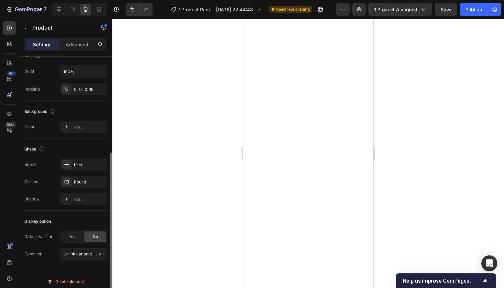
scroll to position [145, 0]
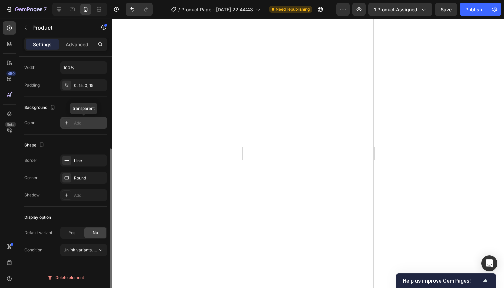
click at [83, 121] on div "Add..." at bounding box center [89, 123] width 31 height 6
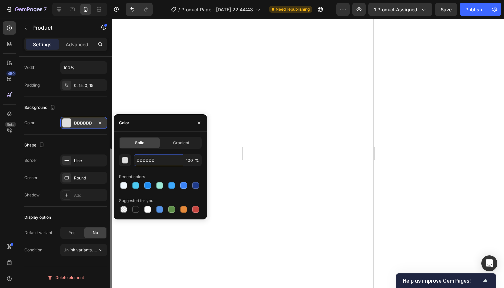
drag, startPoint x: 157, startPoint y: 159, endPoint x: 132, endPoint y: 159, distance: 24.6
click at [132, 159] on div "DDDDDD 100 %" at bounding box center [160, 160] width 83 height 12
paste input "F7F9FB"
click at [155, 148] on div "Solid Gradient" at bounding box center [160, 143] width 83 height 12
click at [134, 187] on div at bounding box center [135, 185] width 7 height 7
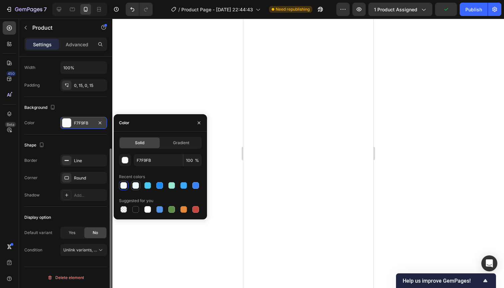
type input "F0F9FF"
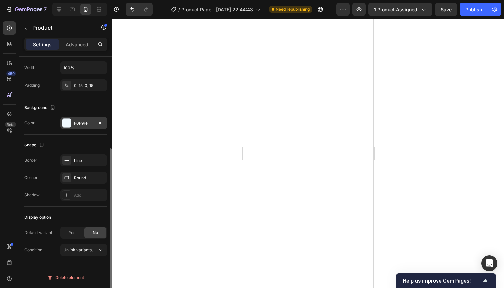
click at [230, 98] on div at bounding box center [307, 153] width 391 height 269
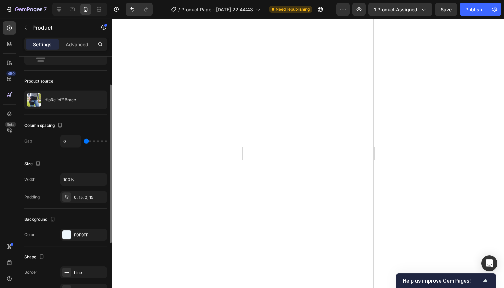
scroll to position [37, 0]
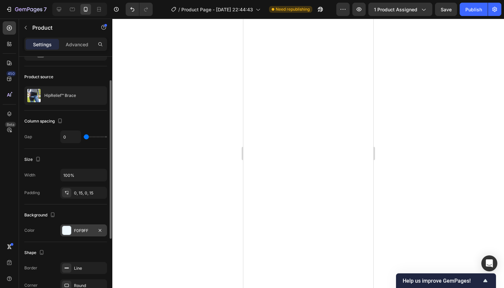
click at [87, 229] on div "F0F9FF" at bounding box center [83, 231] width 19 height 6
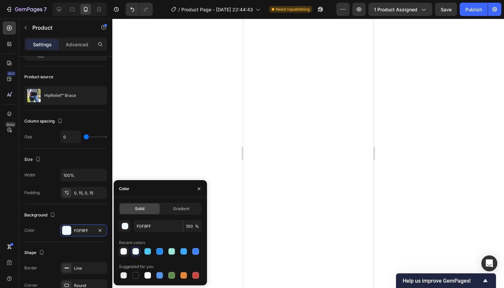
click at [123, 251] on div at bounding box center [123, 251] width 7 height 7
type input "F7F9FB"
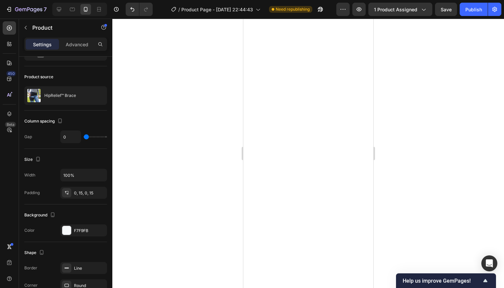
click at [227, 75] on div at bounding box center [307, 153] width 391 height 269
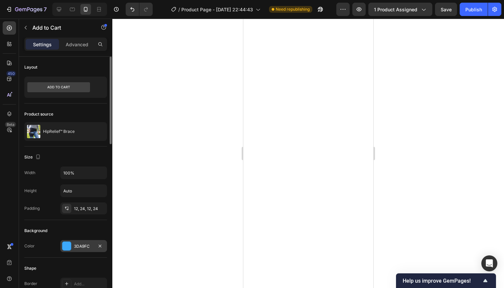
click at [83, 247] on div "3DA9FC" at bounding box center [83, 246] width 19 height 6
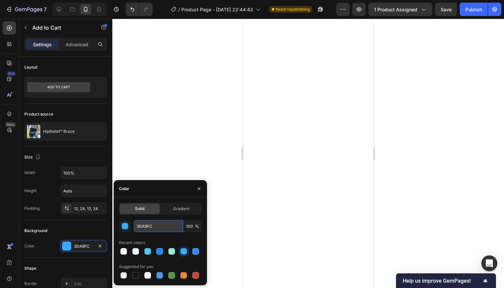
drag, startPoint x: 142, startPoint y: 227, endPoint x: 138, endPoint y: 227, distance: 4.3
click at [138, 227] on input "3DA9FC" at bounding box center [158, 226] width 49 height 12
paste input "36699"
type input "336699"
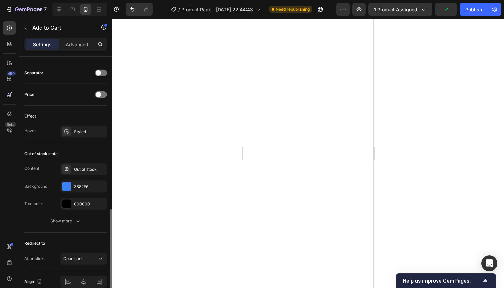
scroll to position [433, 0]
click at [94, 130] on div "Styled" at bounding box center [83, 131] width 47 height 12
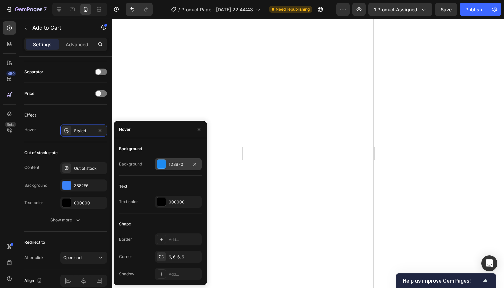
click at [187, 164] on div "1D8BF0" at bounding box center [178, 165] width 19 height 6
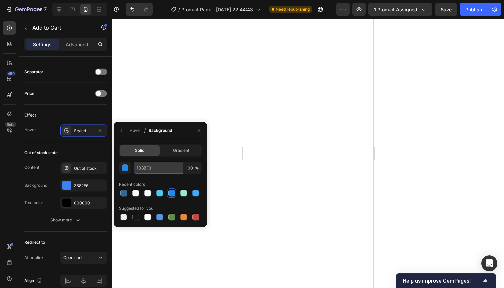
click at [160, 167] on input "1D8BF0" at bounding box center [158, 168] width 49 height 12
drag, startPoint x: 159, startPoint y: 168, endPoint x: 131, endPoint y: 161, distance: 28.8
click at [131, 161] on div "Solid Gradient 1D8BF0 100 % Recent colors Suggested for you" at bounding box center [160, 183] width 83 height 77
paste input "2A598E"
type input "2A598E"
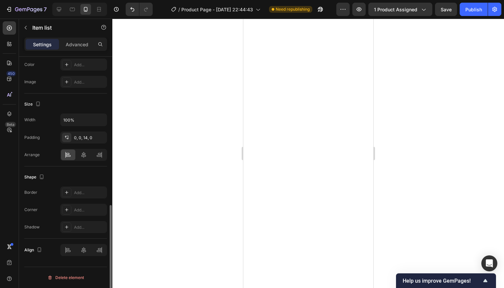
scroll to position [0, 0]
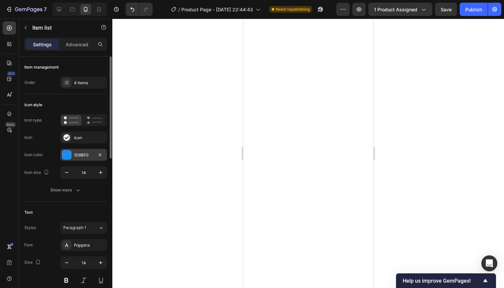
click at [80, 156] on div "1D8BF0" at bounding box center [83, 155] width 19 height 6
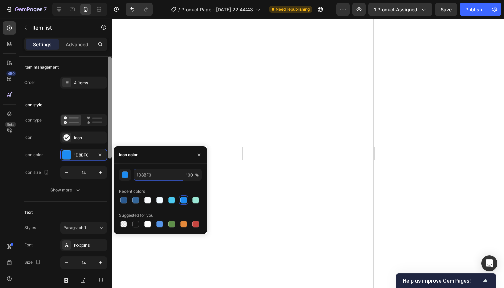
drag, startPoint x: 154, startPoint y: 178, endPoint x: 109, endPoint y: 175, distance: 45.4
click at [109, 175] on div "450 Beta Sections(18) Elements(84) Section Element Hero Section Product Detail …" at bounding box center [56, 153] width 112 height 269
paste input "5A96D1"
type input "5A96D1"
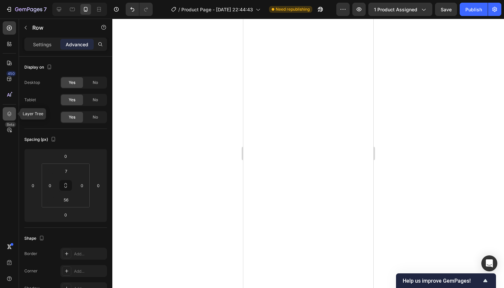
click at [6, 112] on icon at bounding box center [9, 114] width 7 height 7
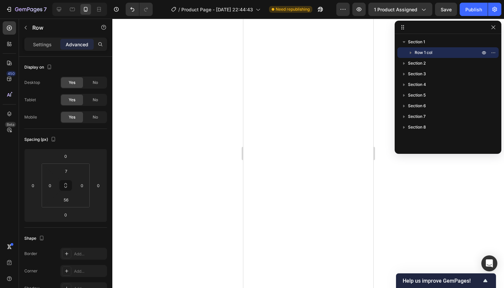
click at [422, 53] on span "Row 1 col" at bounding box center [423, 52] width 18 height 7
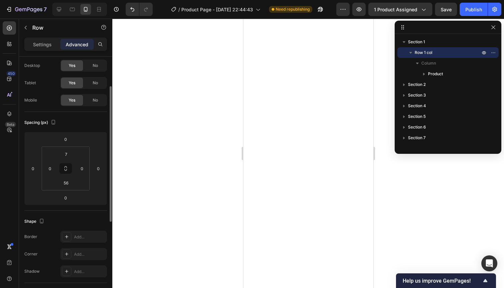
scroll to position [15, 0]
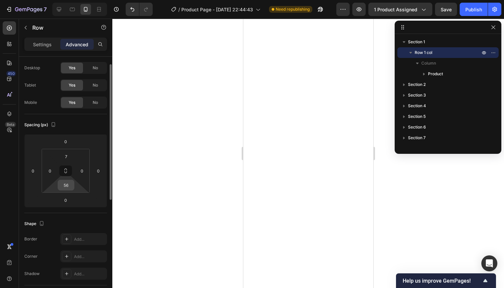
click at [69, 185] on input "56" at bounding box center [65, 185] width 13 height 10
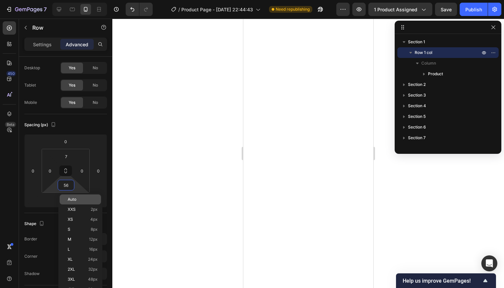
click at [81, 197] on p "Auto" at bounding box center [83, 199] width 30 height 5
type input "Auto"
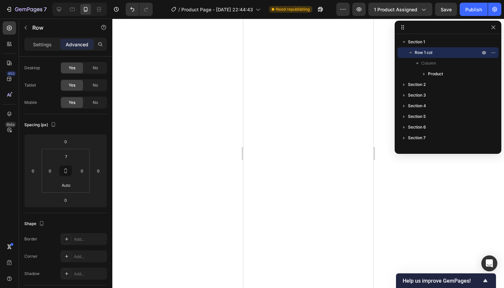
click at [180, 149] on div at bounding box center [307, 153] width 391 height 269
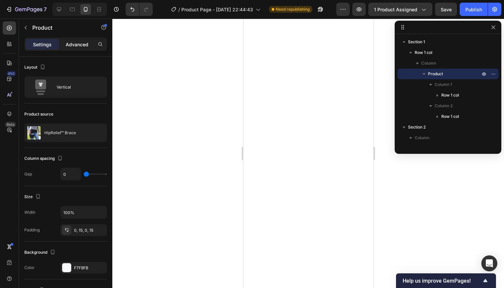
click at [79, 47] on p "Advanced" at bounding box center [77, 44] width 23 height 7
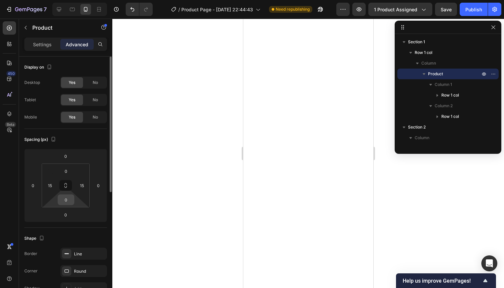
click at [72, 201] on input "0" at bounding box center [65, 200] width 13 height 10
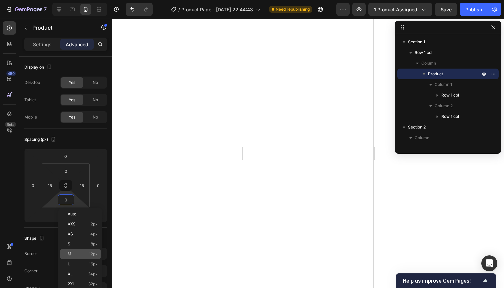
click at [82, 250] on div "M 12px" at bounding box center [80, 254] width 41 height 10
type input "12"
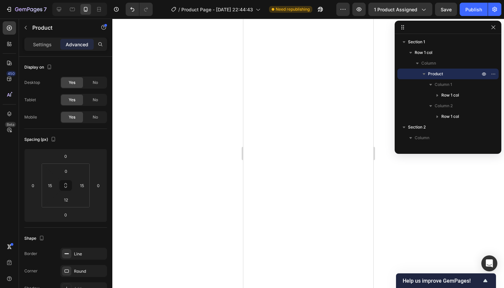
click at [171, 166] on div at bounding box center [307, 153] width 391 height 269
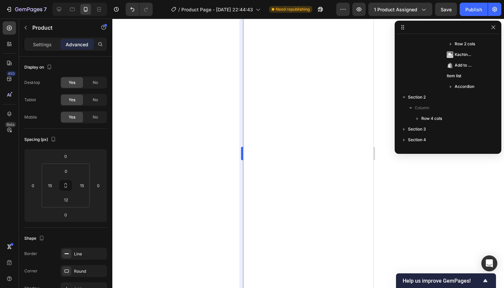
scroll to position [0, 0]
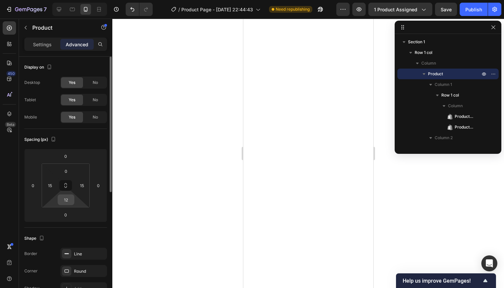
click at [72, 204] on div "12" at bounding box center [66, 200] width 17 height 11
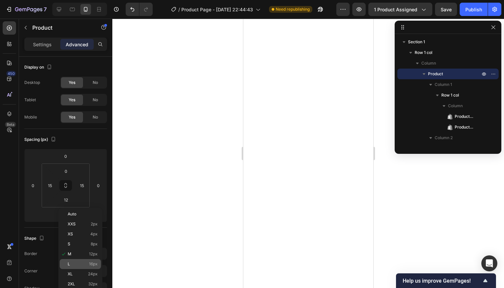
click at [83, 262] on p "L 16px" at bounding box center [83, 264] width 30 height 5
type input "16"
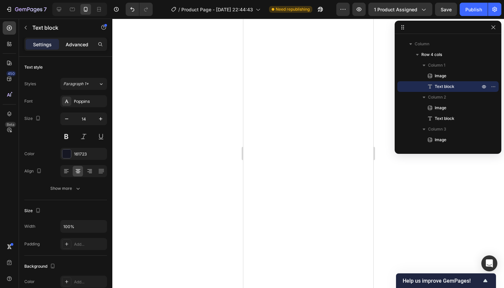
click at [82, 46] on p "Advanced" at bounding box center [77, 44] width 23 height 7
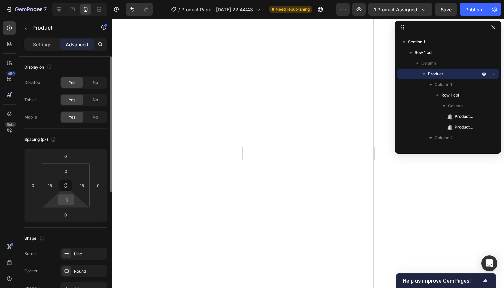
click at [73, 201] on div "16" at bounding box center [66, 200] width 17 height 11
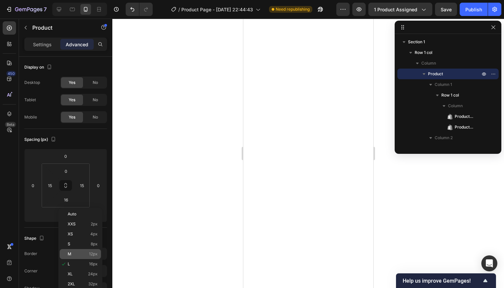
click at [85, 254] on p "M 12px" at bounding box center [83, 254] width 30 height 5
type input "12"
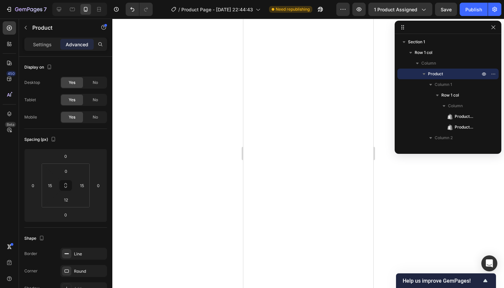
scroll to position [264, 0]
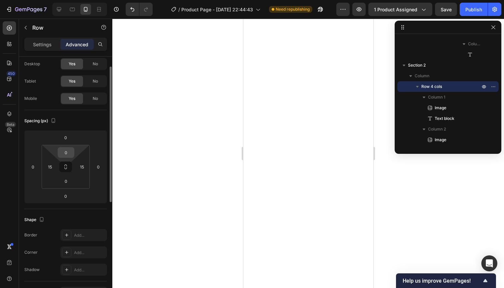
click at [71, 156] on input "0" at bounding box center [65, 153] width 13 height 10
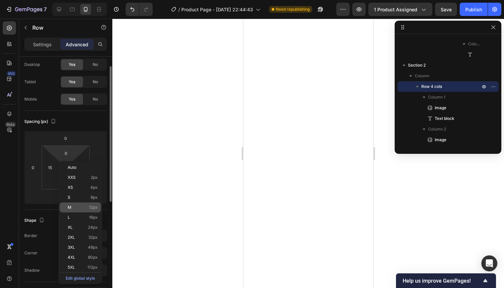
click at [82, 205] on p "M 12px" at bounding box center [83, 207] width 30 height 5
type input "12"
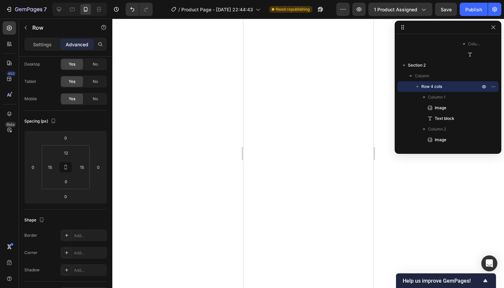
click at [214, 138] on div at bounding box center [307, 153] width 391 height 269
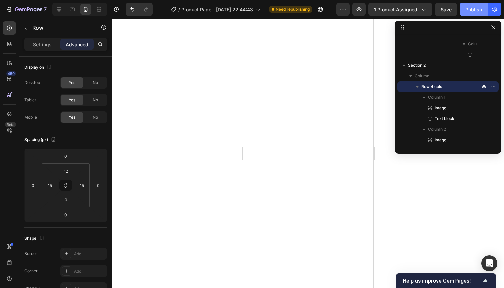
click at [475, 8] on div "Publish" at bounding box center [473, 9] width 17 height 7
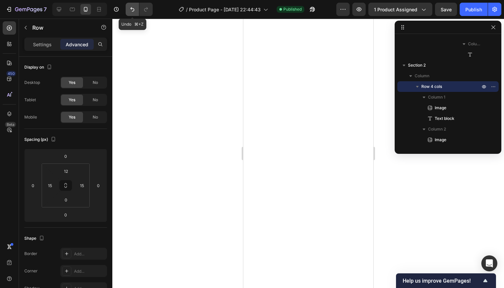
click at [129, 7] on icon "Undo/Redo" at bounding box center [132, 9] width 7 height 7
type input "0"
click at [129, 7] on icon "Undo/Redo" at bounding box center [132, 9] width 7 height 7
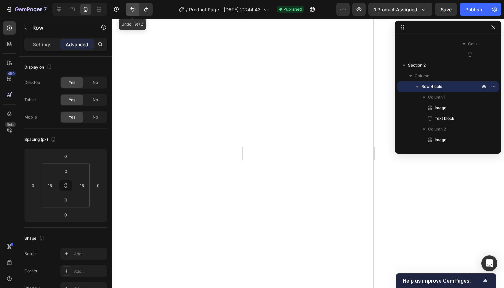
click at [129, 7] on icon "Undo/Redo" at bounding box center [132, 9] width 7 height 7
click at [210, 117] on div at bounding box center [307, 153] width 391 height 269
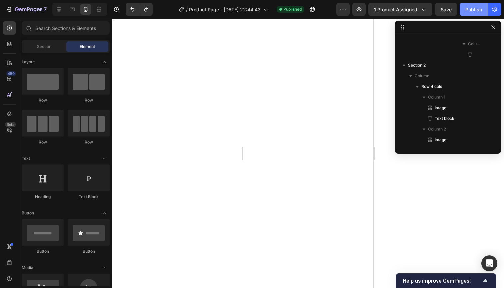
click at [476, 7] on div "Publish" at bounding box center [473, 9] width 17 height 7
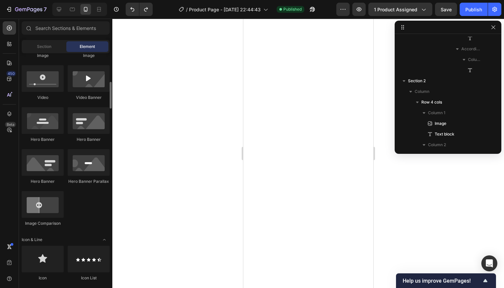
scroll to position [0, 0]
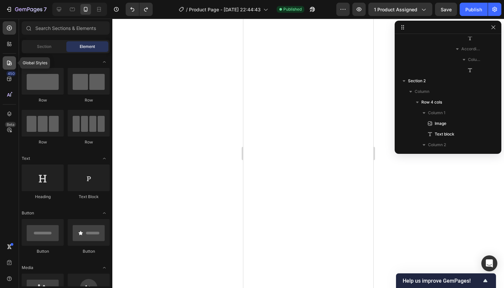
click at [12, 62] on icon at bounding box center [9, 63] width 7 height 7
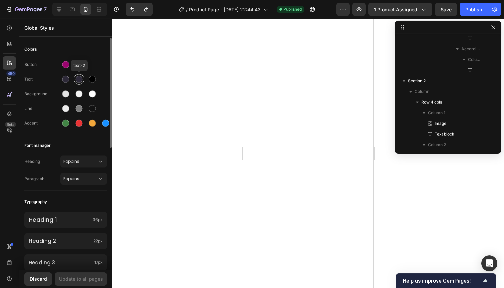
click at [81, 80] on div at bounding box center [79, 79] width 7 height 7
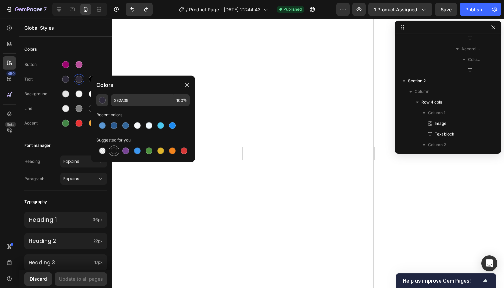
click at [115, 152] on div at bounding box center [114, 151] width 7 height 7
type input "151515"
click at [84, 275] on button "Update to all pages" at bounding box center [81, 278] width 52 height 13
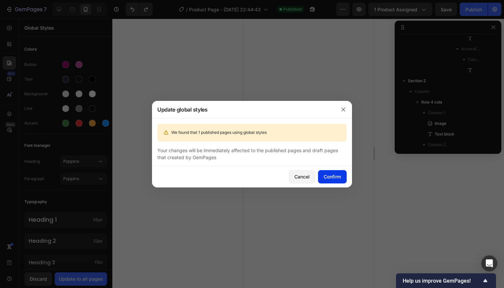
click at [327, 173] on button "Confirm" at bounding box center [332, 176] width 29 height 13
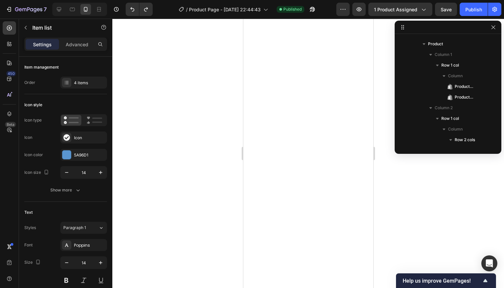
scroll to position [264, 0]
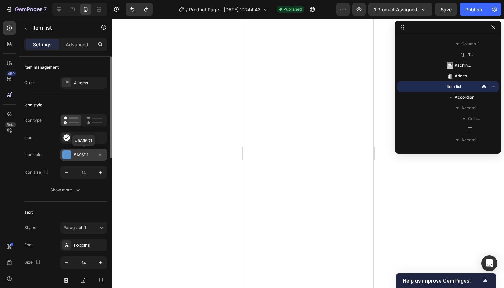
click at [94, 155] on div "5A96D1" at bounding box center [83, 155] width 47 height 12
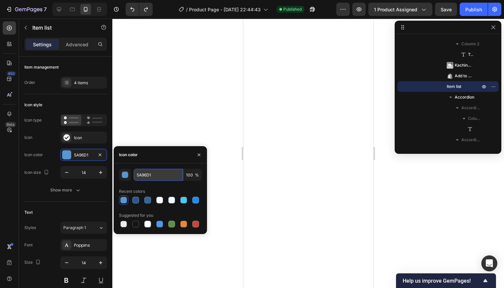
drag, startPoint x: 158, startPoint y: 177, endPoint x: 135, endPoint y: 174, distance: 23.8
click at [135, 174] on input "5A96D1" at bounding box center [158, 175] width 49 height 12
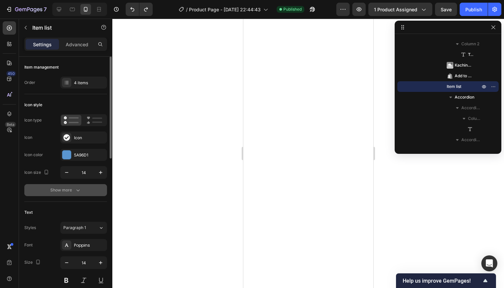
click at [77, 192] on icon "button" at bounding box center [78, 190] width 7 height 7
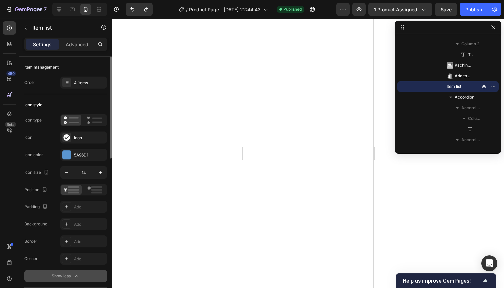
click at [150, 173] on div at bounding box center [307, 153] width 391 height 269
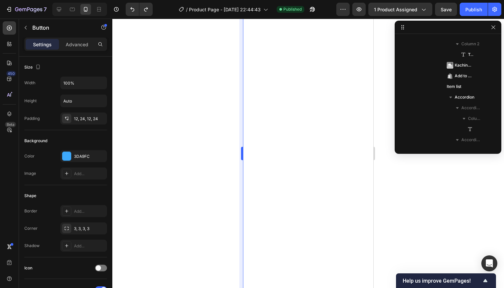
scroll to position [659, 0]
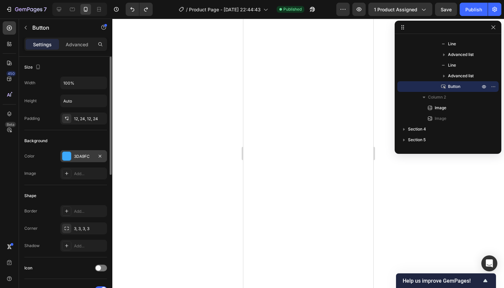
click at [89, 156] on div "3DA9FC" at bounding box center [83, 157] width 19 height 6
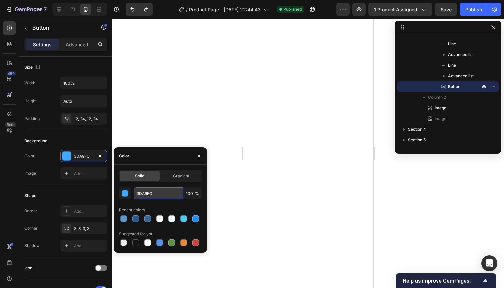
drag, startPoint x: 161, startPoint y: 193, endPoint x: 136, endPoint y: 193, distance: 25.0
click at [136, 193] on input "3DA9FC" at bounding box center [158, 194] width 49 height 12
paste input "36699"
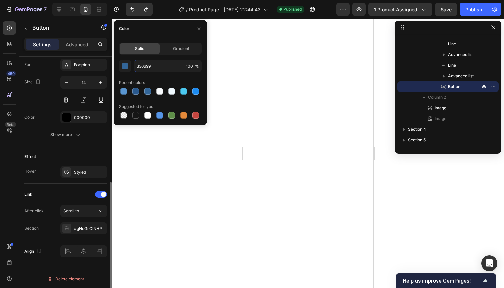
scroll to position [262, 0]
type input "336699"
click at [89, 171] on div "Styled" at bounding box center [83, 171] width 19 height 6
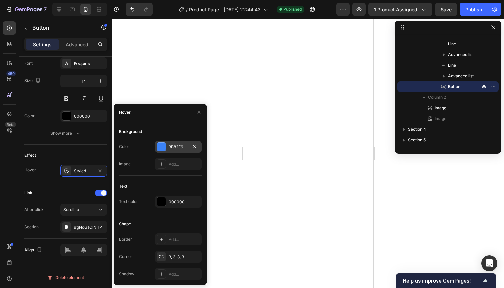
click at [176, 147] on div "3B82F6" at bounding box center [178, 147] width 19 height 6
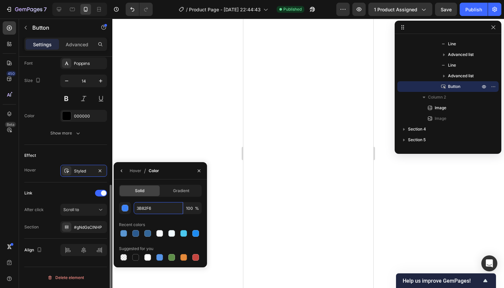
drag, startPoint x: 157, startPoint y: 211, endPoint x: 99, endPoint y: 203, distance: 57.8
click at [97, 205] on div "450 Beta Sections(18) Elements(84) Section Element Hero Section Product Detail …" at bounding box center [56, 153] width 112 height 269
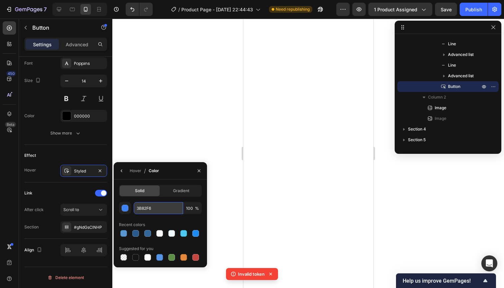
paste input "2A598E"
type input "2A598E"
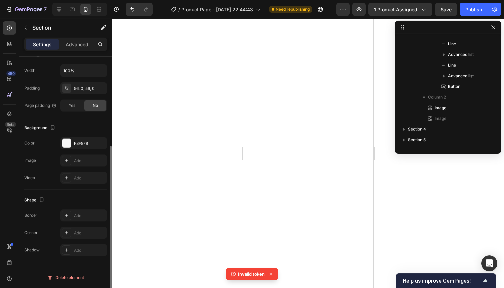
scroll to position [0, 0]
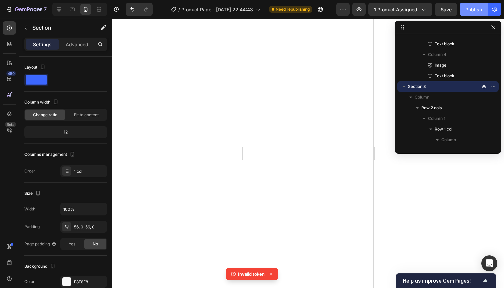
click at [473, 8] on div "Publish" at bounding box center [473, 9] width 17 height 7
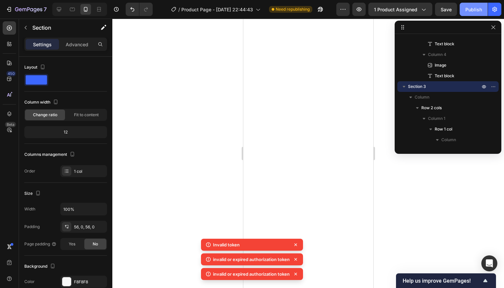
click at [473, 8] on div "Publish" at bounding box center [473, 9] width 17 height 7
click at [297, 245] on icon at bounding box center [295, 244] width 7 height 7
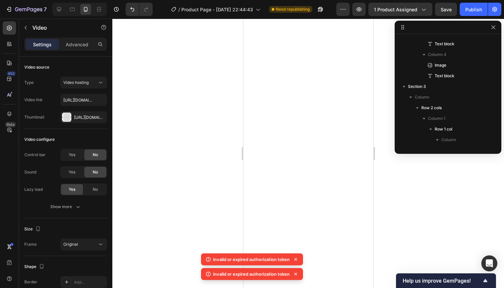
scroll to position [753, 0]
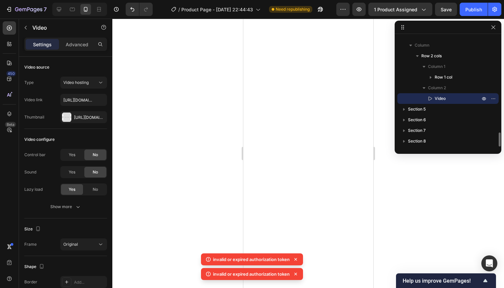
click at [293, 257] on icon at bounding box center [295, 259] width 7 height 7
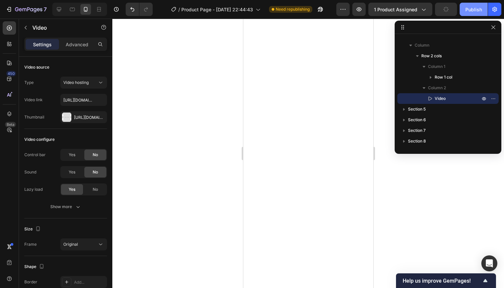
click at [473, 12] on div "Publish" at bounding box center [473, 9] width 17 height 7
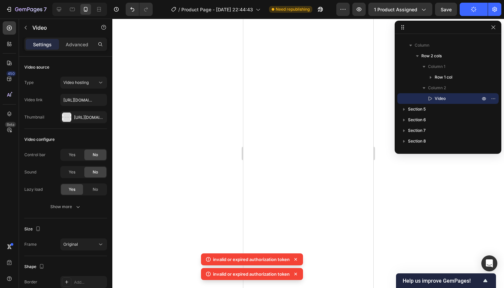
click at [208, 260] on icon at bounding box center [208, 259] width 1 height 2
click at [261, 260] on p "invalid or expired authorization token" at bounding box center [251, 259] width 77 height 7
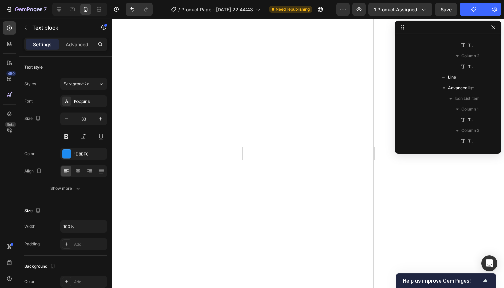
scroll to position [638, 0]
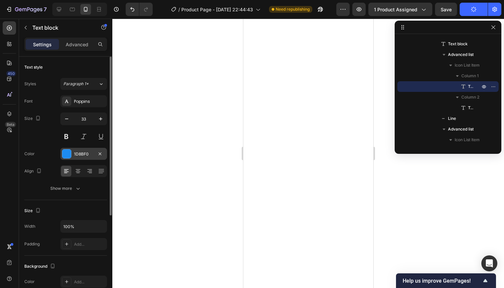
click at [95, 154] on div "1D8BF0" at bounding box center [83, 154] width 47 height 12
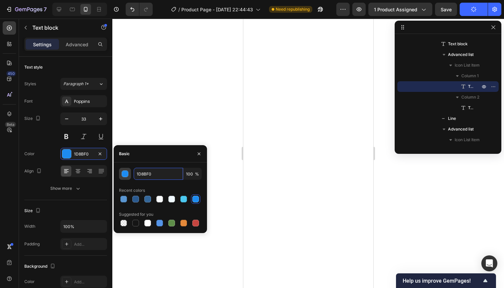
drag, startPoint x: 155, startPoint y: 175, endPoint x: 123, endPoint y: 176, distance: 32.0
click at [123, 176] on div "1D8BF0 100 %" at bounding box center [160, 174] width 83 height 12
paste input "5A96D1"
type input "5A96D1"
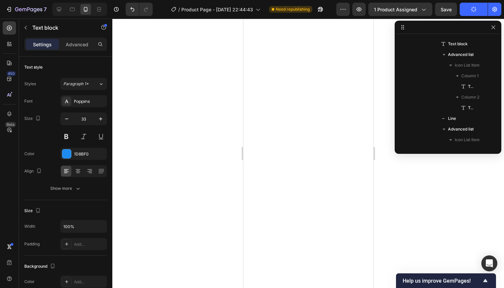
scroll to position [712, 0]
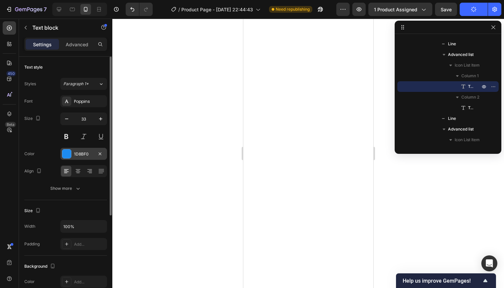
click at [85, 153] on div "1D8BF0" at bounding box center [83, 154] width 19 height 6
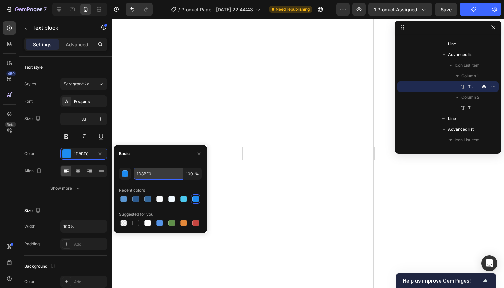
click at [159, 176] on input "1D8BF0" at bounding box center [158, 174] width 49 height 12
drag, startPoint x: 159, startPoint y: 176, endPoint x: 129, endPoint y: 176, distance: 29.6
click at [129, 176] on div "1D8BF0 100 %" at bounding box center [160, 174] width 83 height 12
paste input "5A96D1"
type input "5A96D1"
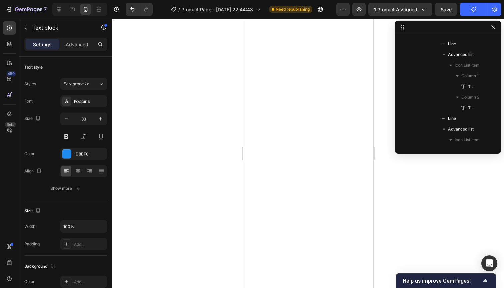
scroll to position [787, 0]
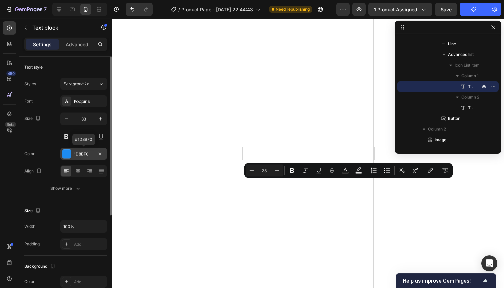
click at [86, 155] on div "1D8BF0" at bounding box center [83, 154] width 19 height 6
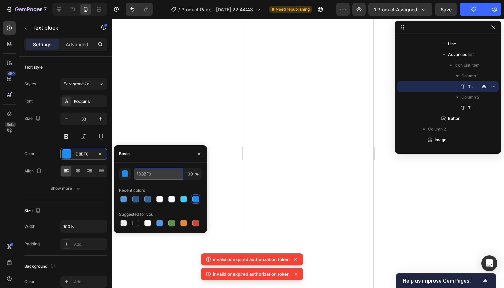
drag, startPoint x: 155, startPoint y: 176, endPoint x: 134, endPoint y: 174, distance: 20.7
click at [134, 174] on input "1D8BF0" at bounding box center [158, 174] width 49 height 12
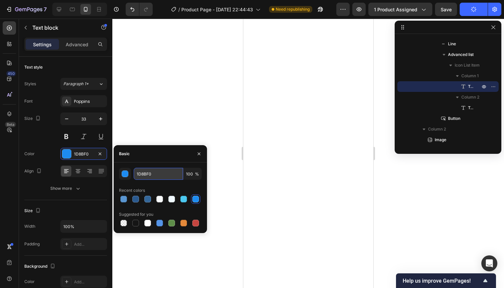
paste input "5A96D1"
type input "5A96D1"
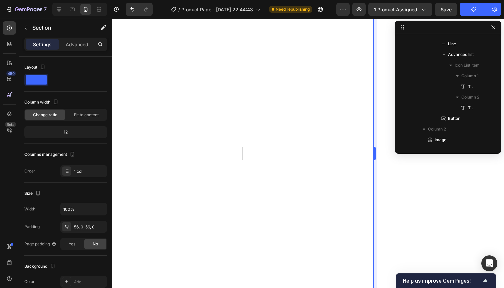
scroll to position [861, 0]
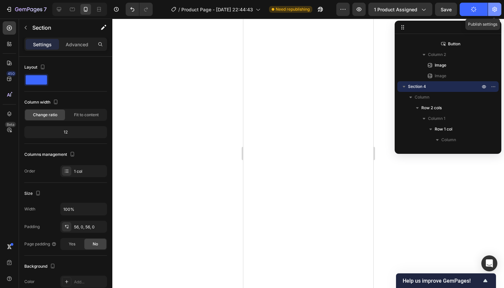
click at [491, 10] on button "button" at bounding box center [494, 9] width 13 height 13
click at [495, 10] on icon "button" at bounding box center [494, 9] width 7 height 7
click at [493, 26] on icon "button" at bounding box center [492, 27] width 5 height 5
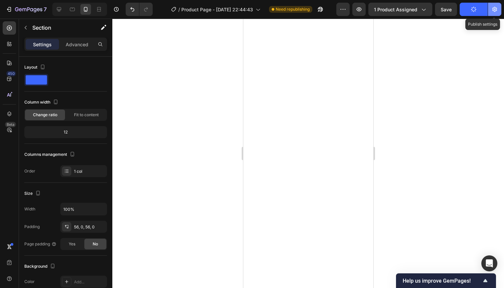
click at [495, 9] on icon "button" at bounding box center [494, 9] width 7 height 7
click at [494, 9] on icon "button" at bounding box center [495, 10] width 2 height 2
drag, startPoint x: 494, startPoint y: 9, endPoint x: 486, endPoint y: 12, distance: 8.7
click at [494, 10] on icon "button" at bounding box center [495, 10] width 2 height 2
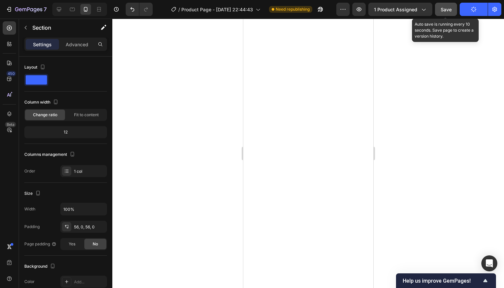
click at [444, 6] on div "Save" at bounding box center [445, 9] width 11 height 7
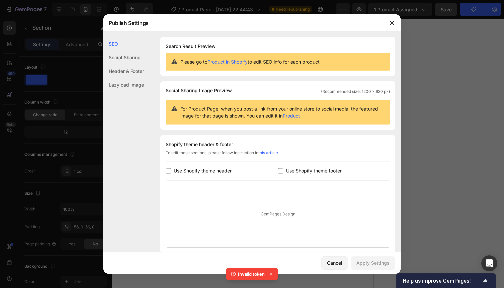
scroll to position [0, 0]
click at [133, 68] on div "Header & Footer" at bounding box center [123, 71] width 41 height 14
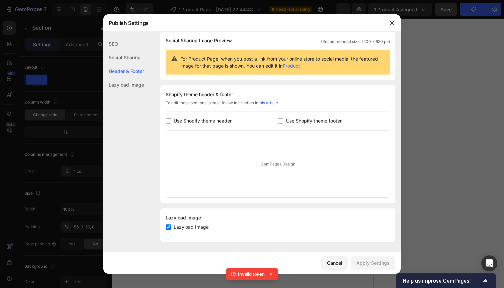
click at [169, 121] on input "checkbox" at bounding box center [168, 120] width 5 height 5
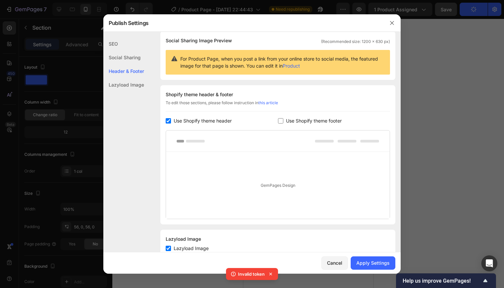
click at [169, 121] on input "checkbox" at bounding box center [168, 120] width 5 height 5
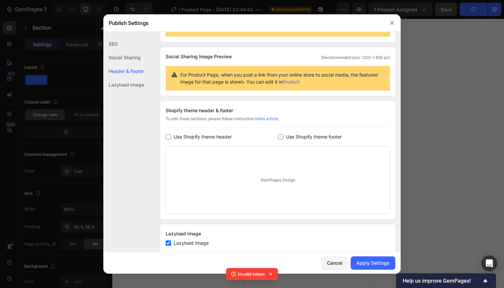
scroll to position [32, 0]
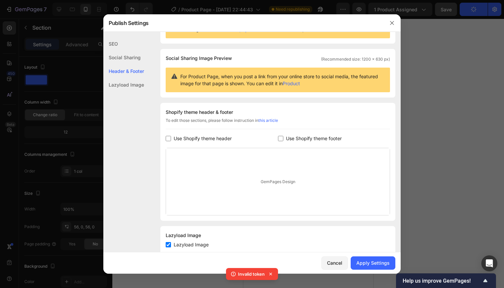
click at [170, 138] on input "checkbox" at bounding box center [168, 138] width 5 height 5
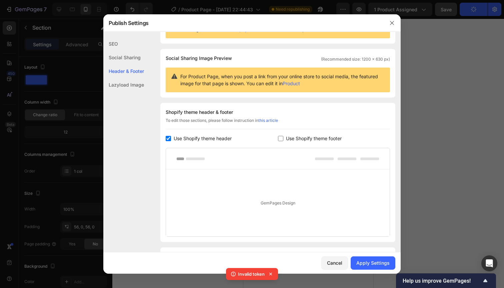
click at [211, 180] on div "GemPages Design" at bounding box center [277, 203] width 223 height 67
click at [170, 137] on input "checkbox" at bounding box center [168, 138] width 5 height 5
checkbox input "false"
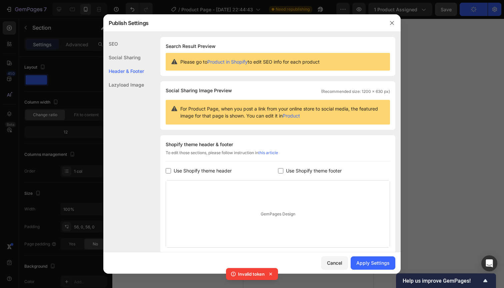
scroll to position [0, 0]
click at [290, 117] on link "Product" at bounding box center [290, 116] width 17 height 6
click at [229, 62] on link "Product in Shopify" at bounding box center [227, 62] width 40 height 6
click at [371, 262] on div "Apply Settings" at bounding box center [372, 262] width 33 height 7
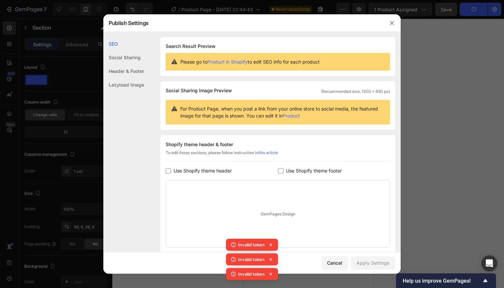
click at [172, 171] on label "Use Shopify theme header" at bounding box center [201, 171] width 61 height 8
checkbox input "true"
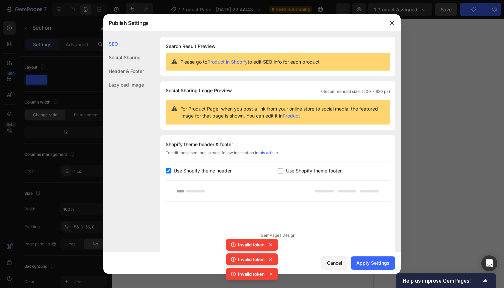
click at [286, 169] on span "Use Shopify theme footer" at bounding box center [314, 171] width 56 height 8
checkbox input "true"
click at [371, 264] on div "Apply Settings" at bounding box center [372, 262] width 33 height 7
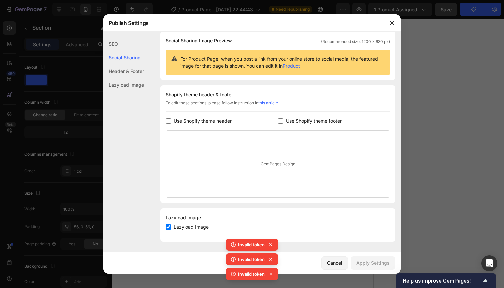
scroll to position [50, 0]
click at [391, 21] on icon "button" at bounding box center [391, 22] width 5 height 5
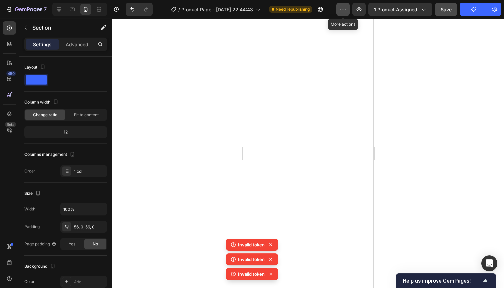
click at [343, 7] on icon "button" at bounding box center [342, 9] width 7 height 7
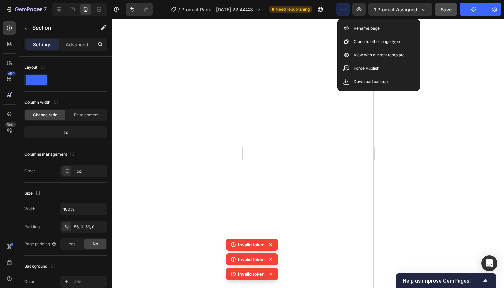
click at [344, 8] on icon "button" at bounding box center [342, 9] width 7 height 7
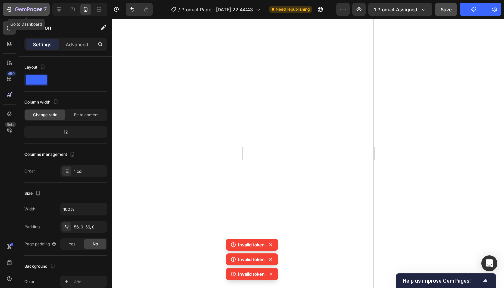
click at [11, 10] on icon "button" at bounding box center [9, 9] width 3 height 5
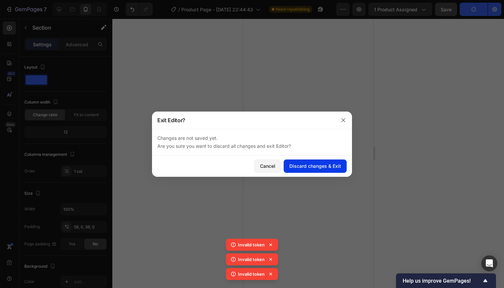
click at [298, 170] on div "Discard changes & Exit" at bounding box center [315, 166] width 52 height 7
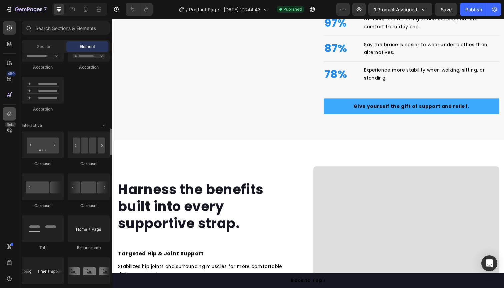
scroll to position [607, 0]
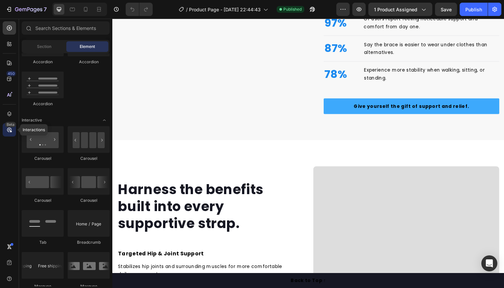
click at [7, 130] on icon at bounding box center [9, 130] width 7 height 7
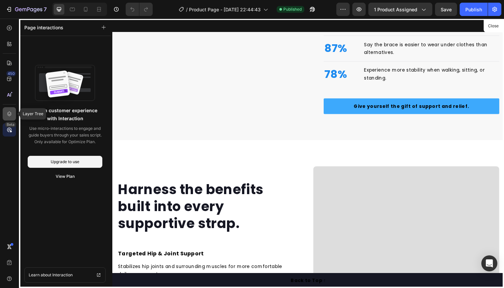
click at [7, 110] on div at bounding box center [9, 113] width 13 height 13
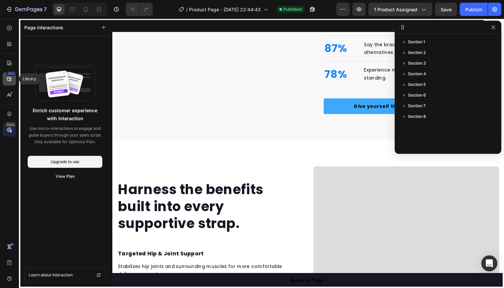
click at [12, 78] on icon at bounding box center [9, 79] width 7 height 7
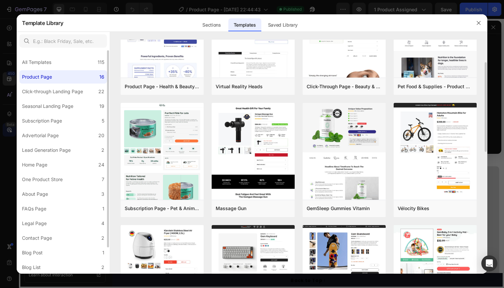
scroll to position [59, 0]
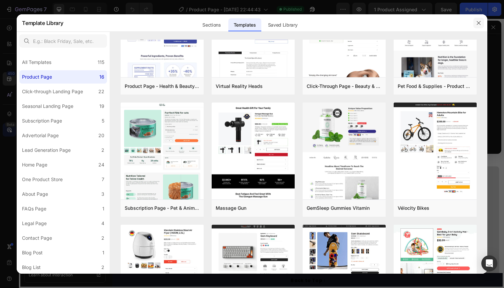
click at [476, 22] on icon "button" at bounding box center [478, 22] width 5 height 5
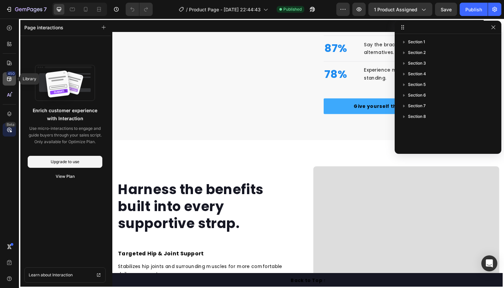
click at [6, 77] on icon at bounding box center [9, 79] width 7 height 7
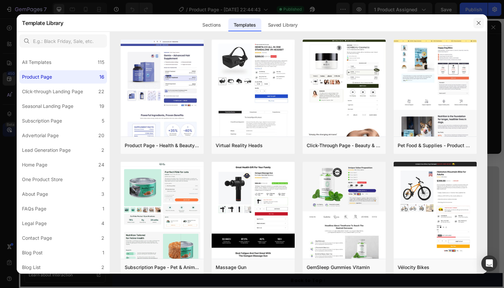
click at [475, 20] on button "button" at bounding box center [478, 23] width 11 height 11
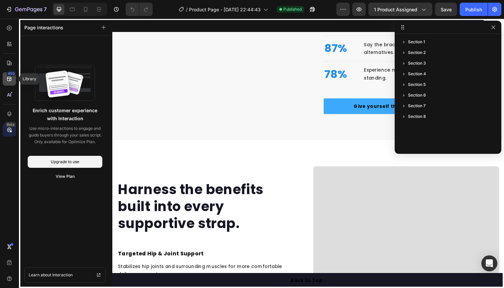
click at [8, 80] on icon at bounding box center [9, 79] width 7 height 7
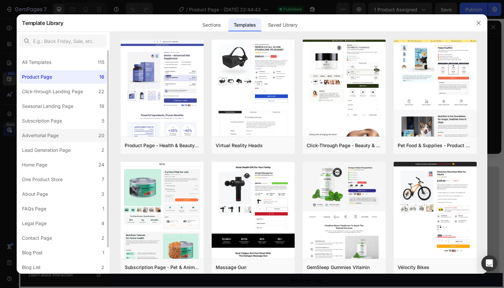
click at [68, 132] on label "Advertorial Page 20" at bounding box center [63, 135] width 88 height 13
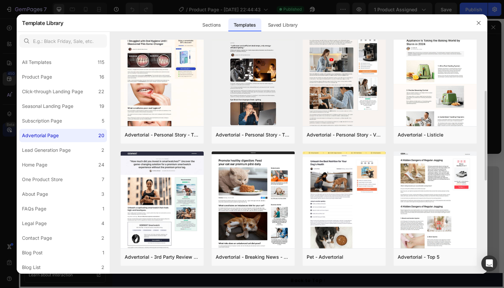
scroll to position [133, 0]
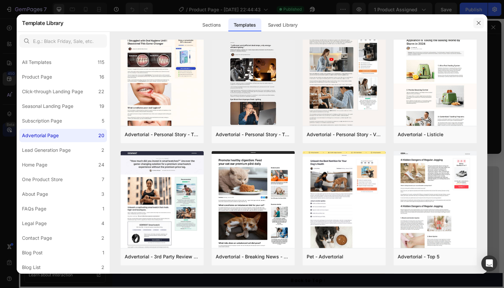
click at [482, 21] on button "button" at bounding box center [478, 23] width 11 height 11
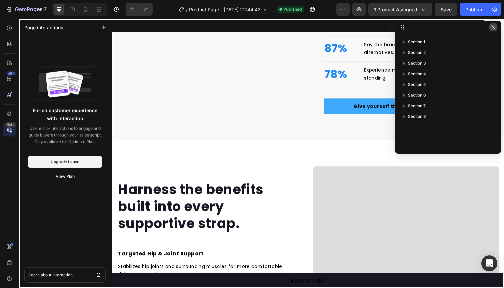
click at [495, 28] on icon "button" at bounding box center [492, 27] width 5 height 5
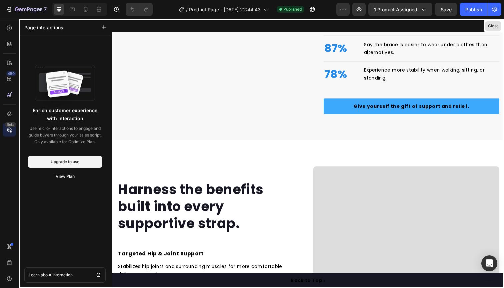
click at [488, 26] on button "Close" at bounding box center [493, 26] width 16 height 10
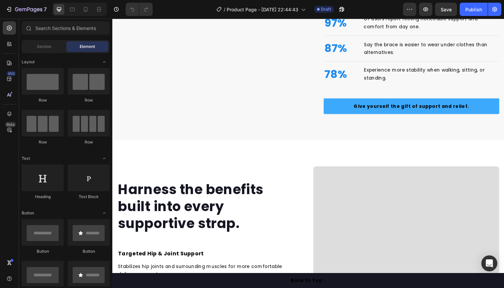
scroll to position [607, 0]
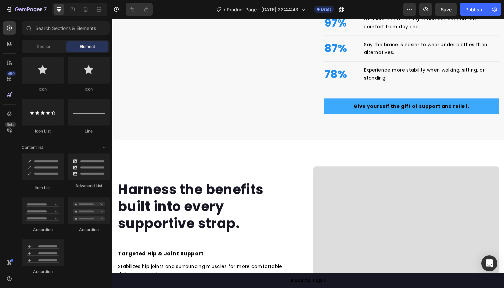
click at [41, 53] on div "Section Element" at bounding box center [66, 46] width 88 height 13
click at [42, 50] on div "Section" at bounding box center [44, 46] width 42 height 11
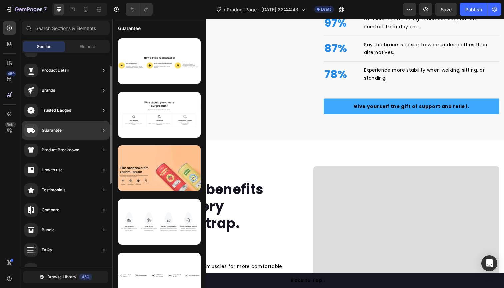
scroll to position [20, 0]
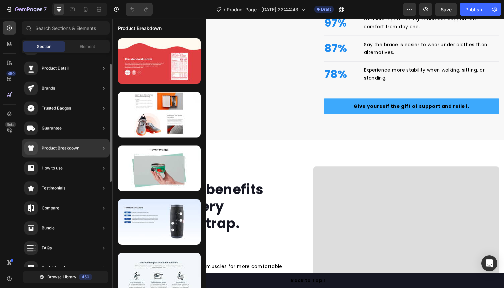
click at [73, 130] on div "Guarantee" at bounding box center [66, 128] width 88 height 19
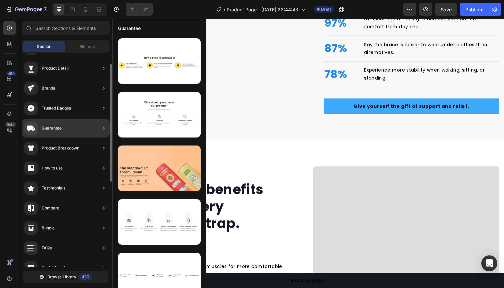
click at [67, 129] on div "Guarantee" at bounding box center [66, 128] width 88 height 19
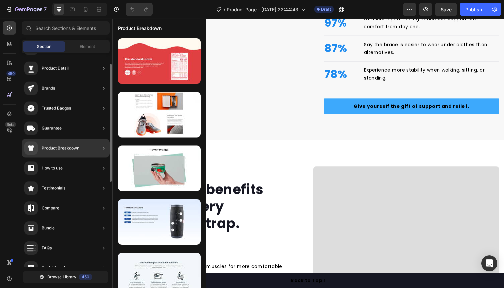
click at [73, 144] on div "Product Breakdown" at bounding box center [51, 148] width 55 height 13
click at [81, 149] on div "Product Breakdown" at bounding box center [66, 148] width 88 height 19
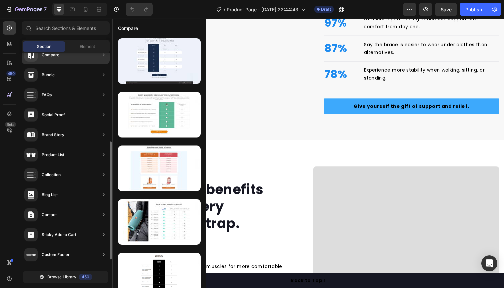
scroll to position [0, 0]
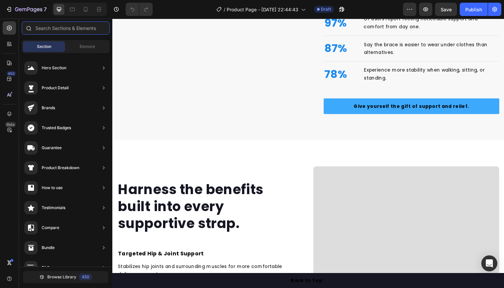
click at [62, 27] on input "text" at bounding box center [66, 27] width 88 height 13
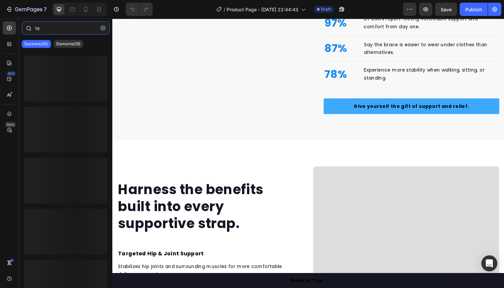
type input "t"
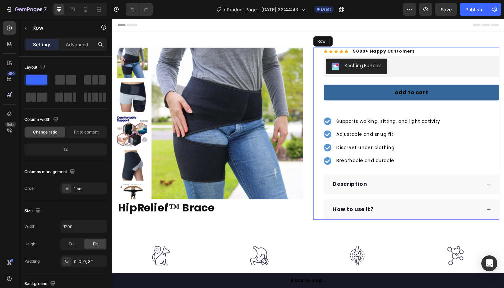
click at [321, 54] on div "Icon Icon Icon Icon Icon Icon List Hoz 5000+ Happy Customers Text block Row Kac…" at bounding box center [412, 136] width 190 height 176
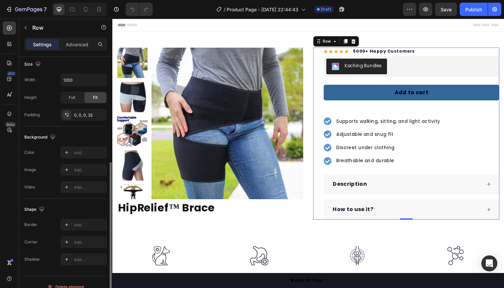
scroll to position [156, 0]
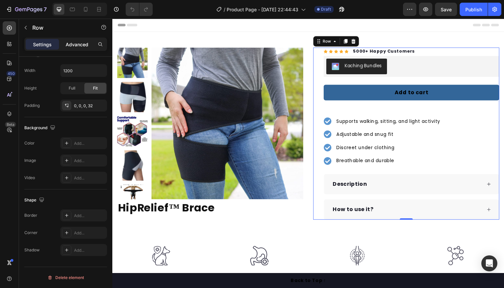
click at [75, 40] on div "Advanced" at bounding box center [76, 44] width 33 height 11
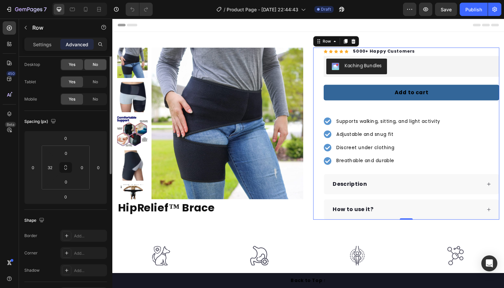
scroll to position [0, 0]
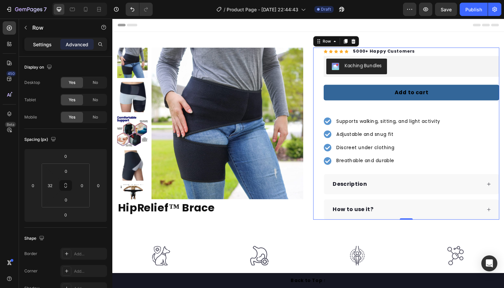
click at [48, 45] on p "Settings" at bounding box center [42, 44] width 19 height 7
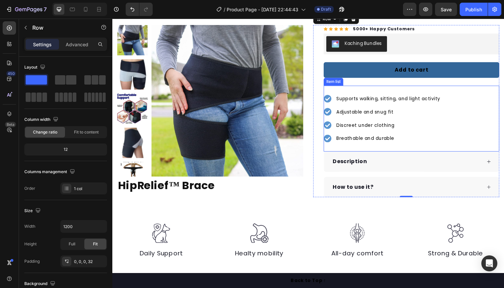
scroll to position [25, 0]
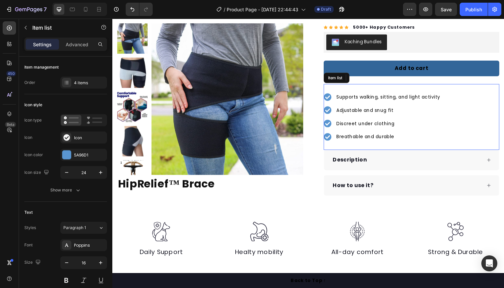
click at [348, 98] on span "Supports walking, sitting, and light activity" at bounding box center [394, 99] width 106 height 7
click at [426, 99] on span "Supports walking, sitting, and light activity" at bounding box center [394, 99] width 106 height 7
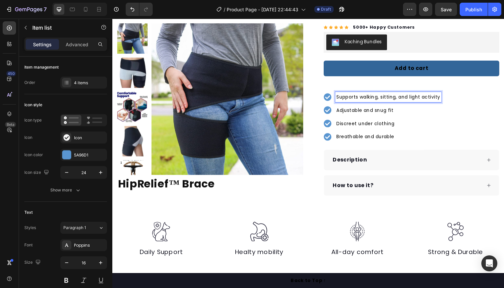
click at [445, 99] on span "Supports walking, sitting, and light activity" at bounding box center [394, 99] width 106 height 7
drag, startPoint x: 447, startPoint y: 98, endPoint x: 338, endPoint y: 98, distance: 108.9
click at [338, 98] on div "Supports walking, sitting, and light activity" at bounding box center [388, 99] width 120 height 11
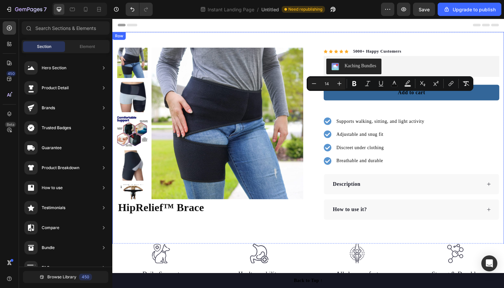
scroll to position [0, 0]
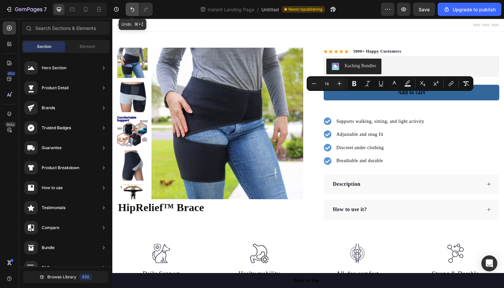
click at [135, 9] on icon "Undo/Redo" at bounding box center [132, 9] width 7 height 7
click at [131, 5] on button "Undo/Redo" at bounding box center [132, 9] width 13 height 13
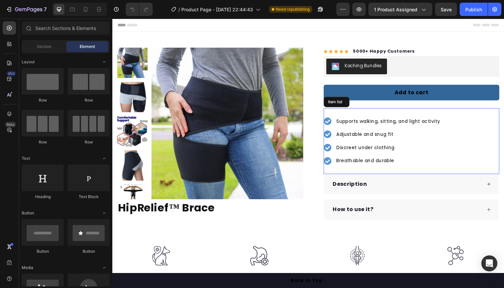
click at [389, 125] on span "Supports walking, sitting, and light activity" at bounding box center [394, 123] width 106 height 7
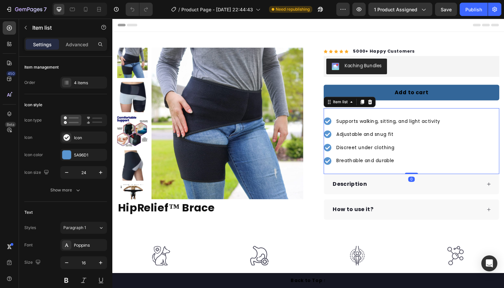
click at [446, 125] on span "Supports walking, sitting, and light activity" at bounding box center [394, 123] width 106 height 7
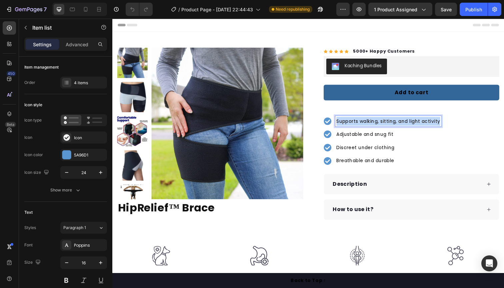
drag, startPoint x: 446, startPoint y: 125, endPoint x: 338, endPoint y: 123, distance: 107.6
click at [338, 123] on div "Supports walking, sitting, and light activity" at bounding box center [388, 123] width 120 height 11
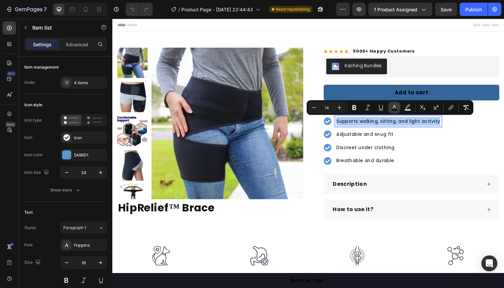
click at [393, 107] on icon "Editor contextual toolbar" at bounding box center [394, 107] width 7 height 7
type input "000000"
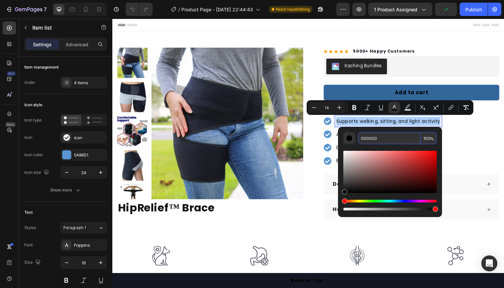
click at [387, 141] on input "000000" at bounding box center [389, 138] width 63 height 12
drag, startPoint x: 384, startPoint y: 141, endPoint x: 356, endPoint y: 138, distance: 27.5
click at [356, 138] on div "000000 100 %" at bounding box center [389, 138] width 93 height 12
paste input "4A5768"
type input "4A5768"
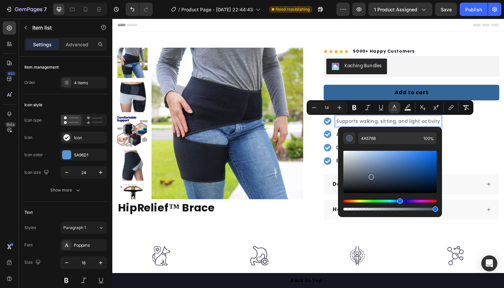
click at [453, 126] on div "Supports walking, sitting, and light activity Adjustable and snug fit Discreet …" at bounding box center [417, 143] width 179 height 67
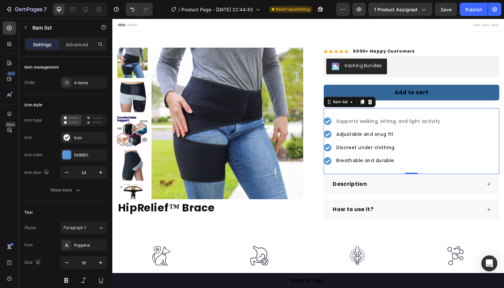
click at [445, 123] on span "Supports walking, sitting, and light activity" at bounding box center [394, 123] width 106 height 7
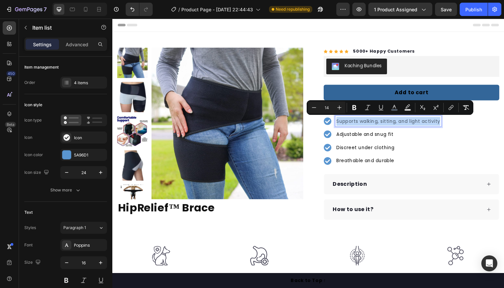
drag, startPoint x: 446, startPoint y: 124, endPoint x: 341, endPoint y: 121, distance: 105.6
click at [337, 122] on div "Supports walking, sitting, and light activity" at bounding box center [388, 123] width 120 height 11
click at [353, 108] on icon "Editor contextual toolbar" at bounding box center [354, 107] width 4 height 5
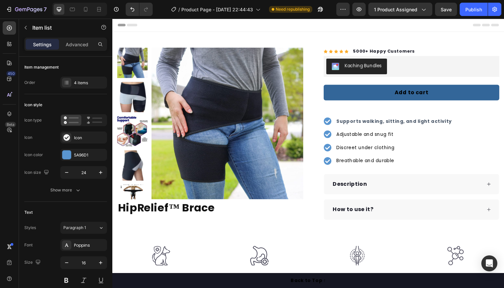
click at [452, 123] on strong "Supports walking, sitting, and light activity" at bounding box center [400, 123] width 118 height 7
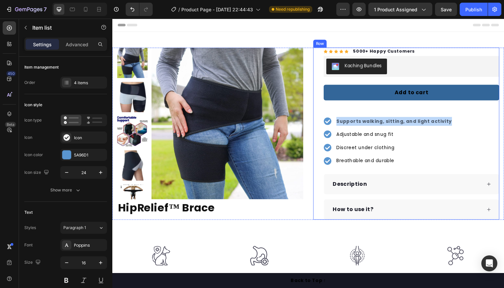
drag, startPoint x: 389, startPoint y: 120, endPoint x: 327, endPoint y: 121, distance: 62.3
click at [327, 121] on div "Icon Icon Icon Icon Icon Icon List Hoz 5000+ Happy Customers Text block Row Kac…" at bounding box center [412, 136] width 190 height 176
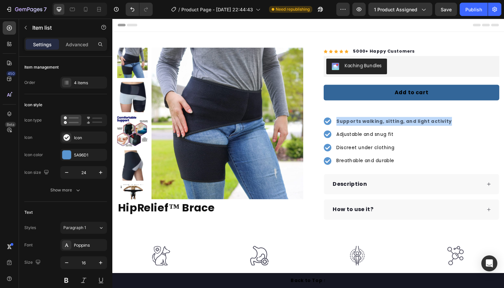
click at [382, 122] on strong "Supports walking, sitting, and light activity" at bounding box center [400, 123] width 118 height 7
drag, startPoint x: 452, startPoint y: 123, endPoint x: 340, endPoint y: 124, distance: 111.6
click at [340, 124] on div "Supports walking, sitting, and light activity" at bounding box center [400, 123] width 120 height 11
click at [388, 124] on strong "Supports walking, sitting, and light activity" at bounding box center [400, 123] width 118 height 7
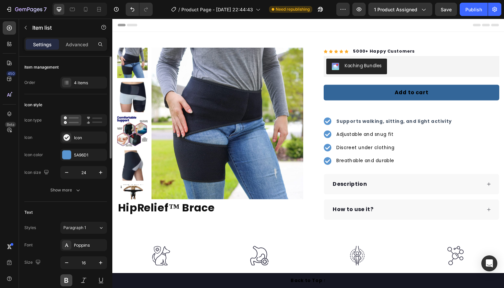
click at [66, 281] on button at bounding box center [66, 280] width 12 height 12
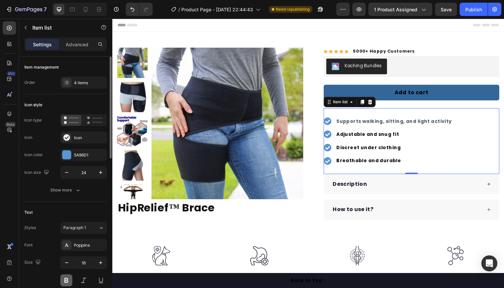
click at [66, 281] on button at bounding box center [66, 280] width 12 height 12
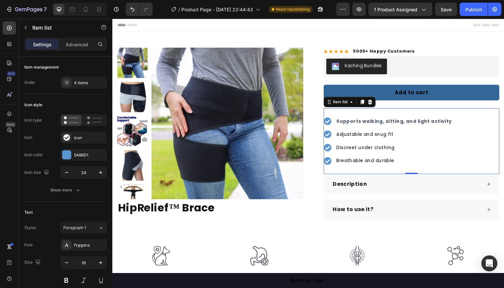
click at [443, 121] on strong "Supports walking, sitting, and light activity" at bounding box center [400, 123] width 118 height 7
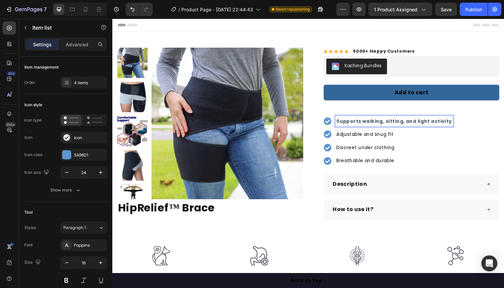
click at [446, 123] on strong "Supports walking, sitting, and light activity" at bounding box center [400, 123] width 118 height 7
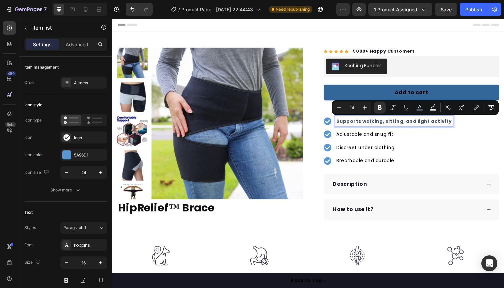
click at [431, 124] on strong "Supports walking, sitting, and light activity" at bounding box center [400, 123] width 118 height 7
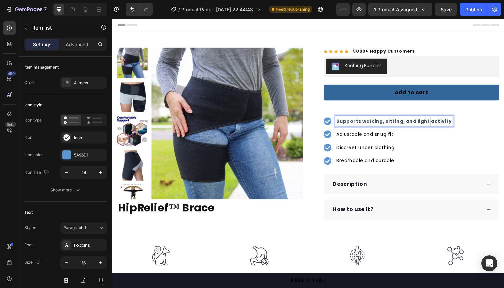
click at [431, 124] on strong "Supports walking, sitting, and light activity" at bounding box center [400, 123] width 118 height 7
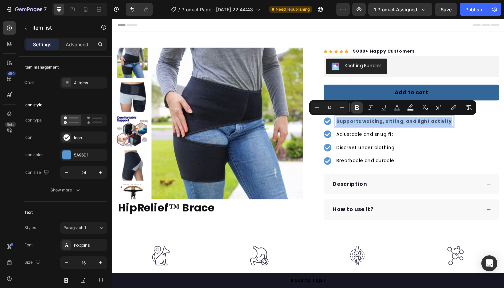
click at [355, 108] on icon "Editor contextual toolbar" at bounding box center [357, 107] width 4 height 5
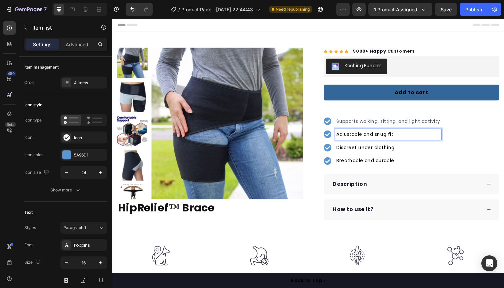
click at [401, 135] on p "Adjustable and snug fit" at bounding box center [394, 137] width 106 height 9
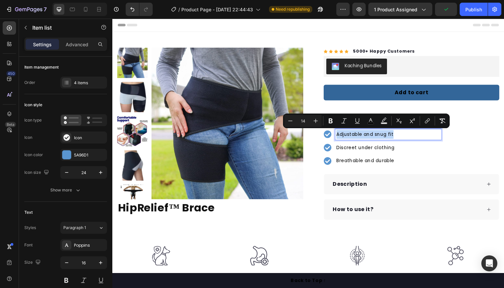
drag, startPoint x: 400, startPoint y: 137, endPoint x: 334, endPoint y: 137, distance: 65.6
click at [334, 137] on div "Adjustable and snug fit" at bounding box center [388, 137] width 120 height 11
click at [369, 120] on icon "Editor contextual toolbar" at bounding box center [370, 121] width 7 height 7
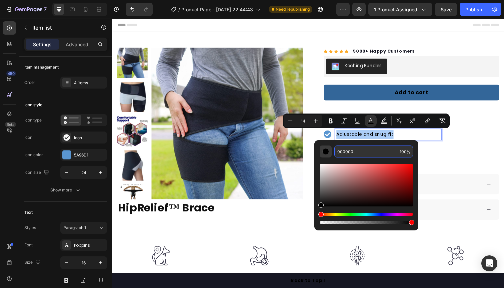
drag, startPoint x: 362, startPoint y: 151, endPoint x: 329, endPoint y: 149, distance: 32.7
click at [329, 149] on div "000000 100 %" at bounding box center [365, 152] width 93 height 12
paste input "4A5768"
type input "4A5768"
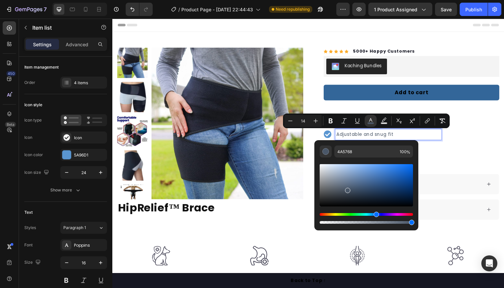
click at [437, 150] on p "Discreet under clothing" at bounding box center [394, 150] width 106 height 9
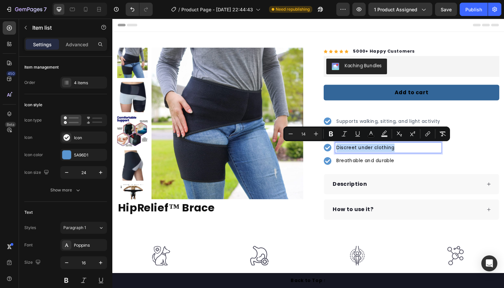
drag, startPoint x: 404, startPoint y: 147, endPoint x: 338, endPoint y: 147, distance: 65.9
click at [338, 147] on div "Discreet under clothing" at bounding box center [388, 150] width 120 height 11
click at [373, 135] on icon "Editor contextual toolbar" at bounding box center [370, 134] width 7 height 7
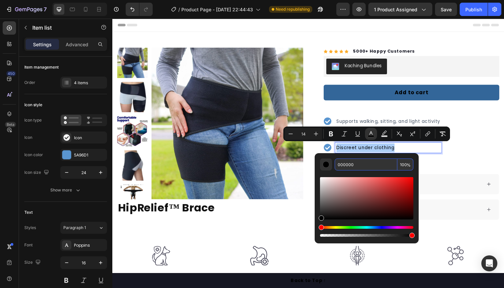
drag, startPoint x: 365, startPoint y: 166, endPoint x: 319, endPoint y: 163, distance: 46.1
click at [319, 163] on div "000000 100 %" at bounding box center [366, 195] width 104 height 85
paste input "4A5768"
type input "4A5768"
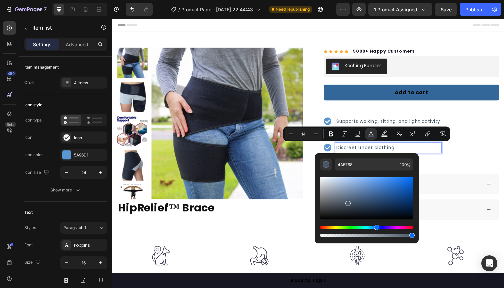
click at [463, 159] on div "Supports walking, sitting, and light activity Adjustable and snug fit Discreet …" at bounding box center [417, 143] width 179 height 67
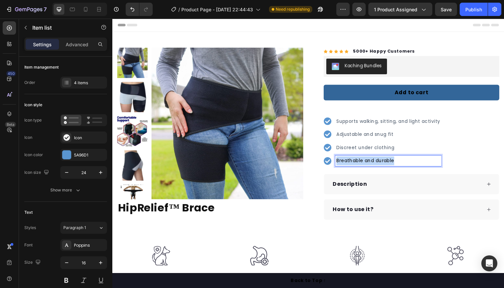
drag, startPoint x: 409, startPoint y: 166, endPoint x: 364, endPoint y: 164, distance: 45.3
click at [332, 163] on div "Breathable and durable" at bounding box center [388, 164] width 120 height 11
click at [134, 11] on icon "Undo/Redo" at bounding box center [132, 9] width 7 height 7
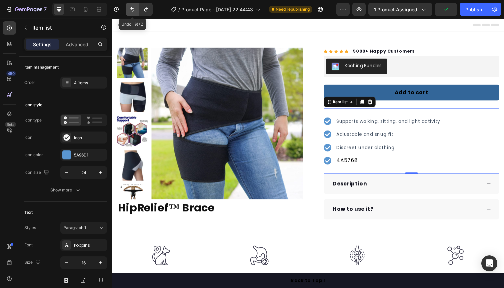
click at [135, 13] on button "Undo/Redo" at bounding box center [132, 9] width 13 height 13
click at [141, 12] on button "Undo/Redo" at bounding box center [145, 9] width 13 height 13
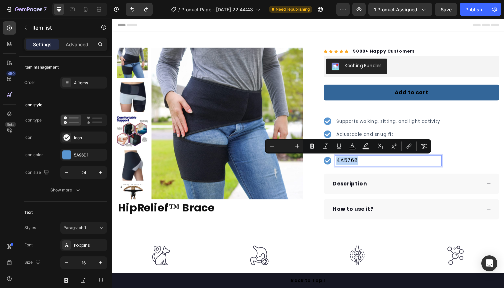
drag, startPoint x: 362, startPoint y: 163, endPoint x: 338, endPoint y: 162, distance: 23.3
click at [338, 162] on div "4A5768" at bounding box center [388, 164] width 120 height 11
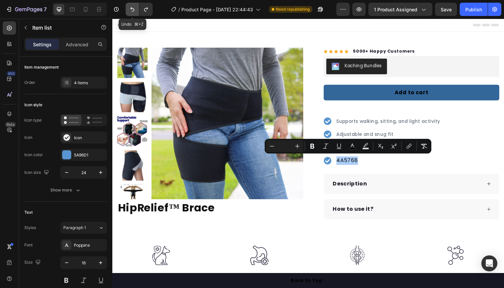
click at [131, 8] on icon "Undo/Redo" at bounding box center [132, 9] width 4 height 4
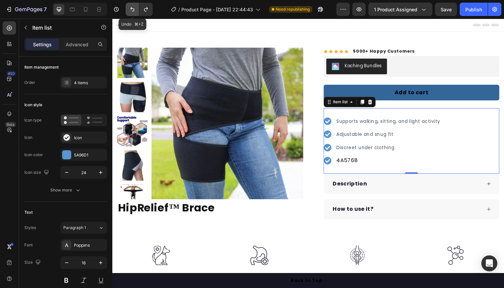
click at [131, 8] on icon "Undo/Redo" at bounding box center [132, 9] width 4 height 4
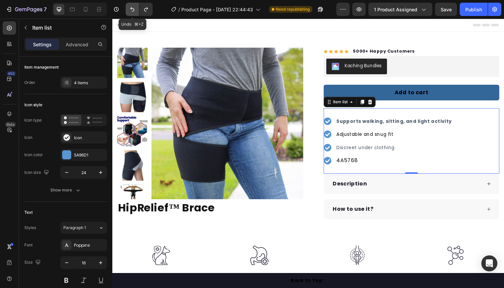
click at [131, 8] on icon "Undo/Redo" at bounding box center [132, 9] width 4 height 4
click at [144, 8] on icon "Undo/Redo" at bounding box center [146, 9] width 7 height 7
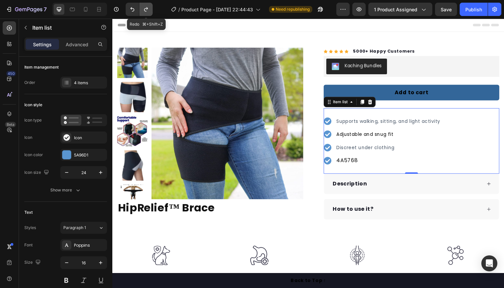
click at [144, 8] on icon "Undo/Redo" at bounding box center [146, 9] width 7 height 7
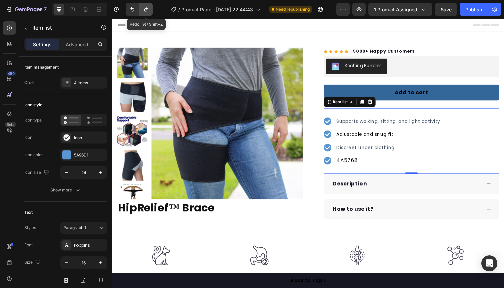
click at [144, 8] on icon "Undo/Redo" at bounding box center [146, 9] width 7 height 7
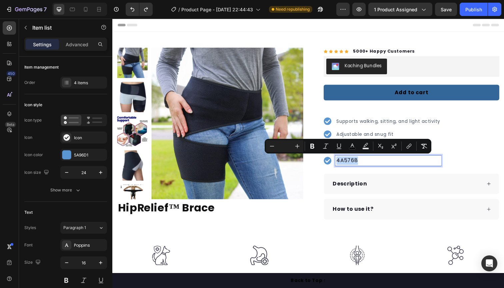
drag, startPoint x: 365, startPoint y: 163, endPoint x: 339, endPoint y: 163, distance: 26.0
click at [339, 163] on div "4A5768" at bounding box center [388, 164] width 120 height 11
click at [7, 10] on icon "button" at bounding box center [9, 9] width 7 height 7
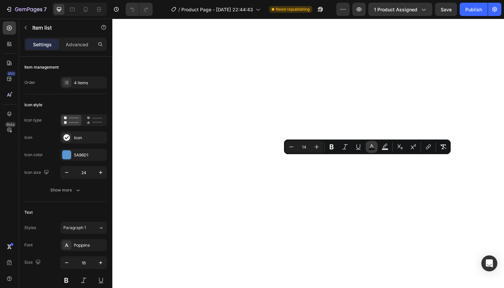
click at [374, 145] on icon "Editor contextual toolbar" at bounding box center [371, 147] width 7 height 7
type input "000000"
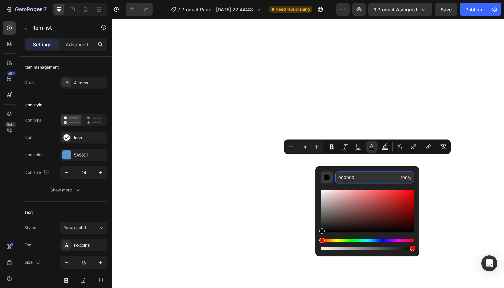
drag, startPoint x: 355, startPoint y: 178, endPoint x: 326, endPoint y: 178, distance: 29.3
click at [326, 178] on div "000000 100 %" at bounding box center [366, 178] width 93 height 12
paste input "4A5768"
type input "4A5768"
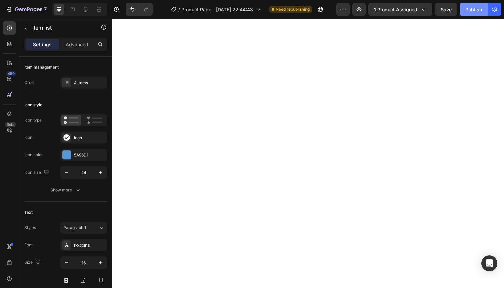
click at [473, 9] on div "Publish" at bounding box center [473, 9] width 17 height 7
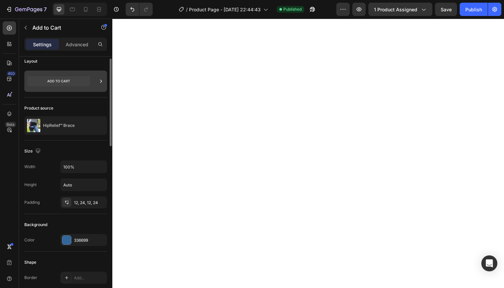
click at [93, 80] on div at bounding box center [65, 81] width 83 height 21
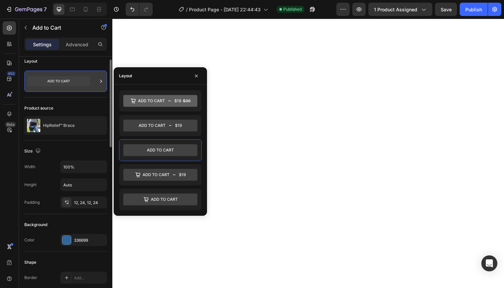
scroll to position [7, 0]
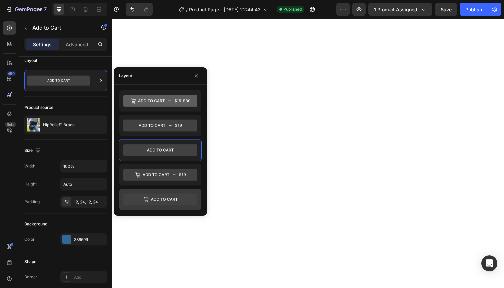
click at [155, 193] on icon at bounding box center [160, 199] width 74 height 13
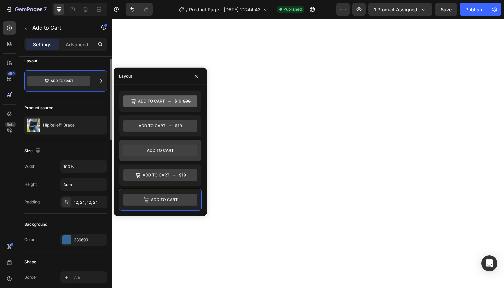
click at [160, 150] on icon at bounding box center [160, 151] width 74 height 12
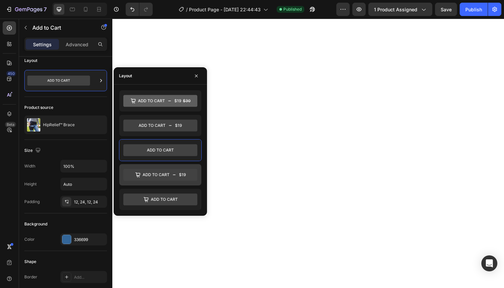
click at [165, 176] on icon at bounding box center [160, 175] width 74 height 12
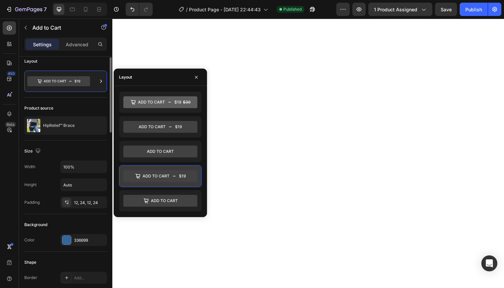
scroll to position [5, 0]
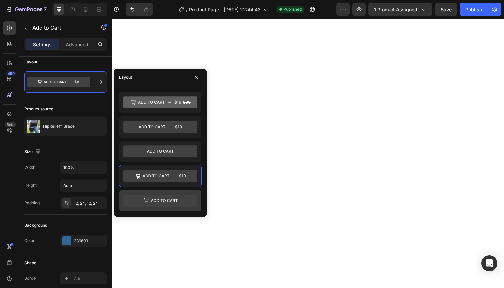
click at [152, 196] on icon at bounding box center [160, 201] width 74 height 12
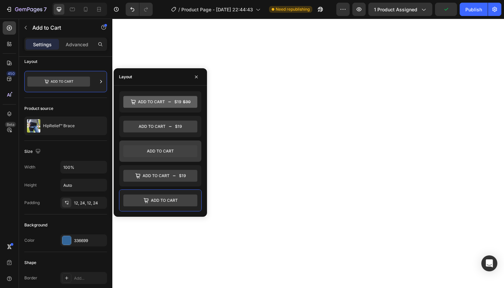
click at [160, 155] on icon at bounding box center [160, 151] width 74 height 12
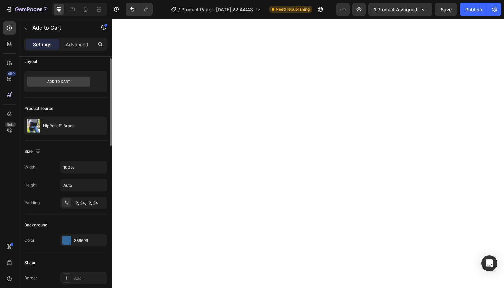
drag, startPoint x: 36, startPoint y: 161, endPoint x: 51, endPoint y: 161, distance: 14.7
click at [40, 162] on div "Width 100%" at bounding box center [65, 167] width 83 height 13
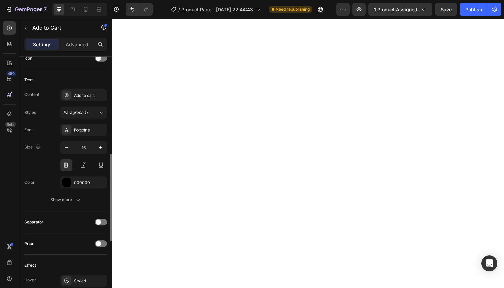
scroll to position [290, 0]
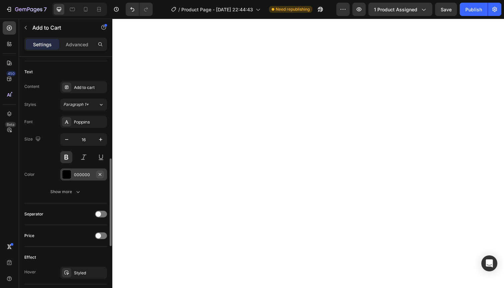
click at [97, 174] on button "button" at bounding box center [100, 175] width 8 height 8
click at [83, 173] on div "Add..." at bounding box center [89, 175] width 31 height 6
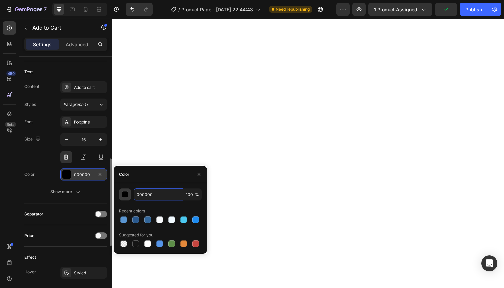
drag, startPoint x: 157, startPoint y: 194, endPoint x: 128, endPoint y: 194, distance: 28.7
click at [127, 194] on div "000000 100 %" at bounding box center [160, 195] width 83 height 12
paste input "4A5768"
click at [127, 195] on div "button" at bounding box center [125, 195] width 7 height 7
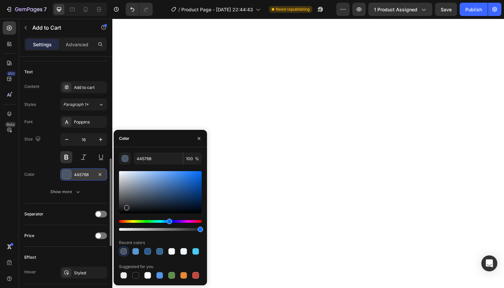
drag, startPoint x: 144, startPoint y: 198, endPoint x: 126, endPoint y: 207, distance: 20.0
click at [126, 207] on div at bounding box center [126, 207] width 5 height 5
drag, startPoint x: 126, startPoint y: 208, endPoint x: 118, endPoint y: 214, distance: 10.3
click at [118, 214] on div at bounding box center [120, 212] width 5 height 5
drag, startPoint x: 122, startPoint y: 212, endPoint x: 128, endPoint y: 209, distance: 7.2
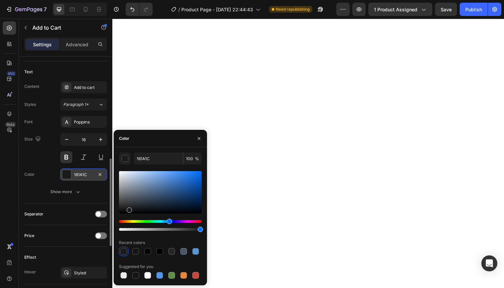
click at [128, 209] on div at bounding box center [129, 210] width 5 height 5
type input "000000"
drag, startPoint x: 128, startPoint y: 209, endPoint x: 111, endPoint y: 215, distance: 18.1
click at [111, 215] on div "450 Beta Sections(18) Elements(84) Section Element Hero Section Product Detail …" at bounding box center [56, 153] width 112 height 269
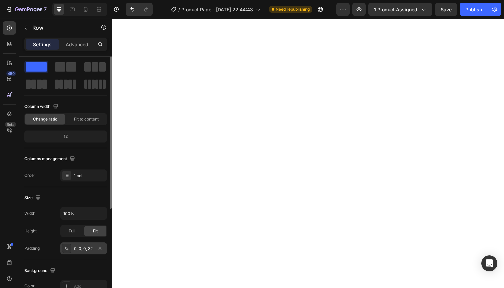
scroll to position [0, 0]
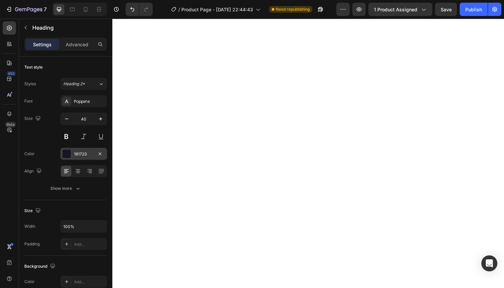
click at [90, 153] on div "161723" at bounding box center [83, 154] width 19 height 6
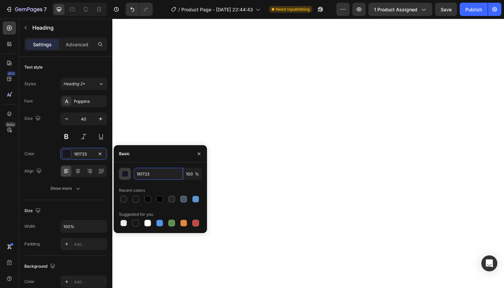
drag, startPoint x: 163, startPoint y: 177, endPoint x: 128, endPoint y: 173, distance: 35.2
click at [128, 173] on div "161723 100 %" at bounding box center [160, 174] width 83 height 12
paste input "4A5768"
type input "4A5768"
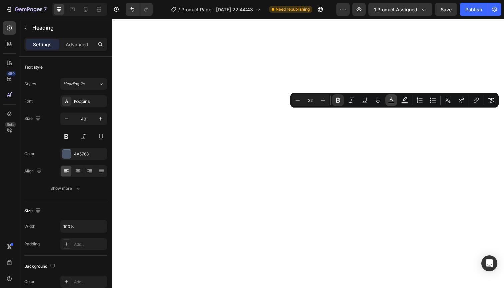
click at [388, 100] on icon "Editor contextual toolbar" at bounding box center [391, 100] width 7 height 7
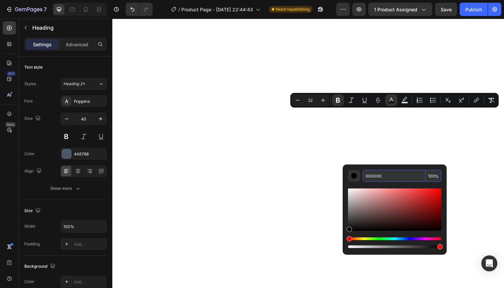
paste input "4A5768"
type input "4A5768"
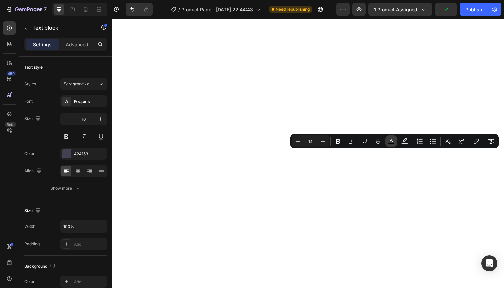
click at [389, 140] on icon "Editor contextual toolbar" at bounding box center [391, 141] width 7 height 7
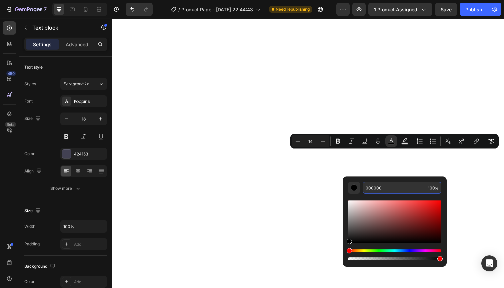
paste input "4A5768"
type input "4A5768"
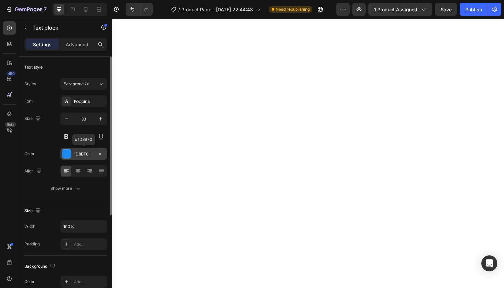
click at [91, 152] on div "1D8BF0" at bounding box center [83, 154] width 19 height 6
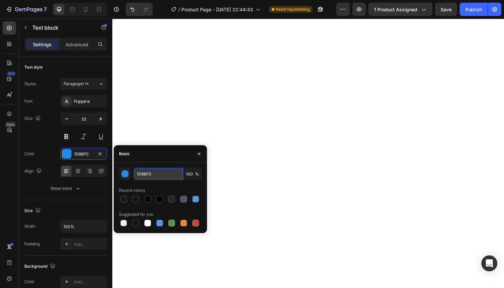
click at [155, 175] on input "1D8BF0" at bounding box center [158, 174] width 49 height 12
drag, startPoint x: 155, startPoint y: 175, endPoint x: 128, endPoint y: 174, distance: 26.7
click at [128, 174] on div "1D8BF0 100 %" at bounding box center [160, 174] width 83 height 12
paste input "5A96D1"
type input "5A96D1"
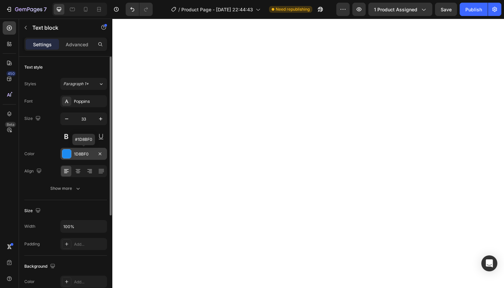
click at [88, 153] on div "1D8BF0" at bounding box center [83, 154] width 19 height 6
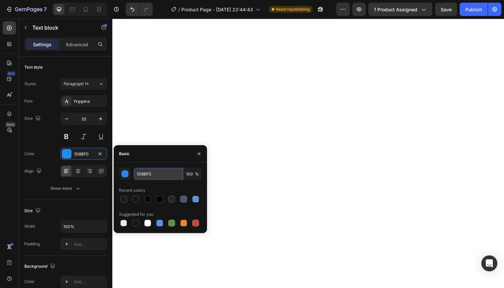
click at [156, 175] on input "1D8BF0" at bounding box center [158, 174] width 49 height 12
drag, startPoint x: 156, startPoint y: 175, endPoint x: 131, endPoint y: 172, distance: 25.2
click at [131, 172] on div "1D8BF0 100 %" at bounding box center [160, 174] width 83 height 12
paste input "5A96D1"
type input "5A96D1"
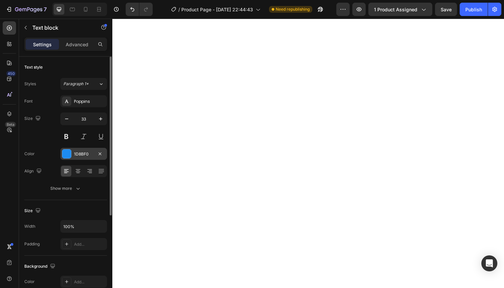
click at [89, 154] on div "1D8BF0" at bounding box center [83, 154] width 19 height 6
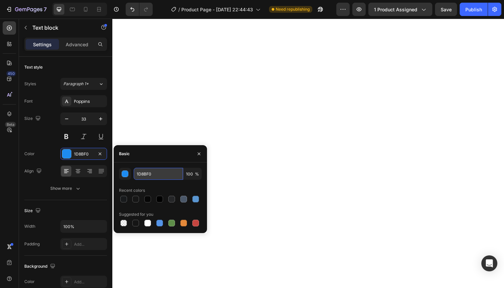
click at [160, 173] on input "1D8BF0" at bounding box center [158, 174] width 49 height 12
drag, startPoint x: 136, startPoint y: 172, endPoint x: 122, endPoint y: 173, distance: 14.0
click at [122, 173] on div "1D8BF0 100 %" at bounding box center [160, 174] width 83 height 12
paste input "5A96D1"
type input "5A96D1"
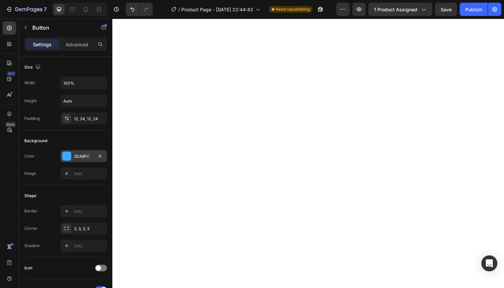
click at [88, 156] on div "3DA9FC" at bounding box center [83, 157] width 19 height 6
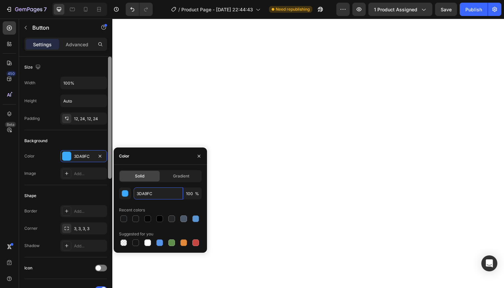
drag, startPoint x: 155, startPoint y: 194, endPoint x: 112, endPoint y: 191, distance: 43.4
click at [112, 191] on div "450 Beta Sections(18) Elements(84) Section Element Hero Section Product Detail …" at bounding box center [56, 153] width 112 height 269
paste input "36699"
type input "336699"
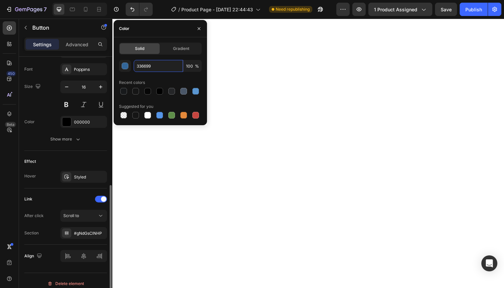
scroll to position [262, 0]
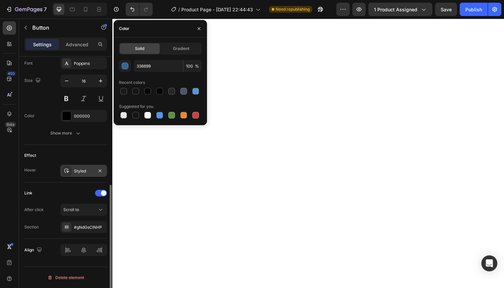
click at [86, 172] on div "Styled" at bounding box center [83, 171] width 19 height 6
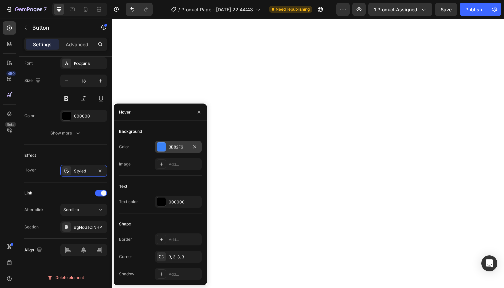
click at [186, 146] on div "3B82F6" at bounding box center [178, 147] width 19 height 6
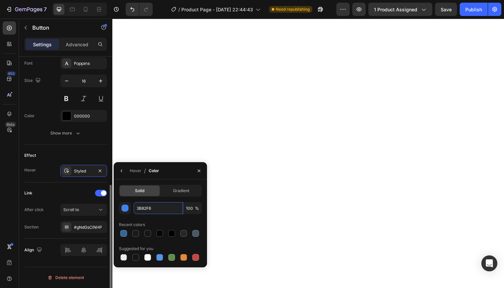
drag, startPoint x: 161, startPoint y: 209, endPoint x: 83, endPoint y: 195, distance: 79.2
click at [77, 203] on div "450 Beta Sections(18) Elements(84) Section Element Hero Section Product Detail …" at bounding box center [56, 153] width 112 height 269
paste input "2A598E"
type input "2A598E"
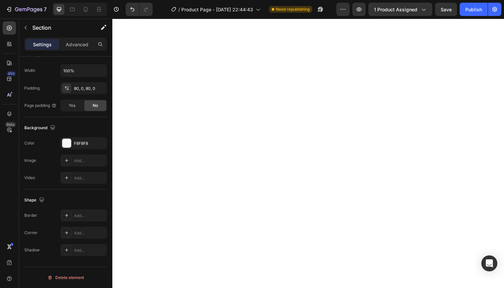
scroll to position [0, 0]
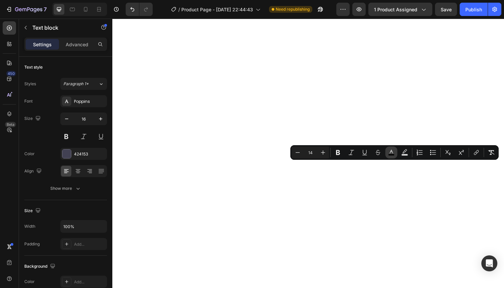
click at [391, 151] on icon "Editor contextual toolbar" at bounding box center [390, 152] width 3 height 4
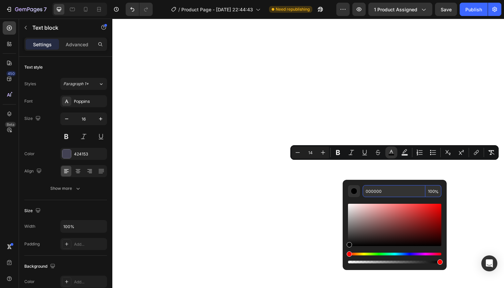
drag, startPoint x: 385, startPoint y: 194, endPoint x: 363, endPoint y: 193, distance: 22.3
click at [363, 193] on input "000000" at bounding box center [393, 191] width 63 height 12
paste input "4A5768"
type input "4A5768"
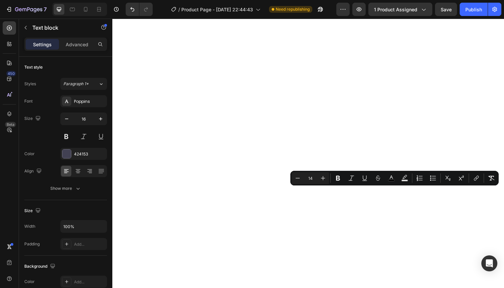
click at [391, 178] on icon "Editor contextual toolbar" at bounding box center [391, 178] width 7 height 7
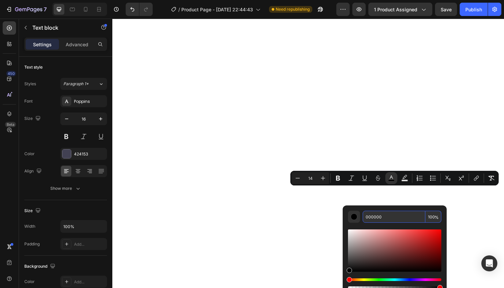
drag, startPoint x: 383, startPoint y: 219, endPoint x: 346, endPoint y: 217, distance: 37.7
click at [346, 217] on div "000000 100 %" at bounding box center [394, 248] width 104 height 85
paste input "4A5768"
type input "4A5768"
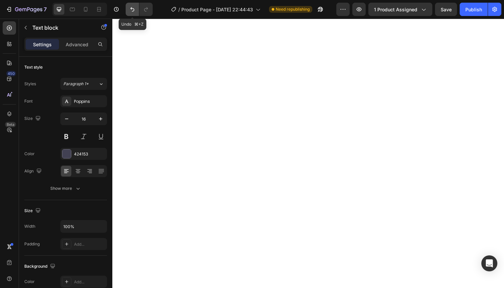
click at [133, 9] on icon "Undo/Redo" at bounding box center [132, 9] width 7 height 7
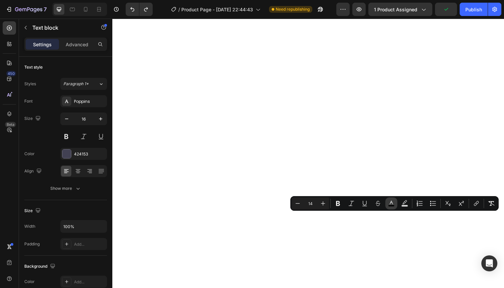
click at [391, 201] on icon "Editor contextual toolbar" at bounding box center [390, 203] width 3 height 4
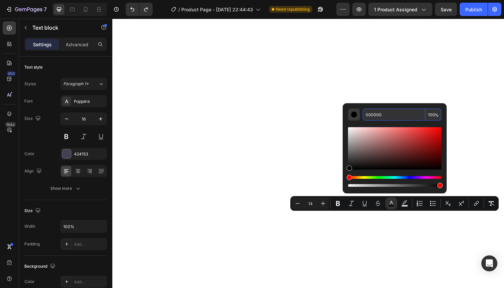
drag, startPoint x: 386, startPoint y: 115, endPoint x: 358, endPoint y: 114, distance: 28.0
click at [358, 114] on div "000000 100 %" at bounding box center [394, 115] width 93 height 12
paste input "4A5768"
type input "4A5768"
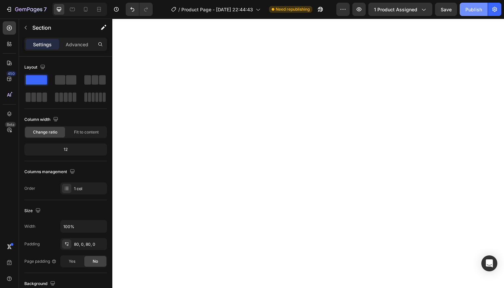
click at [465, 10] on button "Publish" at bounding box center [473, 9] width 28 height 13
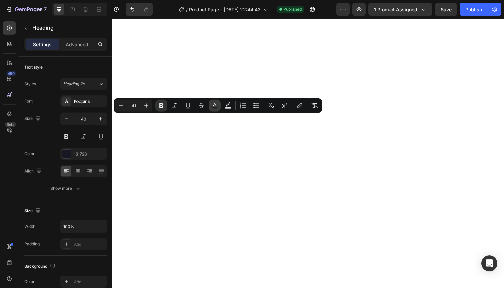
click at [214, 103] on icon "Editor contextual toolbar" at bounding box center [214, 105] width 7 height 7
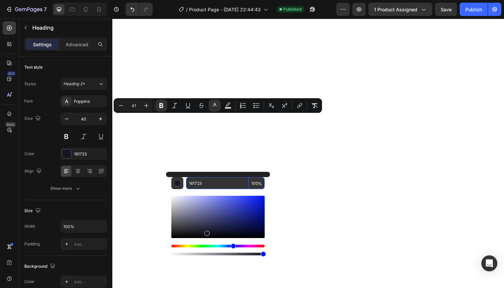
paste input "4A5768"
type input "4A5768"
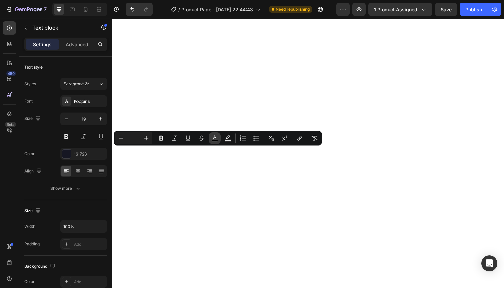
click at [214, 137] on icon "Editor contextual toolbar" at bounding box center [214, 138] width 7 height 7
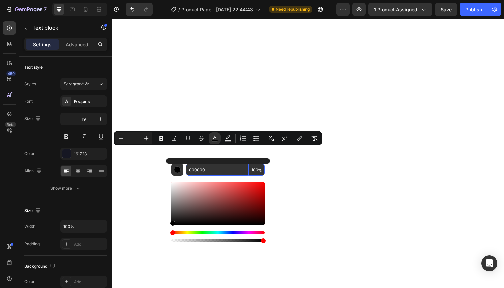
paste input "4A5768"
type input "4A5768"
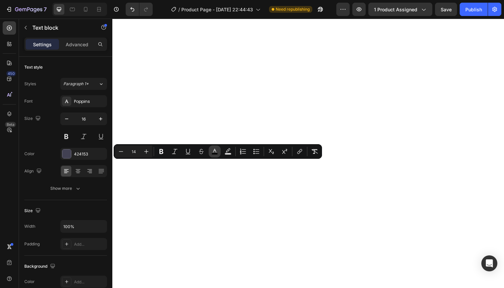
click at [216, 151] on icon "Editor contextual toolbar" at bounding box center [214, 151] width 7 height 7
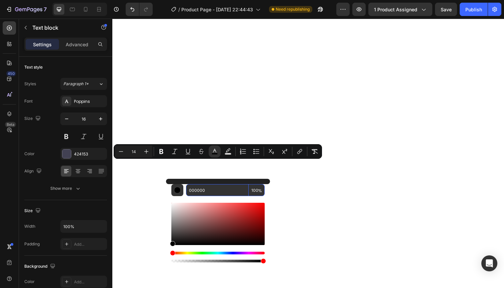
click at [214, 191] on input "000000" at bounding box center [217, 190] width 63 height 12
paste input "4A5768"
type input "4A5768"
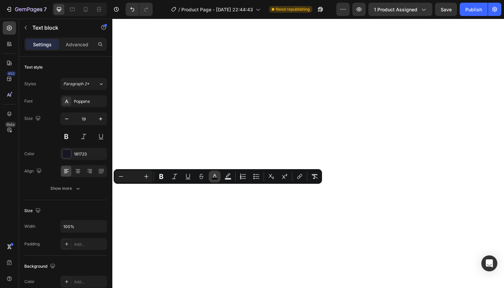
click at [215, 177] on icon "Editor contextual toolbar" at bounding box center [214, 176] width 7 height 7
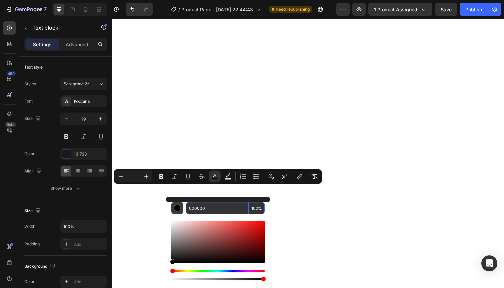
drag, startPoint x: 210, startPoint y: 211, endPoint x: 175, endPoint y: 206, distance: 35.2
click at [175, 206] on div "000000 100 %" at bounding box center [217, 208] width 93 height 12
paste input "4A5768"
type input "4A5768"
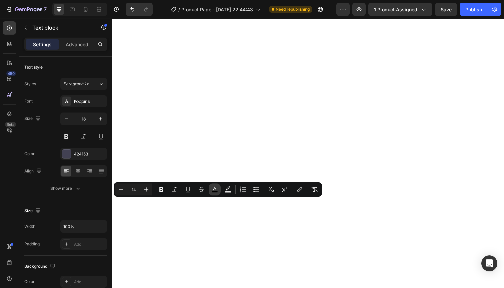
click at [214, 190] on icon "Editor contextual toolbar" at bounding box center [214, 189] width 7 height 7
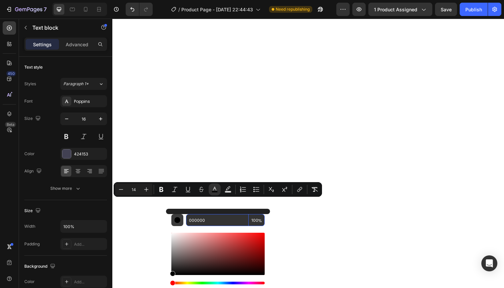
drag, startPoint x: 210, startPoint y: 219, endPoint x: 178, endPoint y: 218, distance: 32.7
click at [178, 218] on div "000000 100 %" at bounding box center [217, 220] width 93 height 12
paste input "4A5768"
type input "4A5768"
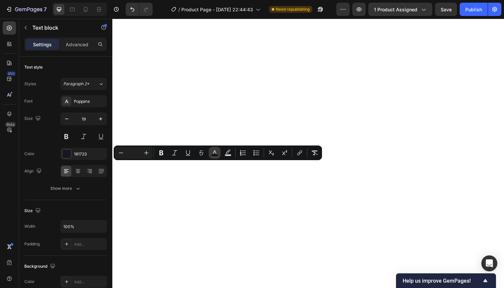
click at [216, 152] on icon "Editor contextual toolbar" at bounding box center [214, 153] width 7 height 7
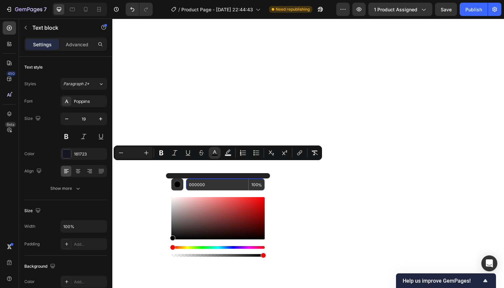
click at [209, 183] on input "000000" at bounding box center [217, 185] width 63 height 12
drag, startPoint x: 209, startPoint y: 183, endPoint x: 185, endPoint y: 182, distance: 23.7
click at [185, 182] on div "000000 100 %" at bounding box center [217, 185] width 93 height 12
paste input "4A5768"
type input "4A5768"
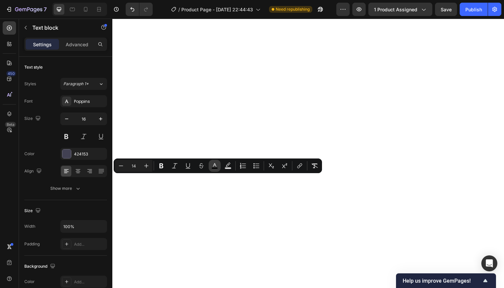
click at [213, 168] on rect "Editor contextual toolbar" at bounding box center [215, 169] width 6 height 2
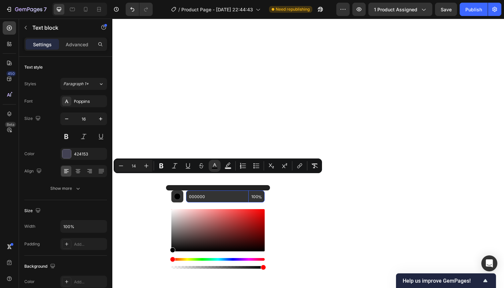
click at [216, 197] on input "000000" at bounding box center [217, 197] width 63 height 12
paste input "4A5768"
type input "4A5768"
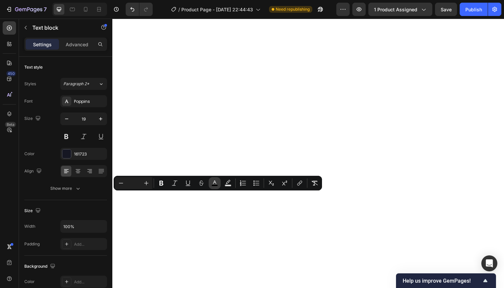
click at [219, 184] on button "color" at bounding box center [215, 183] width 12 height 12
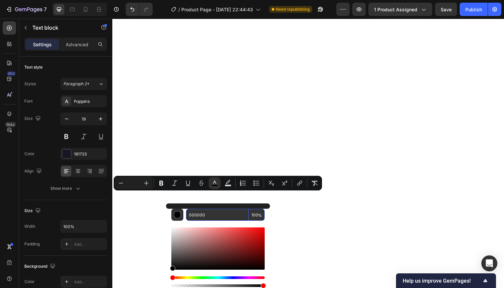
click at [212, 217] on input "000000" at bounding box center [217, 215] width 63 height 12
drag, startPoint x: 196, startPoint y: 216, endPoint x: 182, endPoint y: 215, distance: 14.1
click at [182, 215] on div "000000 100 %" at bounding box center [217, 215] width 93 height 12
paste input "4A5768"
type input "4A5768"
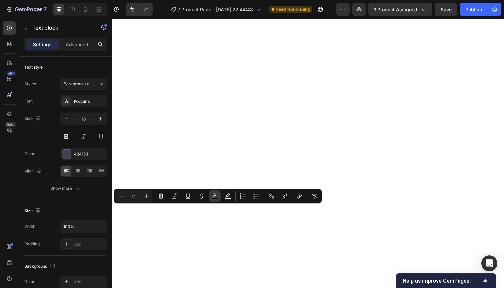
click at [216, 198] on rect "Editor contextual toolbar" at bounding box center [215, 199] width 6 height 2
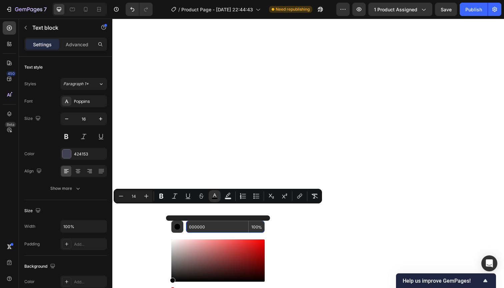
click at [207, 224] on input "000000" at bounding box center [217, 227] width 63 height 12
paste input "4A5768"
type input "4A5768"
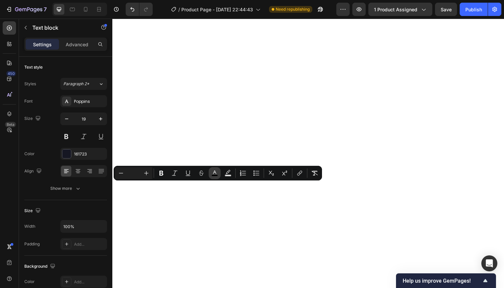
click at [213, 171] on icon "Editor contextual toolbar" at bounding box center [214, 173] width 7 height 7
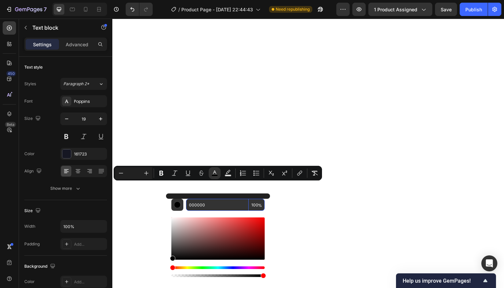
click at [217, 204] on input "000000" at bounding box center [217, 205] width 63 height 12
paste input "4A5768"
type input "4A5768"
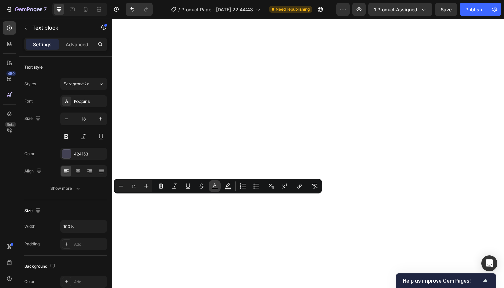
click at [214, 186] on icon "Editor contextual toolbar" at bounding box center [214, 186] width 7 height 7
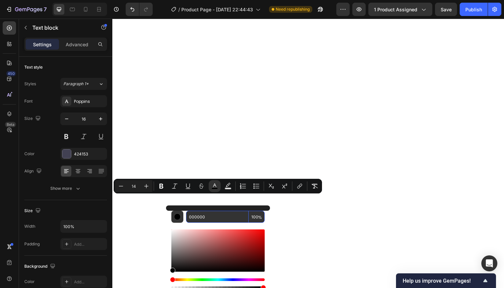
click at [221, 218] on input "000000" at bounding box center [217, 217] width 63 height 12
paste input "4A5768"
type input "4A5768"
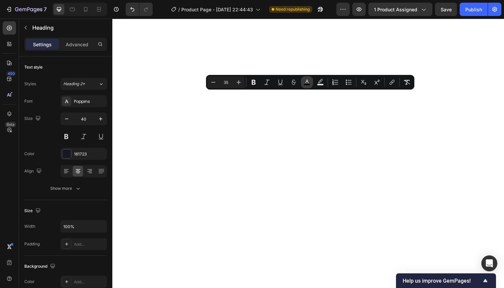
click at [305, 83] on icon "Editor contextual toolbar" at bounding box center [306, 82] width 7 height 7
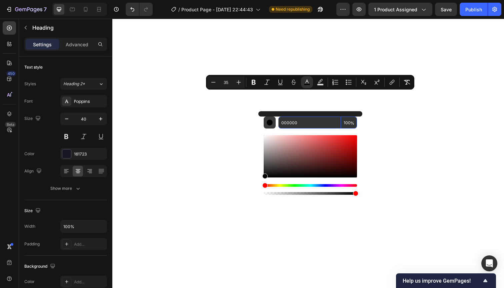
drag, startPoint x: 301, startPoint y: 120, endPoint x: 263, endPoint y: 122, distance: 37.4
click at [263, 122] on div "000000 100 %" at bounding box center [309, 123] width 93 height 12
drag, startPoint x: 302, startPoint y: 122, endPoint x: 277, endPoint y: 120, distance: 25.7
click at [277, 120] on div "000000 100 %" at bounding box center [309, 123] width 93 height 12
paste input "4A5768"
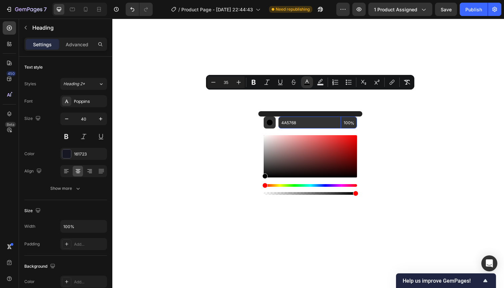
type input "4A5768"
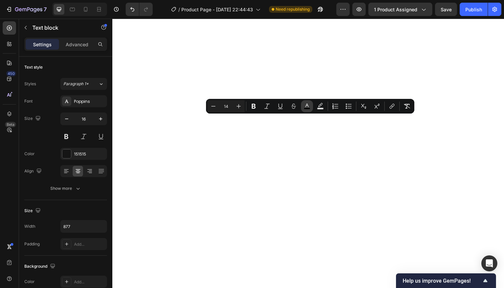
click at [307, 105] on icon "Editor contextual toolbar" at bounding box center [306, 106] width 3 height 4
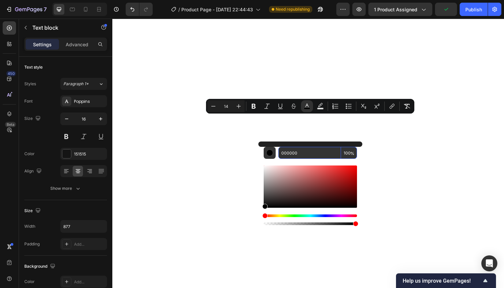
paste input "4A5768"
type input "4A5768"
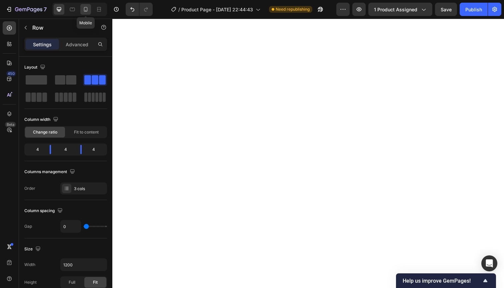
click at [85, 9] on icon at bounding box center [85, 9] width 7 height 7
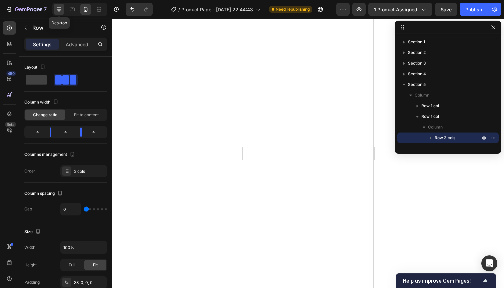
click at [63, 12] on div at bounding box center [59, 9] width 11 height 11
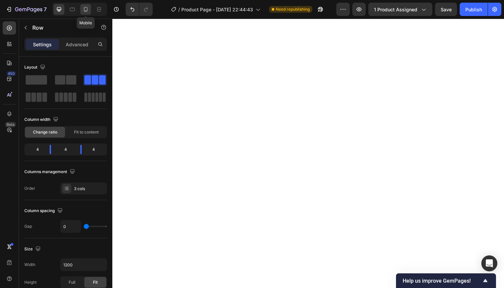
click at [83, 12] on icon at bounding box center [85, 9] width 7 height 7
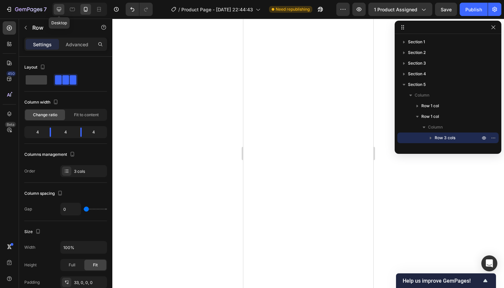
click at [55, 11] on div at bounding box center [59, 9] width 11 height 11
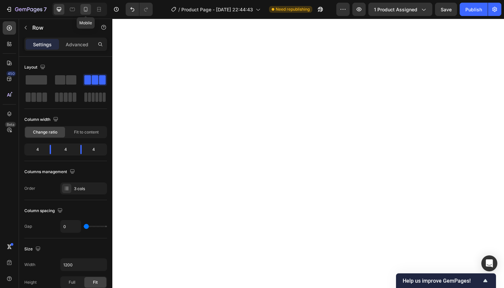
click at [86, 10] on icon at bounding box center [85, 9] width 7 height 7
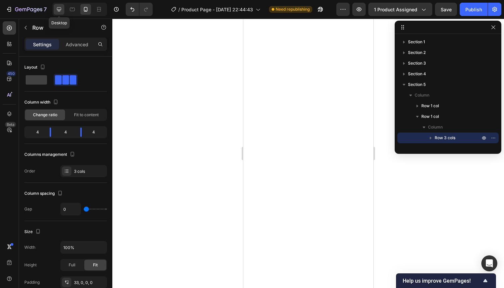
click at [60, 10] on icon at bounding box center [59, 9] width 4 height 4
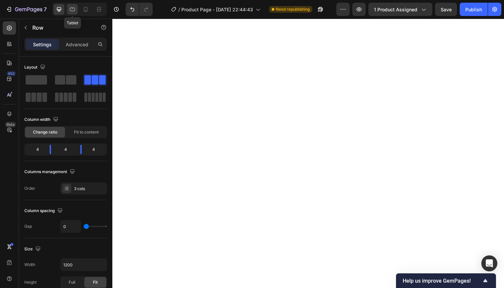
click at [71, 10] on icon at bounding box center [72, 9] width 7 height 7
type input "100%"
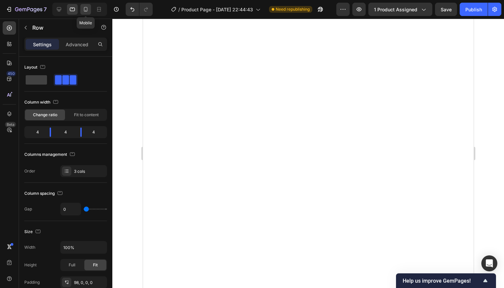
click at [82, 10] on div at bounding box center [85, 9] width 11 height 11
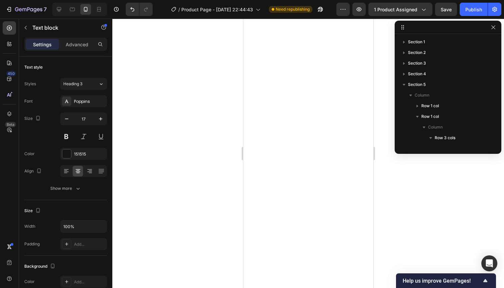
scroll to position [123, 0]
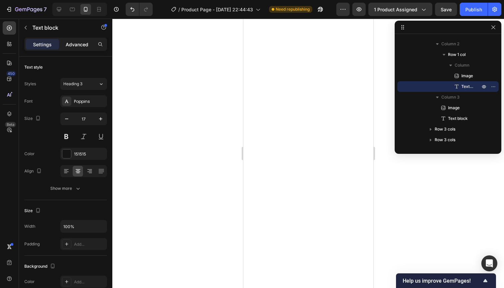
click at [84, 48] on p "Advanced" at bounding box center [77, 44] width 23 height 7
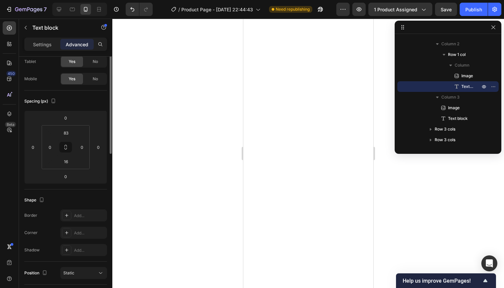
scroll to position [0, 0]
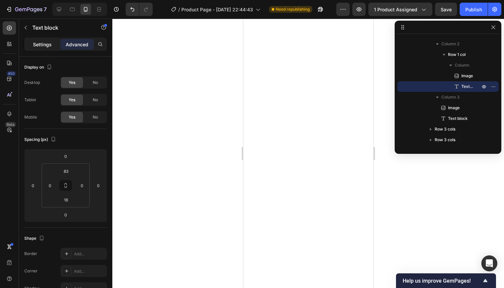
click at [43, 44] on p "Settings" at bounding box center [42, 44] width 19 height 7
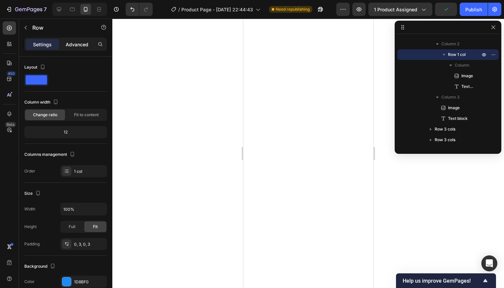
click at [69, 45] on p "Advanced" at bounding box center [77, 44] width 23 height 7
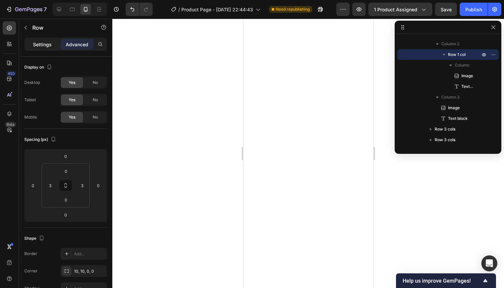
click at [45, 43] on p "Settings" at bounding box center [42, 44] width 19 height 7
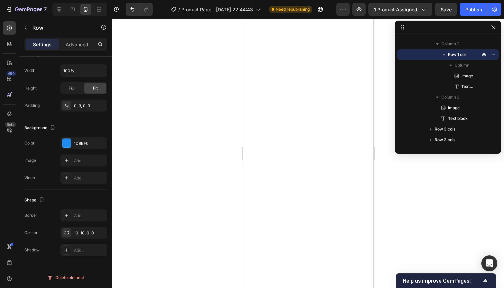
scroll to position [51, 0]
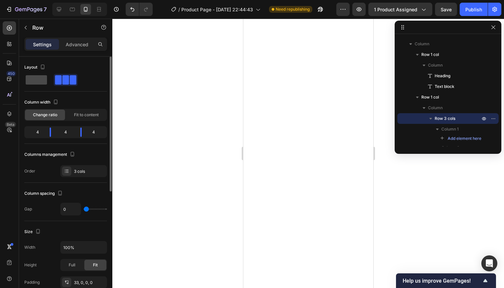
click at [39, 80] on span at bounding box center [36, 79] width 21 height 9
click at [60, 80] on span at bounding box center [58, 79] width 7 height 9
click at [39, 134] on div "4" at bounding box center [35, 132] width 19 height 9
drag, startPoint x: 48, startPoint y: 133, endPoint x: 53, endPoint y: 133, distance: 5.0
click at [53, 0] on body "7 / Product Page - Sep 25, 22:44:43 Need republishing Preview 1 product assigne…" at bounding box center [252, 0] width 504 height 0
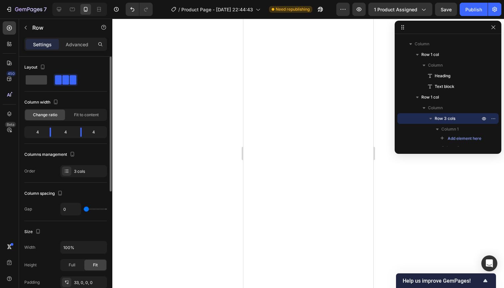
click at [39, 132] on div "4" at bounding box center [35, 132] width 19 height 9
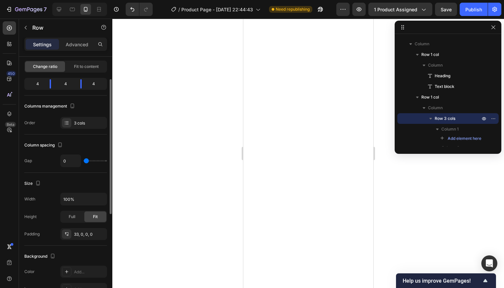
scroll to position [53, 0]
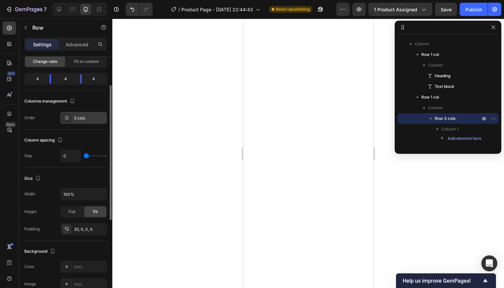
click at [79, 114] on div "3 cols" at bounding box center [83, 118] width 47 height 12
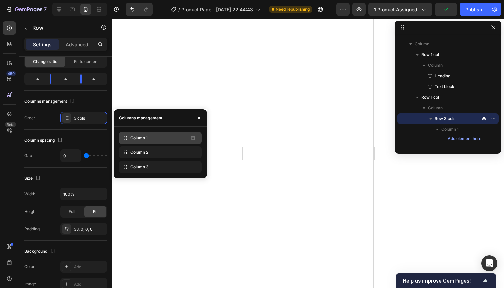
click at [125, 139] on icon at bounding box center [125, 138] width 7 height 7
drag, startPoint x: 142, startPoint y: 137, endPoint x: 138, endPoint y: 108, distance: 28.9
click at [137, 0] on div "7 / Product Page - Sep 25, 22:44:43 Need republishing Preview 1 product assigne…" at bounding box center [252, 0] width 504 height 0
click at [170, 138] on div "Column 1" at bounding box center [160, 138] width 83 height 12
click at [130, 137] on div "Column 1" at bounding box center [160, 138] width 83 height 12
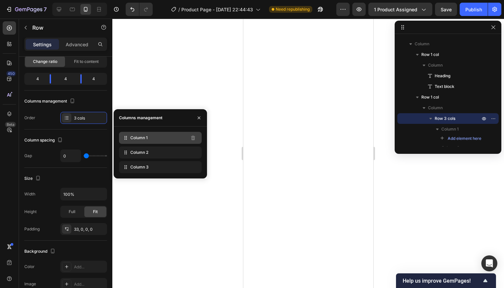
click at [122, 138] on div "Column 1" at bounding box center [160, 138] width 83 height 12
click at [130, 138] on div "Column 1" at bounding box center [160, 138] width 83 height 12
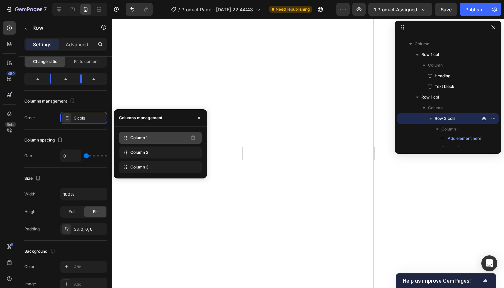
click at [130, 138] on div "Column 1" at bounding box center [160, 138] width 83 height 12
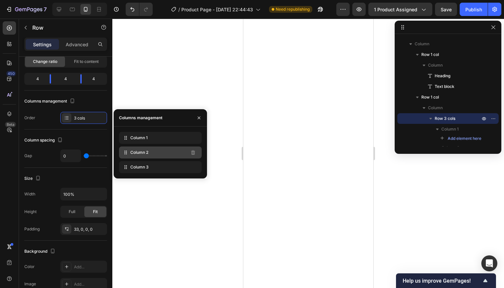
click at [139, 154] on span "Column 2" at bounding box center [139, 153] width 18 height 6
click at [149, 166] on div "Column 3" at bounding box center [160, 167] width 83 height 12
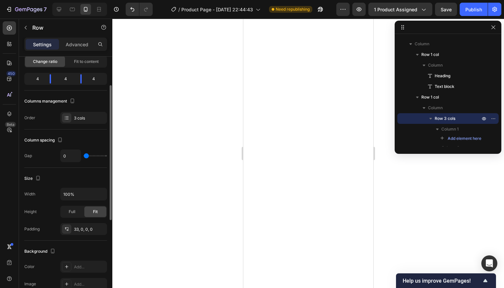
type input "5"
type input "16"
type input "35"
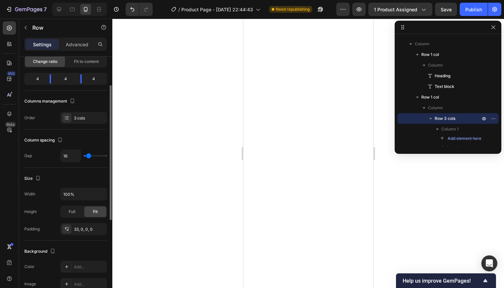
type input "35"
type input "41"
type input "45"
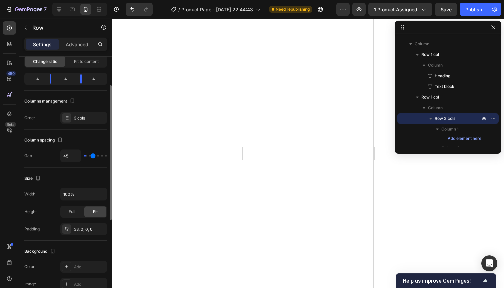
type input "47"
type input "49"
type input "52"
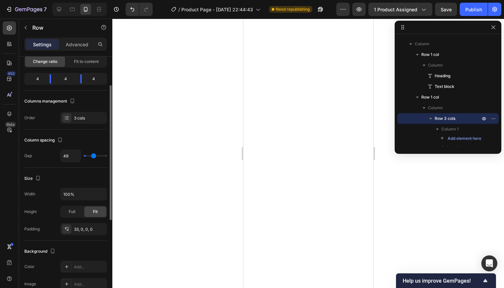
type input "52"
type input "54"
type input "56"
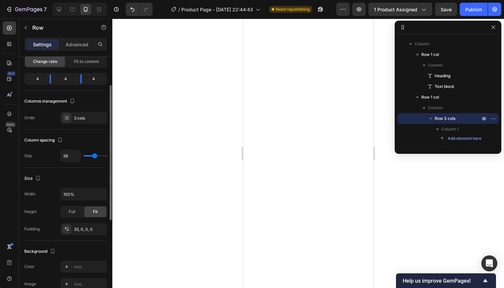
type input "58"
type input "60"
type input "62"
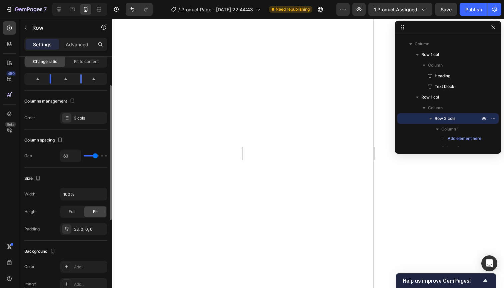
type input "62"
type input "94"
type input "120"
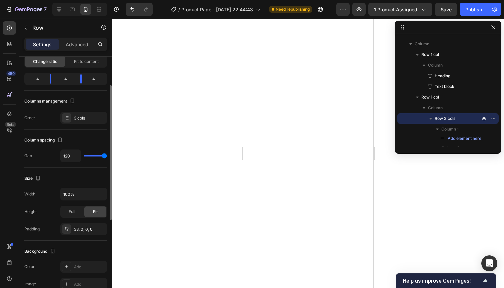
type input "119"
type input "100"
type input "92"
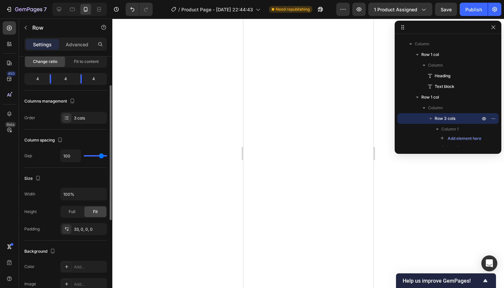
type input "92"
type input "83"
type input "81"
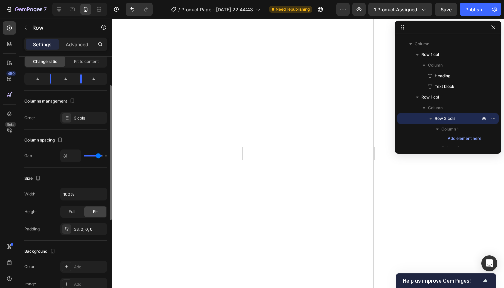
type input "75"
type input "68"
type input "66"
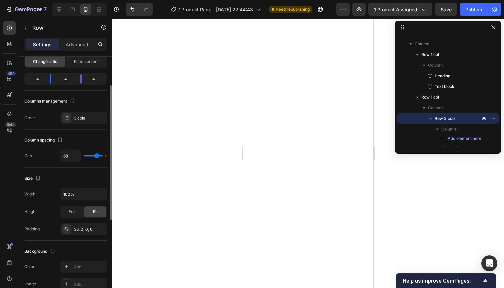
type input "66"
type input "62"
type input "58"
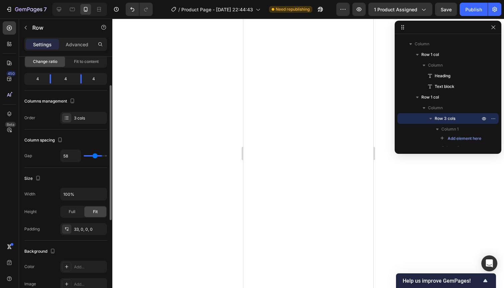
type input "54"
type input "49"
type input "47"
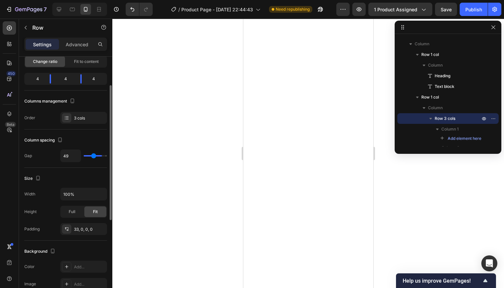
type input "47"
type input "43"
type input "41"
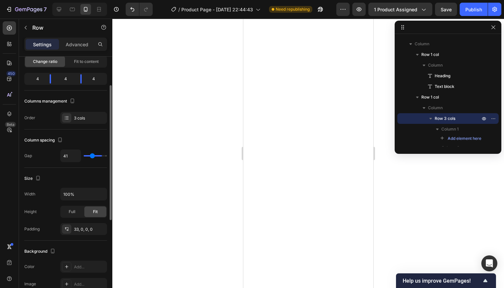
type input "39"
type input "37"
type input "35"
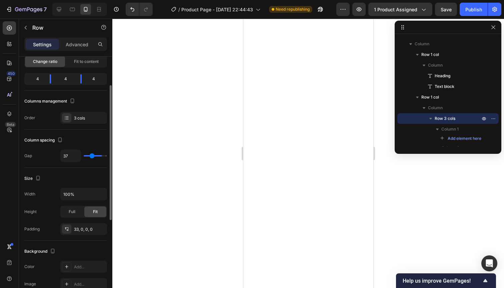
type input "35"
type input "33"
type input "28"
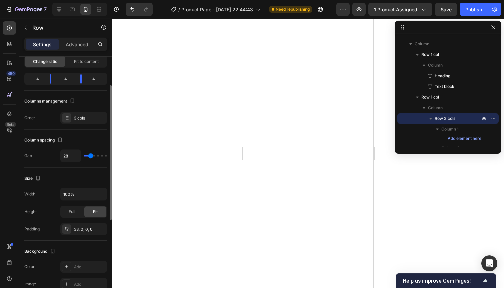
type input "22"
type input "18"
type input "14"
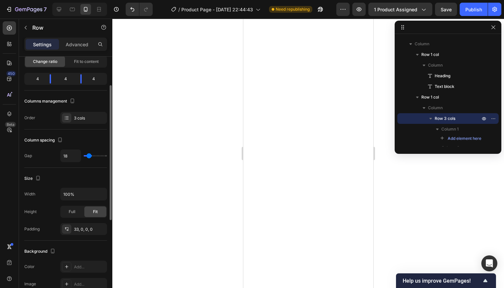
type input "14"
type input "12"
type input "9"
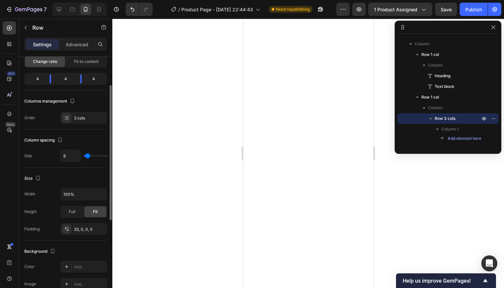
type input "7"
type input "5"
type input "3"
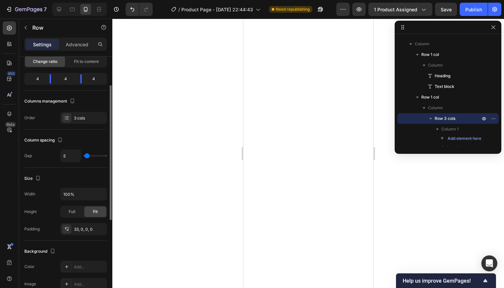
type input "3"
type input "1"
type input "0"
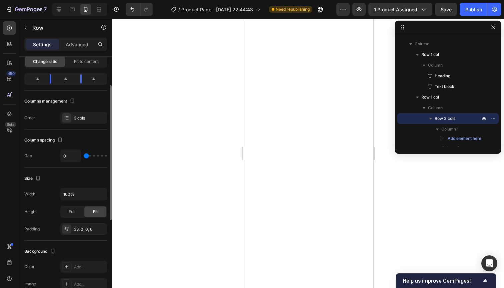
click at [85, 155] on input "range" at bounding box center [95, 155] width 23 height 1
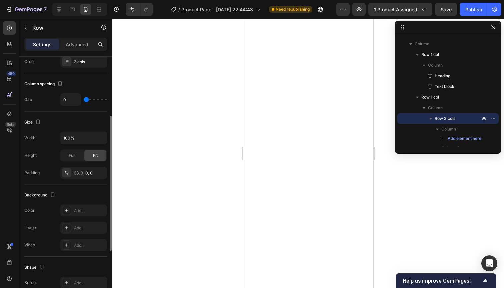
scroll to position [0, 0]
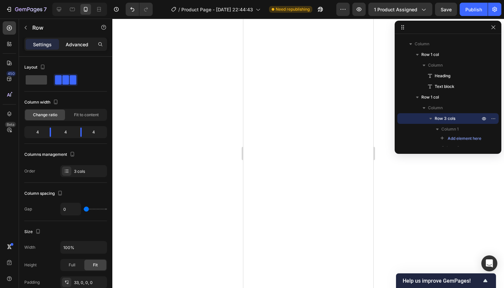
click at [74, 40] on div "Advanced" at bounding box center [76, 44] width 33 height 11
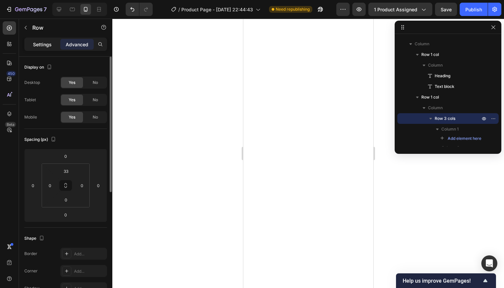
click at [44, 49] on div "Settings" at bounding box center [42, 44] width 33 height 11
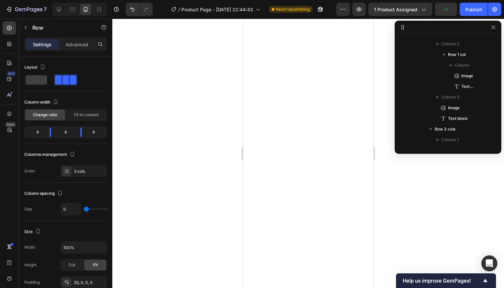
scroll to position [83, 0]
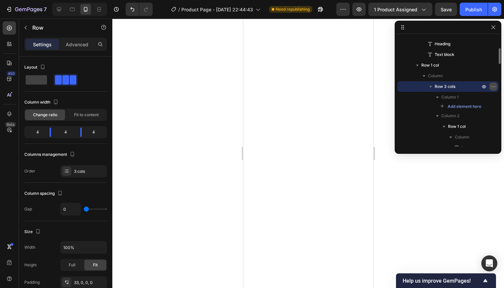
click at [491, 85] on icon "button" at bounding box center [492, 86] width 5 height 5
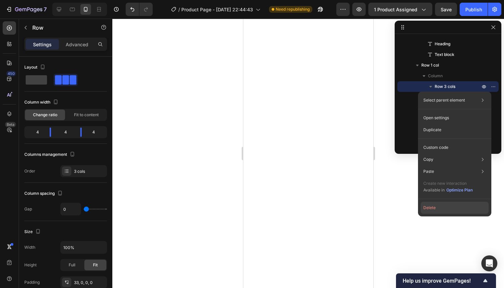
click at [443, 208] on button "Delete" at bounding box center [454, 208] width 68 height 12
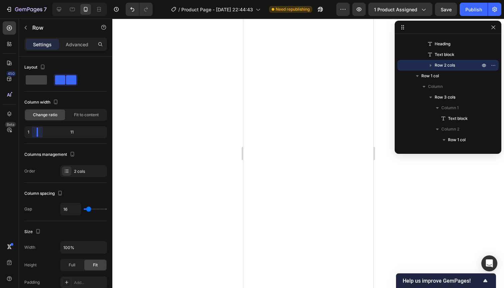
drag, startPoint x: 63, startPoint y: 132, endPoint x: 112, endPoint y: 125, distance: 49.8
click at [112, 0] on body "7 / Product Page - Sep 25, 22:44:43 Need republishing Preview 1 product assigne…" at bounding box center [252, 0] width 504 height 0
click at [131, 13] on button "Undo/Redo" at bounding box center [132, 9] width 13 height 13
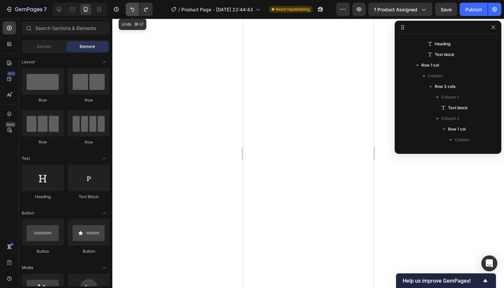
click at [131, 13] on button "Undo/Redo" at bounding box center [132, 9] width 13 height 13
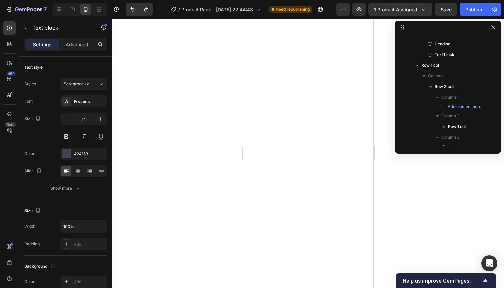
scroll to position [187, 0]
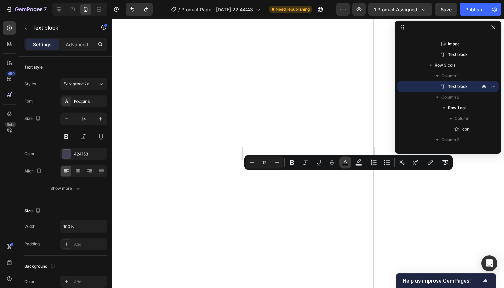
click at [342, 165] on icon "Editor contextual toolbar" at bounding box center [345, 162] width 7 height 7
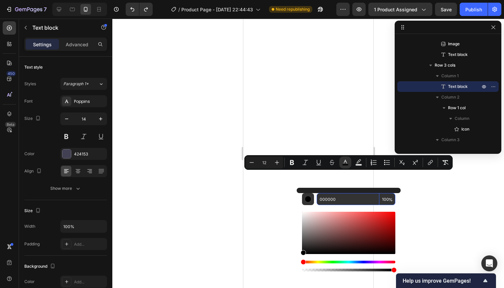
paste input "4A5768"
type input "4A5768"
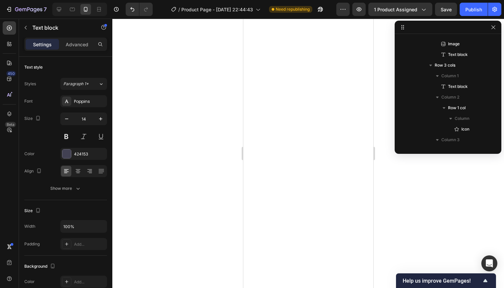
scroll to position [283, 0]
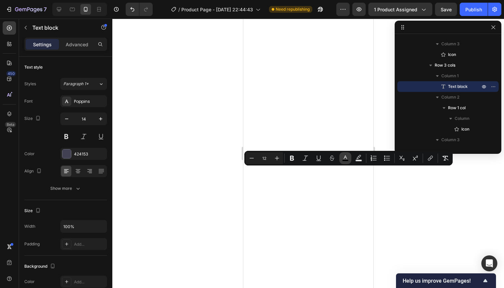
click at [345, 159] on icon "Editor contextual toolbar" at bounding box center [345, 158] width 7 height 7
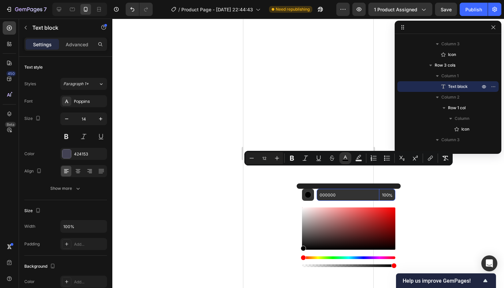
drag, startPoint x: 338, startPoint y: 196, endPoint x: 319, endPoint y: 196, distance: 19.0
click at [319, 196] on input "000000" at bounding box center [347, 195] width 63 height 12
paste input "4A5768"
type input "4A5768"
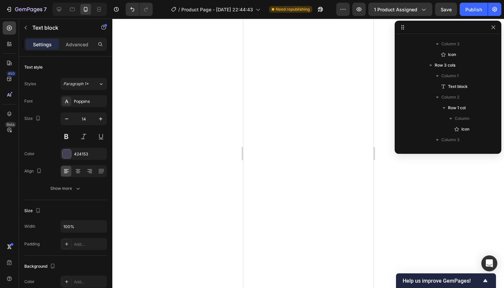
scroll to position [379, 0]
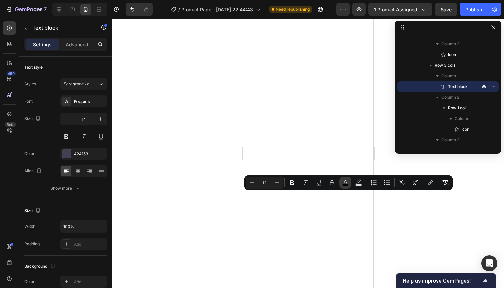
click at [348, 183] on icon "Editor contextual toolbar" at bounding box center [345, 183] width 7 height 7
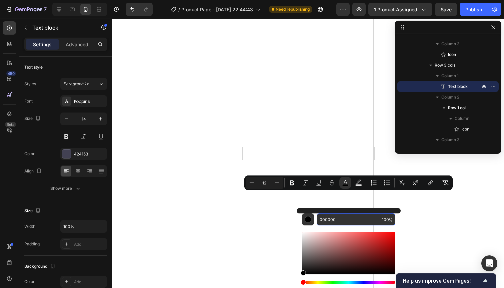
drag, startPoint x: 338, startPoint y: 218, endPoint x: 318, endPoint y: 219, distance: 20.7
click at [318, 219] on input "000000" at bounding box center [347, 220] width 63 height 12
paste input "4A5768"
type input "4A5768"
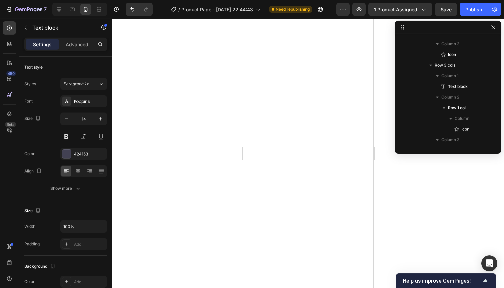
scroll to position [475, 0]
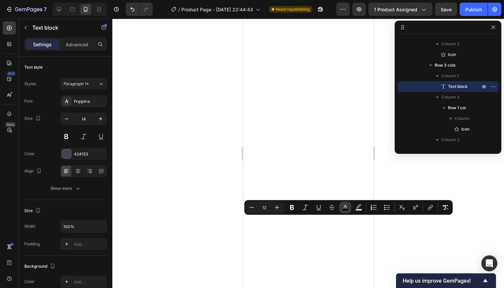
click at [344, 209] on icon "Editor contextual toolbar" at bounding box center [345, 207] width 7 height 7
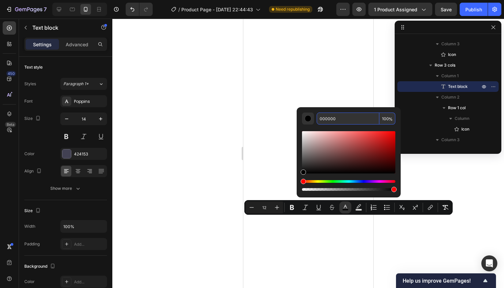
click at [344, 119] on input "000000" at bounding box center [347, 119] width 63 height 12
paste input "4A5768"
type input "4A5768"
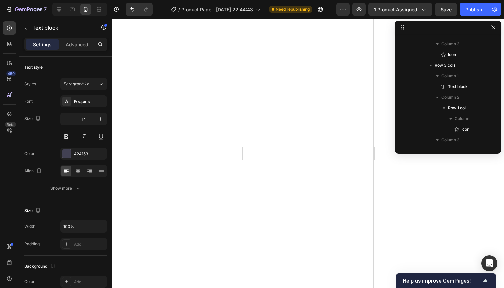
scroll to position [571, 0]
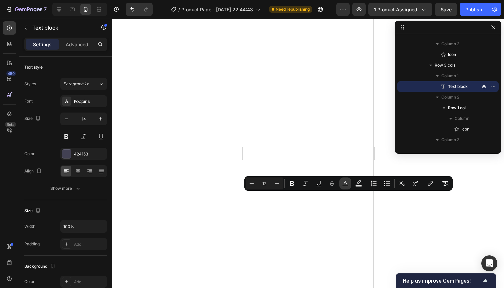
click at [343, 184] on icon "Editor contextual toolbar" at bounding box center [345, 183] width 7 height 7
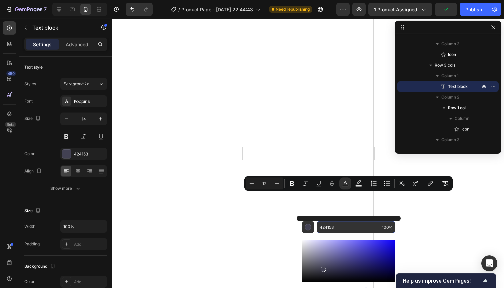
click at [340, 226] on input "424153" at bounding box center [347, 227] width 63 height 12
drag, startPoint x: 340, startPoint y: 226, endPoint x: 319, endPoint y: 225, distance: 21.3
click at [319, 225] on input "424153" at bounding box center [347, 227] width 63 height 12
paste input "A5768"
type input "4A5768"
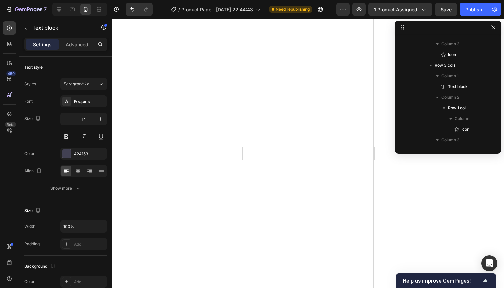
scroll to position [667, 0]
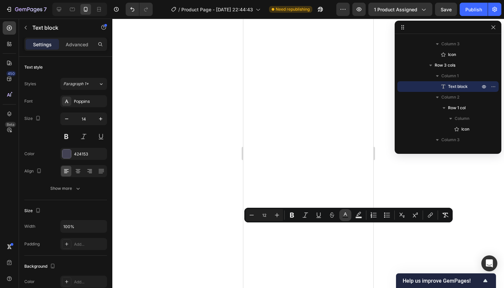
click at [342, 216] on button "Text Color" at bounding box center [345, 215] width 12 height 12
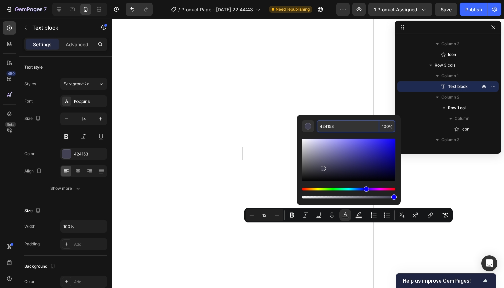
click at [346, 130] on input "424153" at bounding box center [347, 126] width 63 height 12
paste input "A5768"
type input "4A5768"
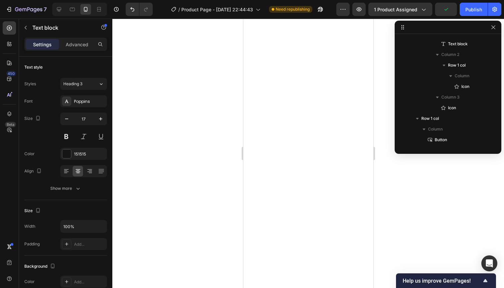
scroll to position [155, 0]
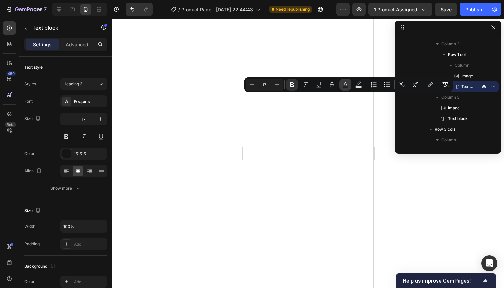
click at [345, 88] on rect "Editor contextual toolbar" at bounding box center [345, 87] width 6 height 2
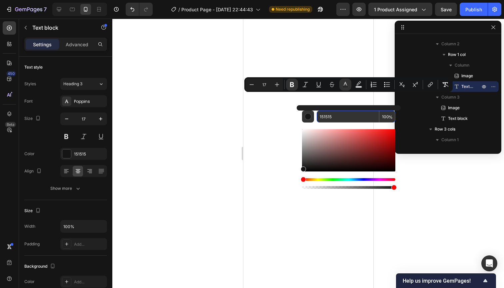
paste input "4A5768"
type input "4A5768"
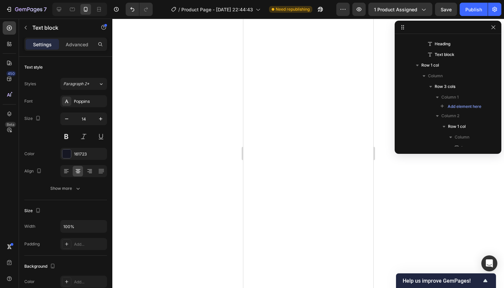
scroll to position [187, 0]
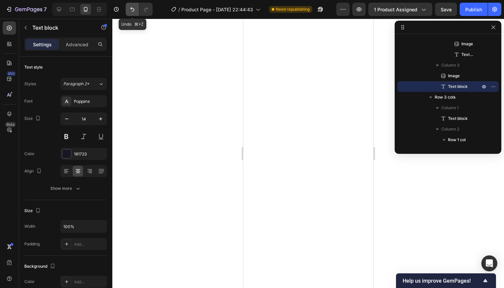
click at [136, 11] on icon "Undo/Redo" at bounding box center [132, 9] width 7 height 7
click at [143, 9] on icon "Undo/Redo" at bounding box center [146, 9] width 7 height 7
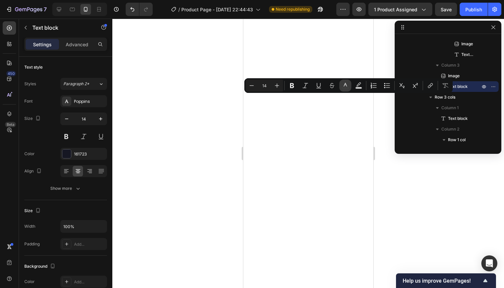
click at [345, 84] on icon "Editor contextual toolbar" at bounding box center [345, 85] width 7 height 7
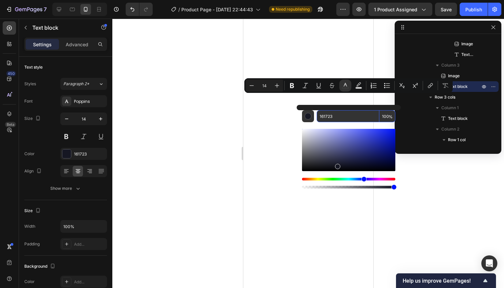
drag, startPoint x: 341, startPoint y: 114, endPoint x: 300, endPoint y: 113, distance: 41.6
click at [300, 113] on div "161723 100 %" at bounding box center [348, 147] width 104 height 85
drag, startPoint x: 336, startPoint y: 115, endPoint x: 321, endPoint y: 115, distance: 15.0
click at [309, 114] on div "161723 100 %" at bounding box center [348, 116] width 93 height 12
paste input "4A5768"
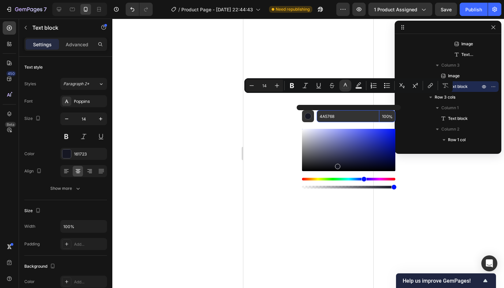
type input "4A5768"
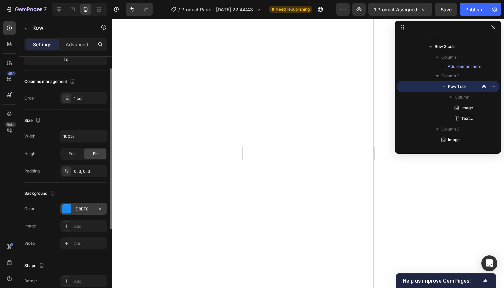
scroll to position [81, 0]
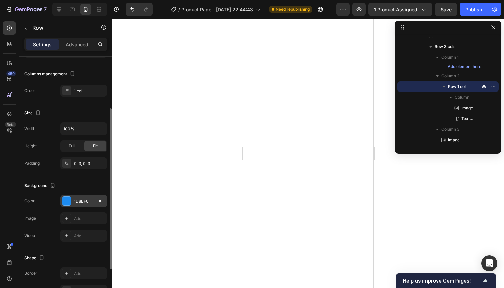
click at [85, 195] on div "1D8BF0" at bounding box center [83, 201] width 47 height 12
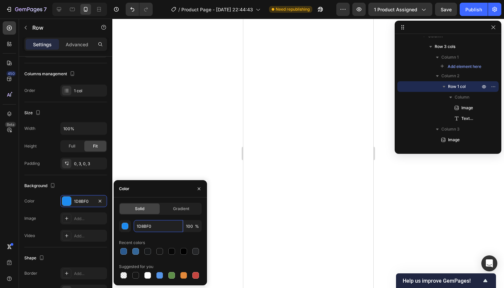
drag, startPoint x: 159, startPoint y: 226, endPoint x: 133, endPoint y: 226, distance: 26.0
click at [133, 226] on div "1D8BF0 100 %" at bounding box center [160, 226] width 83 height 12
paste input "336699"
type input "336699"
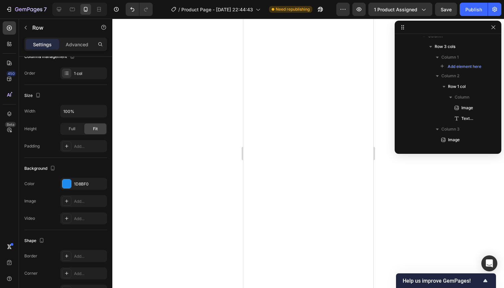
scroll to position [240, 0]
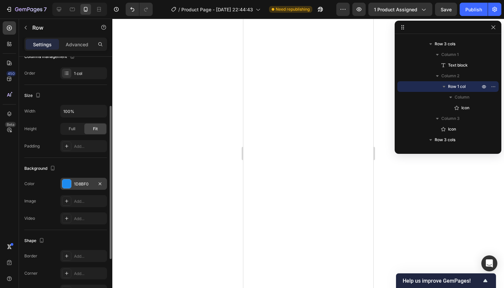
click at [95, 185] on div "1D8BF0" at bounding box center [83, 184] width 47 height 12
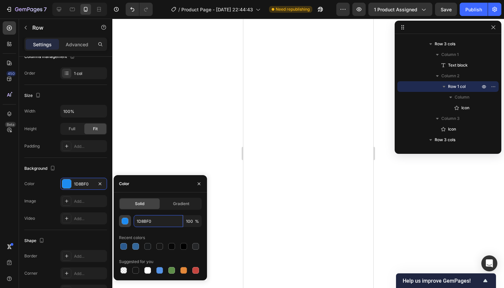
drag, startPoint x: 159, startPoint y: 220, endPoint x: 120, endPoint y: 217, distance: 39.4
click at [120, 217] on div "1D8BF0 100 %" at bounding box center [160, 221] width 83 height 12
paste input "336699"
type input "336699"
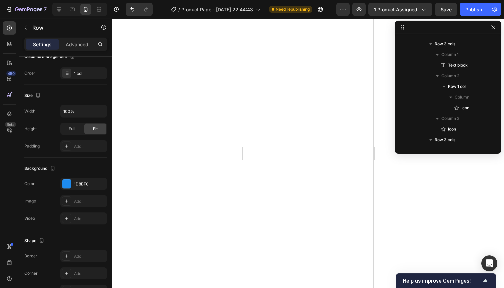
scroll to position [336, 0]
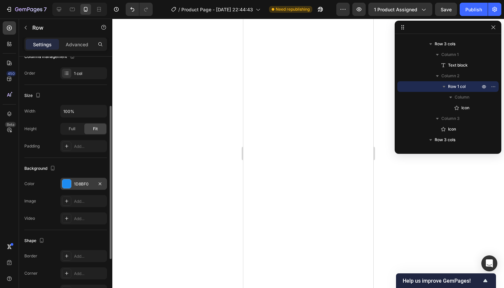
click at [93, 184] on div "1D8BF0" at bounding box center [83, 184] width 47 height 12
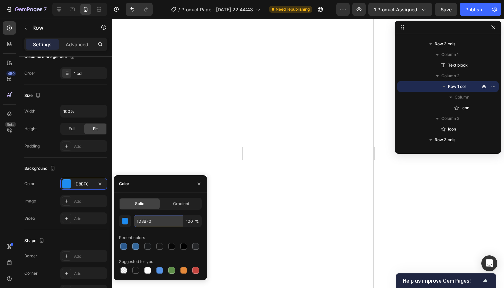
drag, startPoint x: 162, startPoint y: 218, endPoint x: 136, endPoint y: 220, distance: 26.4
click at [136, 220] on input "1D8BF0" at bounding box center [158, 221] width 49 height 12
drag, startPoint x: 154, startPoint y: 221, endPoint x: 131, endPoint y: 220, distance: 22.3
click at [131, 220] on div "1D8BF0 100 %" at bounding box center [160, 221] width 83 height 12
click at [126, 245] on div at bounding box center [123, 246] width 7 height 7
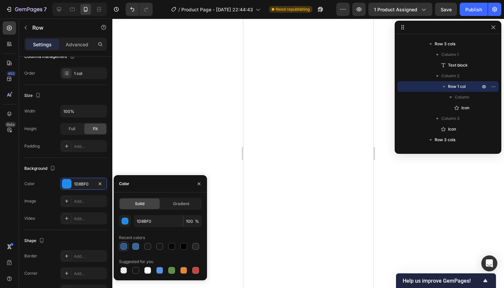
type input "2A598E"
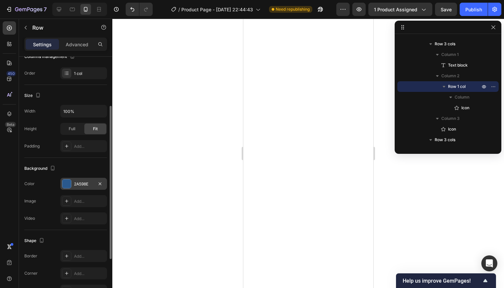
click at [92, 183] on div "2A598E" at bounding box center [83, 184] width 19 height 6
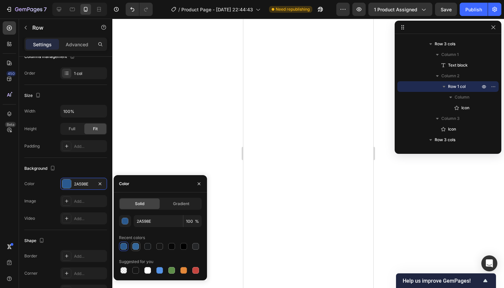
click at [136, 244] on div at bounding box center [135, 246] width 7 height 7
type input "336699"
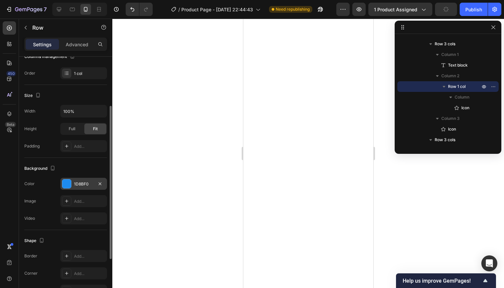
click at [86, 181] on div "1D8BF0" at bounding box center [83, 184] width 19 height 6
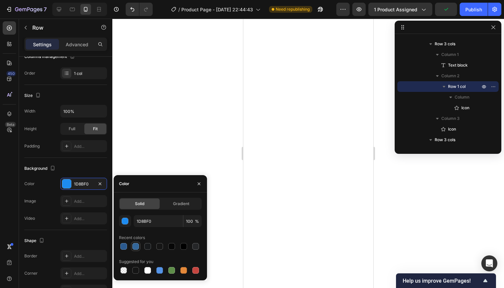
click at [134, 245] on div at bounding box center [135, 246] width 7 height 7
type input "336699"
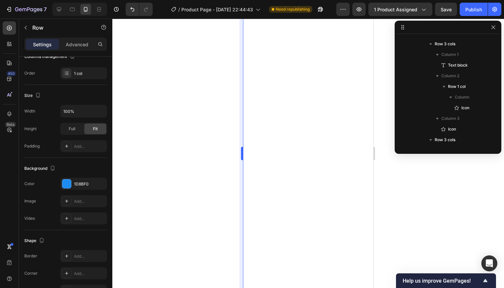
scroll to position [528, 0]
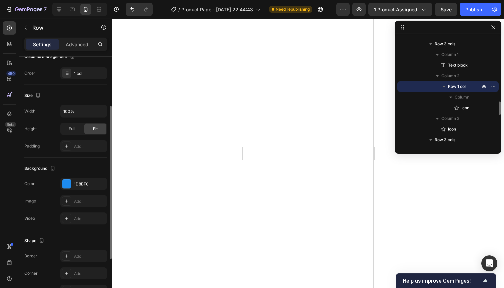
drag, startPoint x: 81, startPoint y: 186, endPoint x: 94, endPoint y: 191, distance: 13.6
click at [82, 186] on div "1D8BF0" at bounding box center [89, 184] width 31 height 6
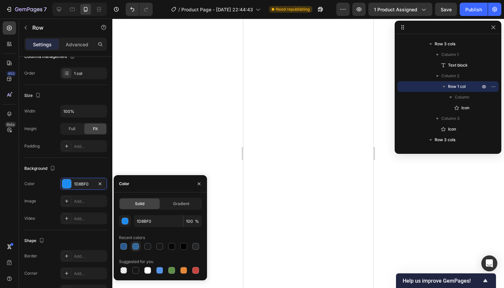
click at [137, 244] on div at bounding box center [135, 246] width 7 height 7
type input "336699"
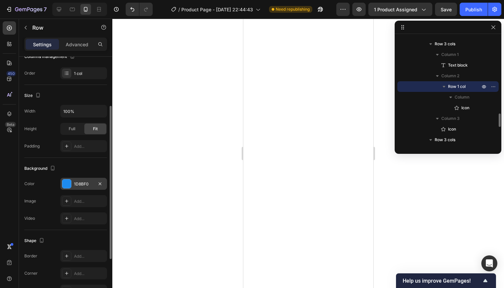
click at [86, 184] on div "1D8BF0" at bounding box center [83, 184] width 19 height 6
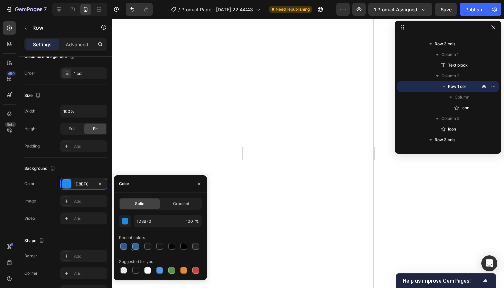
click at [136, 246] on div at bounding box center [135, 246] width 7 height 7
type input "336699"
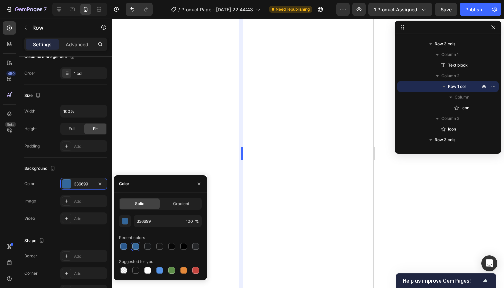
scroll to position [720, 0]
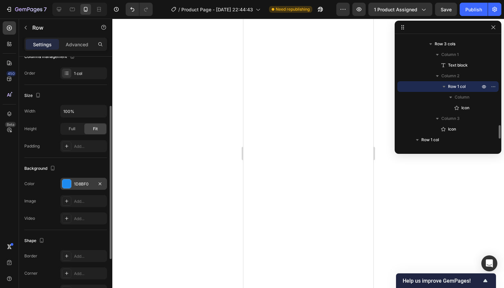
click at [81, 183] on div "1D8BF0" at bounding box center [83, 184] width 19 height 6
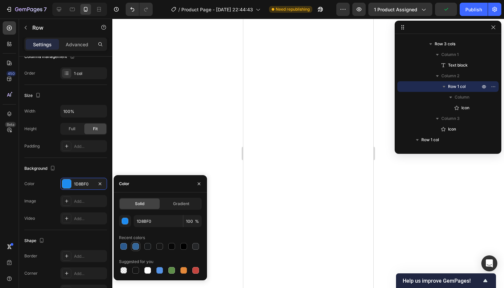
click at [138, 243] on div at bounding box center [135, 246] width 7 height 7
type input "336699"
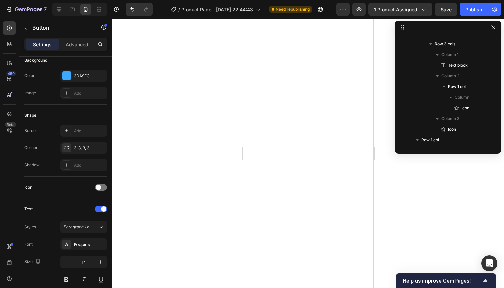
scroll to position [0, 0]
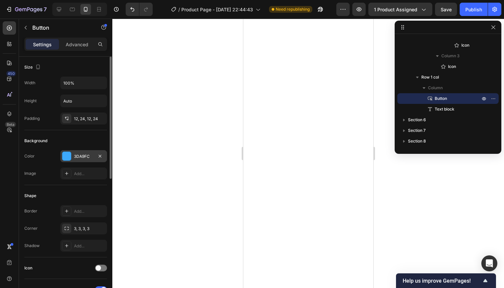
click at [93, 156] on div "3DA9FC" at bounding box center [83, 156] width 47 height 12
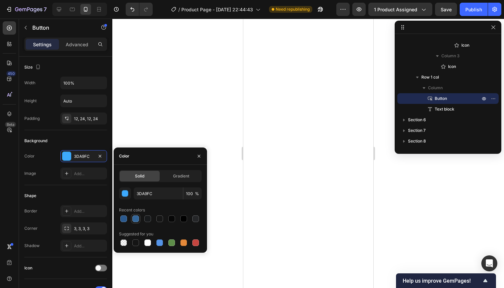
click at [137, 220] on div at bounding box center [135, 219] width 7 height 7
type input "336699"
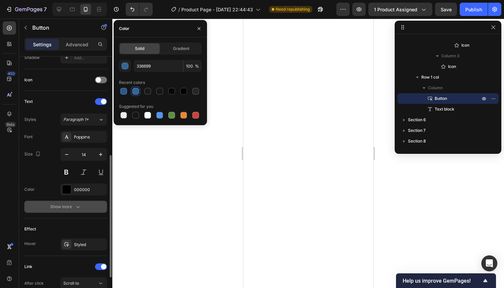
scroll to position [193, 0]
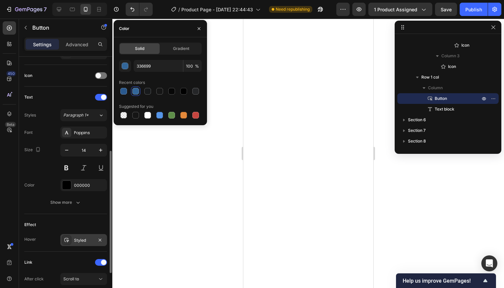
click at [84, 241] on div "Styled" at bounding box center [83, 240] width 19 height 6
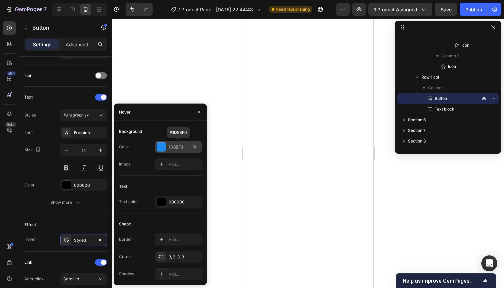
click at [184, 146] on div "1D8BF0" at bounding box center [178, 147] width 19 height 6
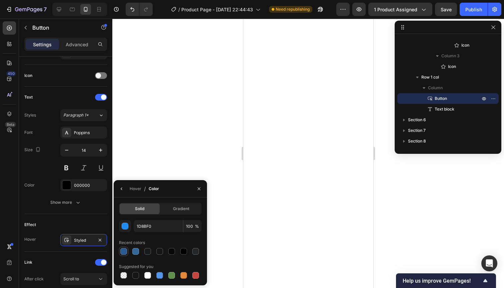
click at [126, 248] on div at bounding box center [123, 251] width 7 height 7
type input "2A598E"
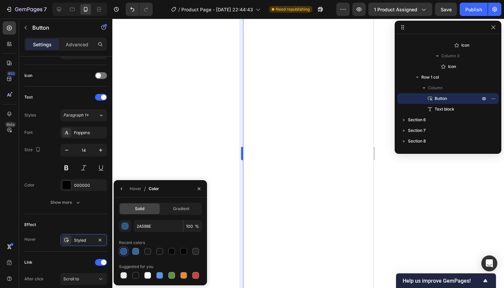
scroll to position [0, 0]
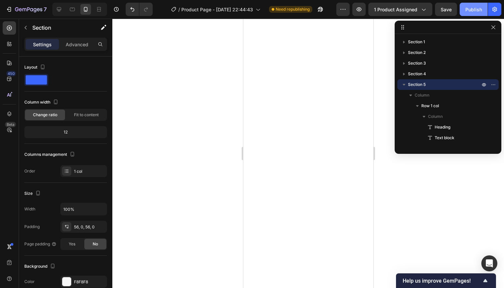
click at [478, 11] on div "Publish" at bounding box center [473, 9] width 17 height 7
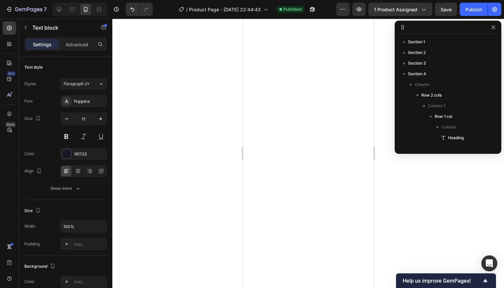
scroll to position [126, 0]
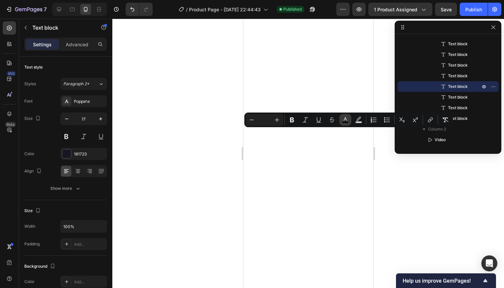
click at [344, 121] on icon "Editor contextual toolbar" at bounding box center [345, 120] width 7 height 7
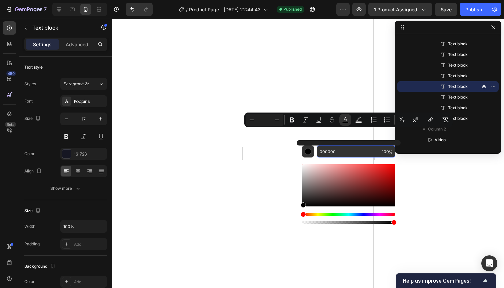
drag, startPoint x: 335, startPoint y: 152, endPoint x: 327, endPoint y: 152, distance: 7.7
click at [318, 152] on input "000000" at bounding box center [347, 152] width 63 height 12
paste input "4A5768"
type input "4A5768"
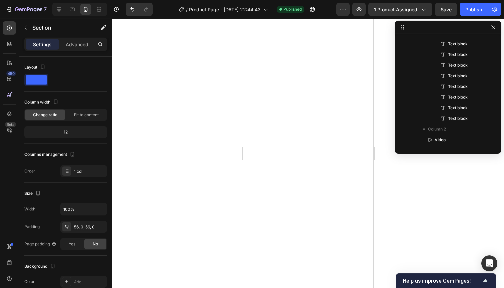
scroll to position [0, 0]
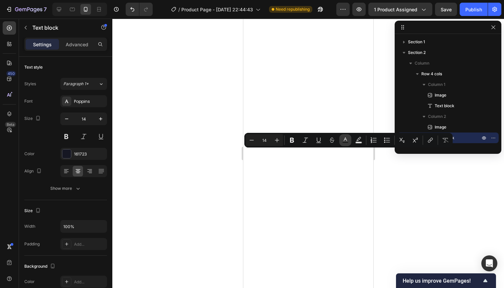
click at [345, 141] on icon "Editor contextual toolbar" at bounding box center [345, 140] width 7 height 7
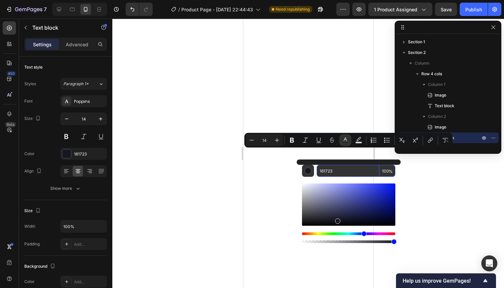
drag, startPoint x: 341, startPoint y: 173, endPoint x: 319, endPoint y: 173, distance: 22.3
click at [319, 173] on input "161723" at bounding box center [347, 171] width 63 height 12
paste input "4A5768"
type input "4A5768"
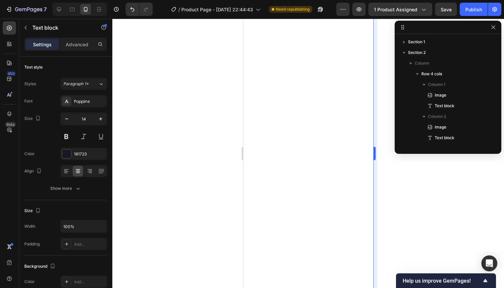
scroll to position [115, 0]
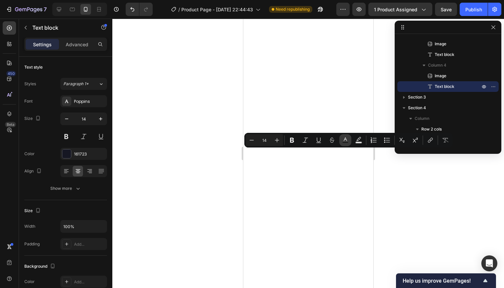
click at [345, 141] on icon "Editor contextual toolbar" at bounding box center [345, 140] width 7 height 7
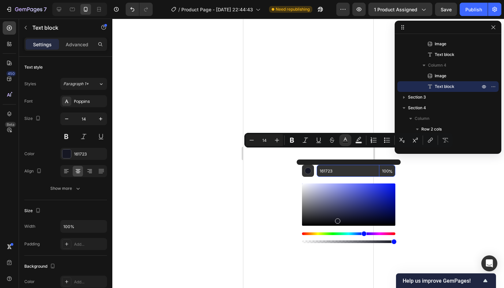
drag, startPoint x: 346, startPoint y: 172, endPoint x: 333, endPoint y: 170, distance: 13.5
click at [317, 172] on input "161723" at bounding box center [347, 171] width 63 height 12
paste input "4A5768"
type input "4A5768"
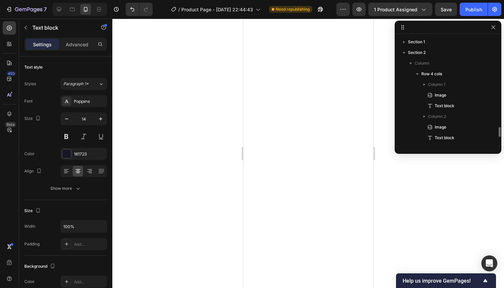
scroll to position [83, 0]
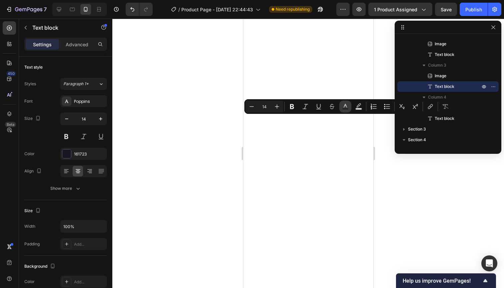
click at [344, 109] on rect "Editor contextual toolbar" at bounding box center [345, 109] width 6 height 2
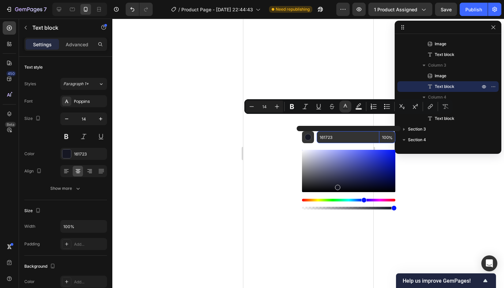
drag, startPoint x: 350, startPoint y: 136, endPoint x: 323, endPoint y: 136, distance: 27.0
click at [316, 136] on div "161723 100 %" at bounding box center [348, 137] width 93 height 12
paste input "4A5768"
type input "4A5768"
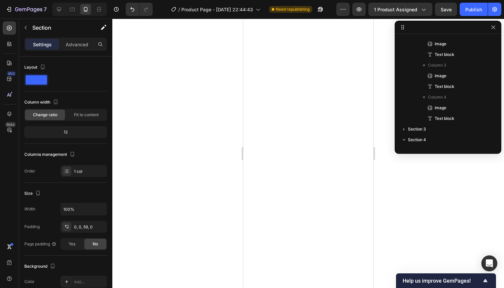
scroll to position [0, 0]
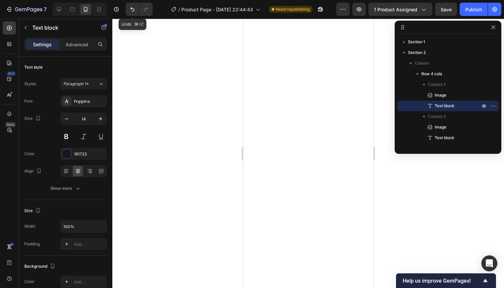
click at [134, 11] on icon "Undo/Redo" at bounding box center [132, 9] width 7 height 7
drag, startPoint x: 282, startPoint y: 170, endPoint x: 134, endPoint y: 11, distance: 217.3
click at [134, 11] on icon "Undo/Redo" at bounding box center [132, 9] width 7 height 7
click at [133, 11] on icon "Undo/Redo" at bounding box center [132, 9] width 4 height 4
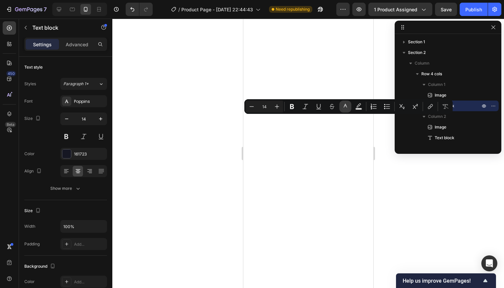
click at [345, 105] on icon "Editor contextual toolbar" at bounding box center [345, 106] width 7 height 7
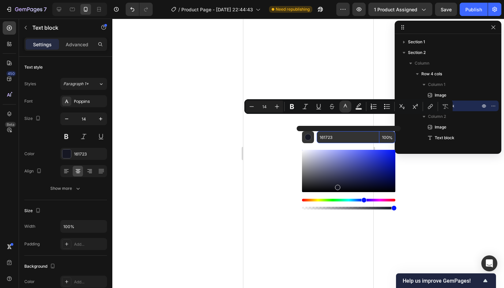
drag, startPoint x: 336, startPoint y: 136, endPoint x: 329, endPoint y: 136, distance: 7.4
click at [307, 136] on div "161723 100 %" at bounding box center [348, 137] width 93 height 12
paste input "4A5768"
type input "4A5768"
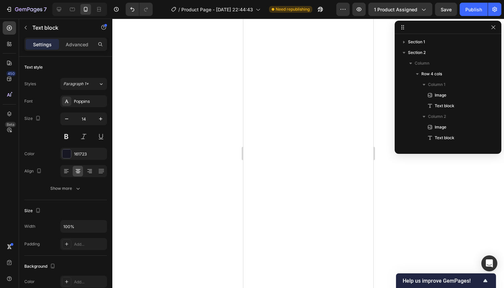
scroll to position [115, 0]
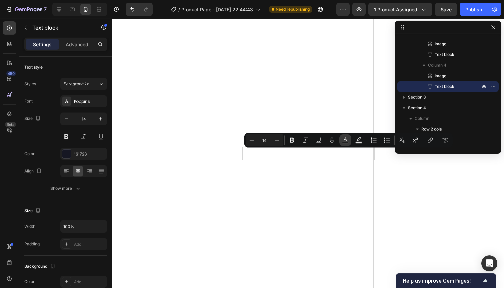
click at [346, 140] on icon "Editor contextual toolbar" at bounding box center [345, 140] width 7 height 7
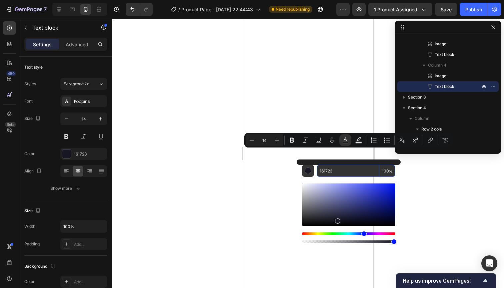
click at [344, 174] on input "161723" at bounding box center [347, 171] width 63 height 12
click at [344, 173] on input "161723" at bounding box center [347, 171] width 63 height 12
paste input "4A5768"
type input "4A5768"
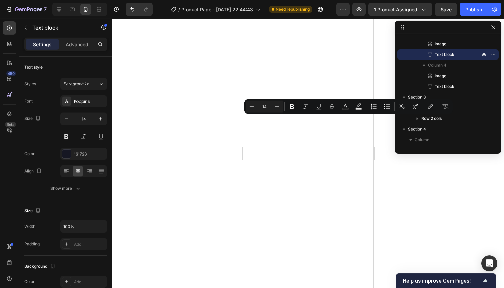
click at [351, 104] on div "Minus 14 Plus Bold Italic Underline Strikethrough Text Color Text Background Co…" at bounding box center [348, 107] width 206 height 12
click at [346, 106] on icon "Editor contextual toolbar" at bounding box center [345, 106] width 7 height 7
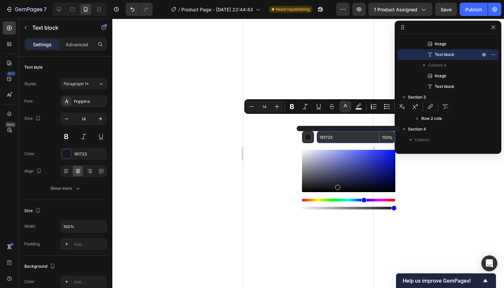
drag, startPoint x: 343, startPoint y: 139, endPoint x: 315, endPoint y: 137, distance: 27.4
click at [315, 137] on div "161723 100 %" at bounding box center [348, 137] width 93 height 12
paste input "4A5768"
type input "4A5768"
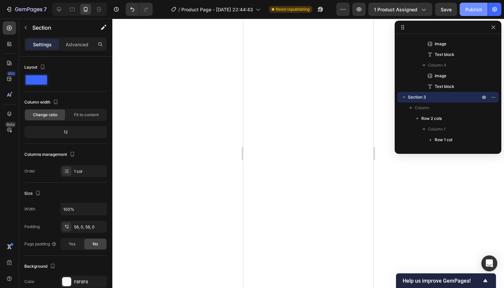
click at [465, 14] on button "Publish" at bounding box center [473, 9] width 28 height 13
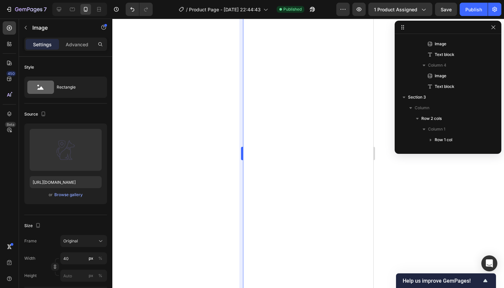
scroll to position [9, 0]
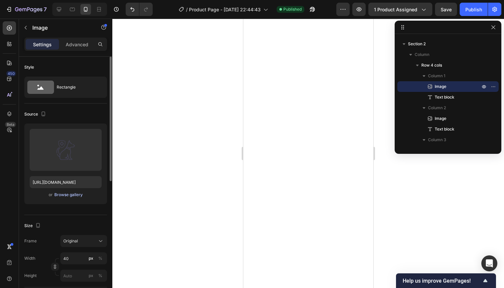
click at [74, 194] on div "Browse gallery" at bounding box center [68, 195] width 28 height 6
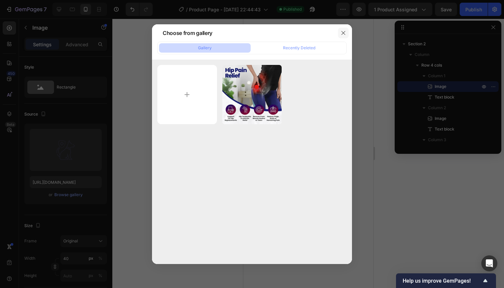
click at [343, 32] on icon "button" at bounding box center [343, 33] width 4 height 4
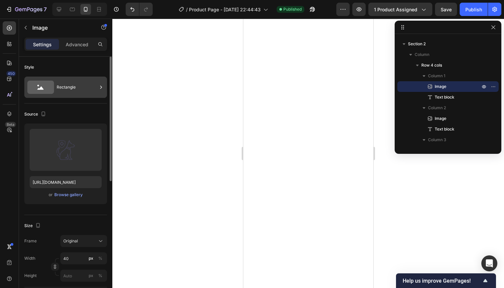
click at [76, 87] on div "Rectangle" at bounding box center [77, 87] width 41 height 15
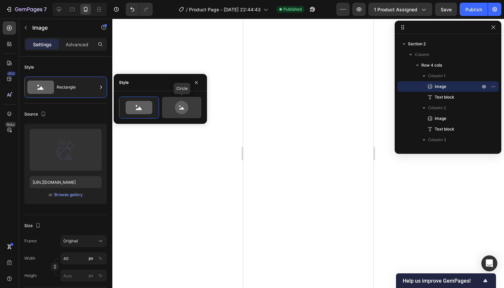
click at [183, 105] on icon at bounding box center [181, 107] width 13 height 13
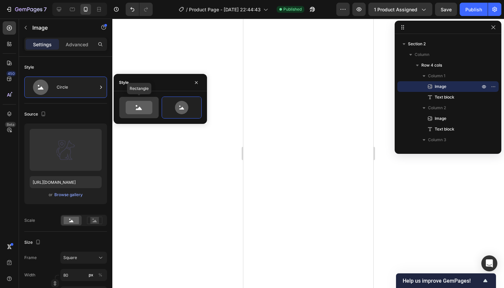
click at [139, 112] on icon at bounding box center [139, 107] width 27 height 13
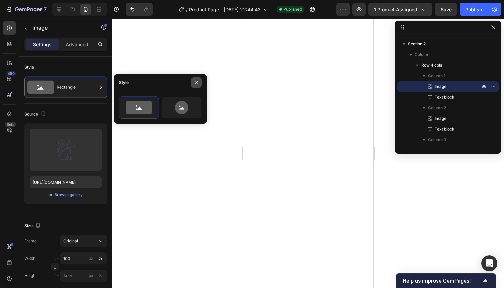
click at [199, 81] on button "button" at bounding box center [196, 82] width 11 height 11
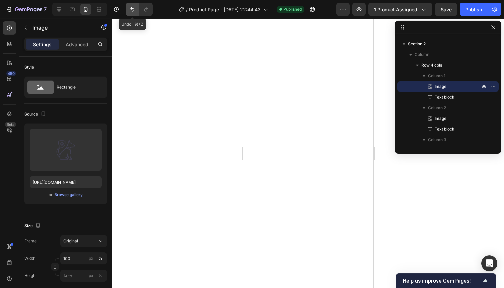
click at [131, 10] on icon "Undo/Redo" at bounding box center [132, 9] width 7 height 7
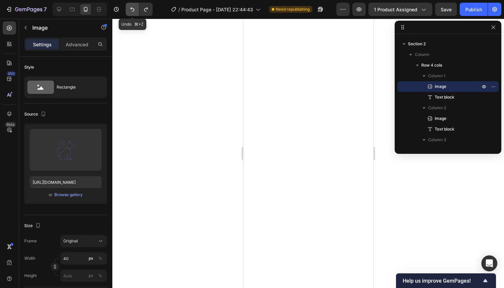
click at [131, 10] on icon "Undo/Redo" at bounding box center [132, 9] width 7 height 7
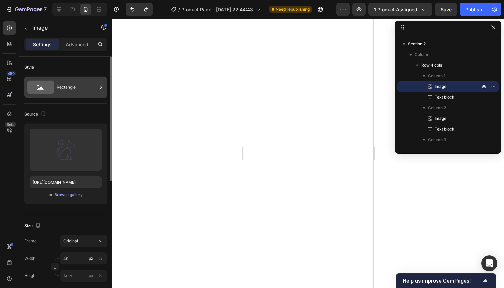
click at [81, 85] on div "Rectangle" at bounding box center [77, 87] width 41 height 15
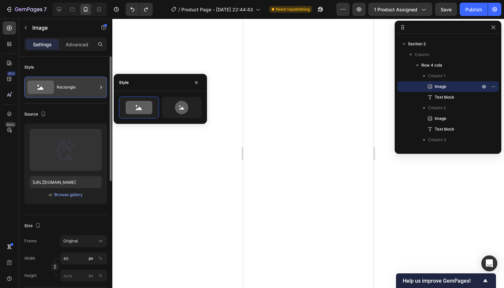
click at [82, 85] on div "Rectangle" at bounding box center [77, 87] width 41 height 15
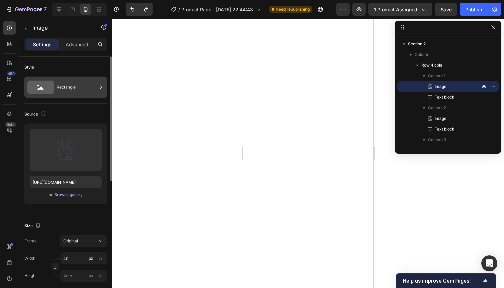
click at [82, 85] on div "Rectangle" at bounding box center [77, 87] width 41 height 15
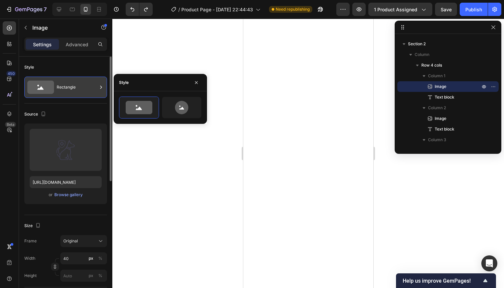
click at [82, 85] on div "Rectangle" at bounding box center [77, 87] width 41 height 15
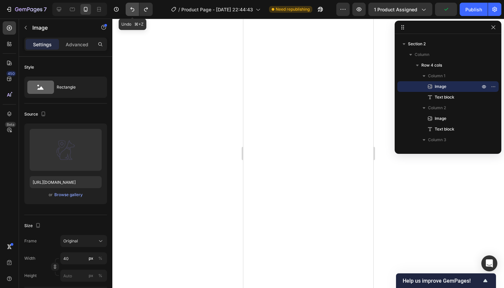
click at [128, 12] on button "Undo/Redo" at bounding box center [132, 9] width 13 height 13
click at [133, 11] on icon "Undo/Redo" at bounding box center [132, 9] width 4 height 4
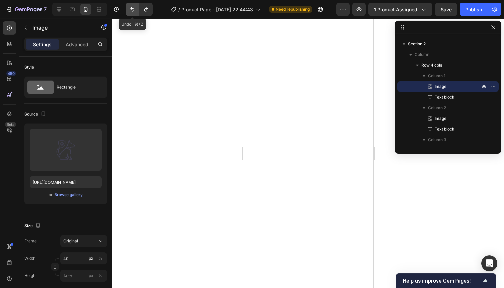
click at [133, 11] on icon "Undo/Redo" at bounding box center [132, 9] width 4 height 4
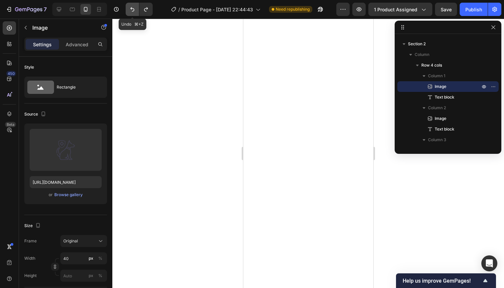
click at [133, 11] on icon "Undo/Redo" at bounding box center [132, 9] width 4 height 4
click at [134, 11] on icon "Undo/Redo" at bounding box center [132, 9] width 4 height 4
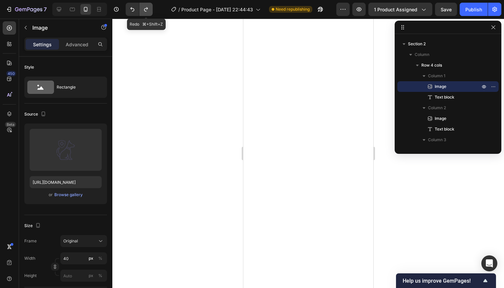
click at [141, 11] on button "Undo/Redo" at bounding box center [145, 9] width 13 height 13
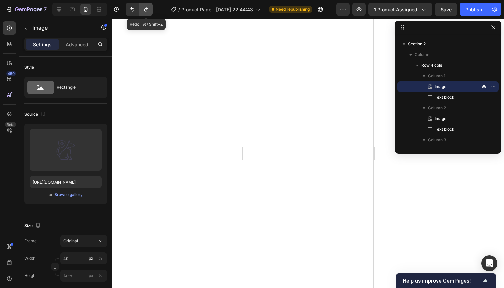
click at [141, 11] on button "Undo/Redo" at bounding box center [145, 9] width 13 height 13
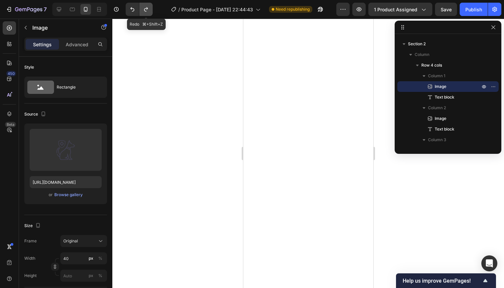
click at [141, 11] on button "Undo/Redo" at bounding box center [145, 9] width 13 height 13
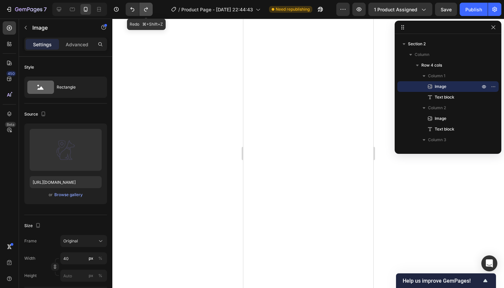
click at [141, 11] on button "Undo/Redo" at bounding box center [145, 9] width 13 height 13
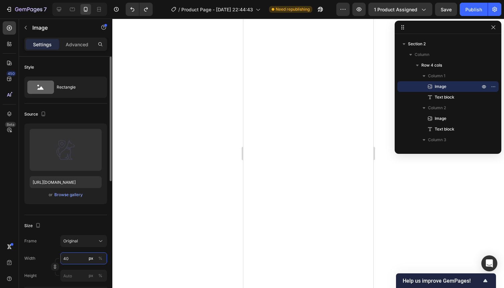
click at [86, 261] on input "40" at bounding box center [83, 258] width 47 height 12
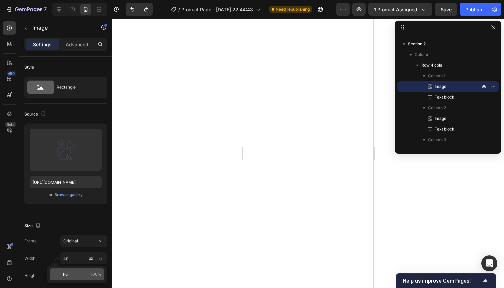
click at [76, 275] on p "Full 100%" at bounding box center [82, 274] width 39 height 6
type input "100"
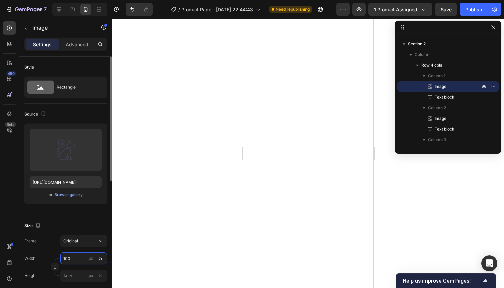
click at [82, 261] on input "100" at bounding box center [83, 258] width 47 height 12
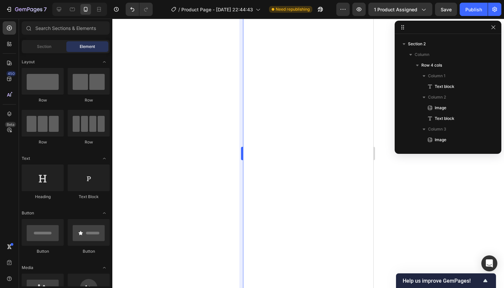
scroll to position [159, 0]
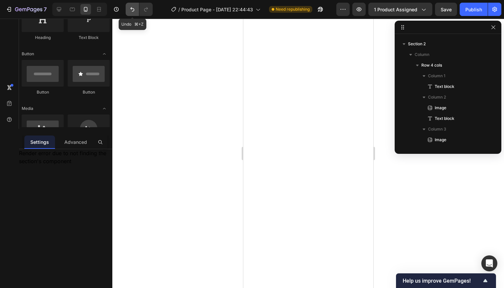
click at [135, 10] on icon "Undo/Redo" at bounding box center [132, 9] width 7 height 7
click at [135, 9] on icon "Undo/Redo" at bounding box center [132, 9] width 7 height 7
click at [148, 10] on icon "Undo/Redo" at bounding box center [146, 9] width 7 height 7
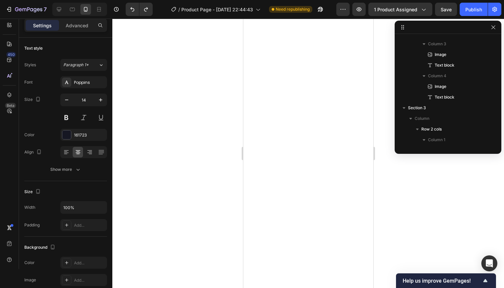
scroll to position [19, 0]
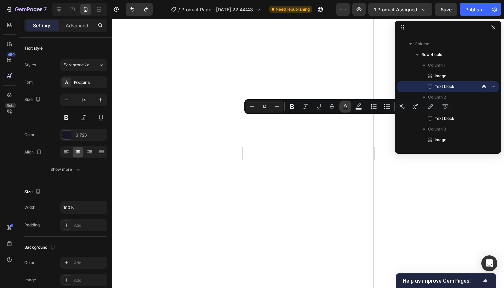
click at [348, 107] on icon "Editor contextual toolbar" at bounding box center [345, 106] width 7 height 7
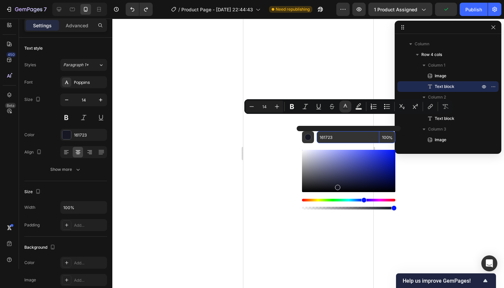
drag, startPoint x: 341, startPoint y: 136, endPoint x: 335, endPoint y: 137, distance: 6.7
click at [302, 137] on div "161723 100 %" at bounding box center [348, 137] width 93 height 12
paste input "4A5768"
type input "4A5768"
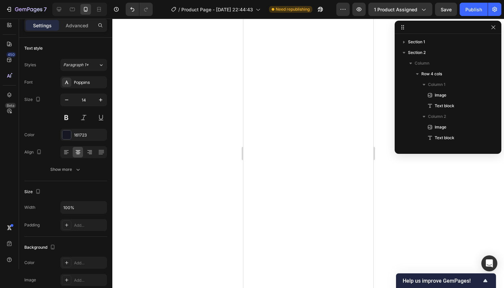
scroll to position [115, 0]
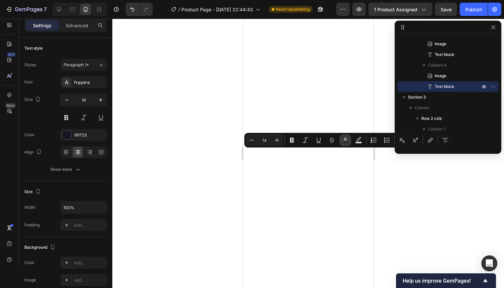
click at [347, 141] on icon "Editor contextual toolbar" at bounding box center [345, 140] width 7 height 7
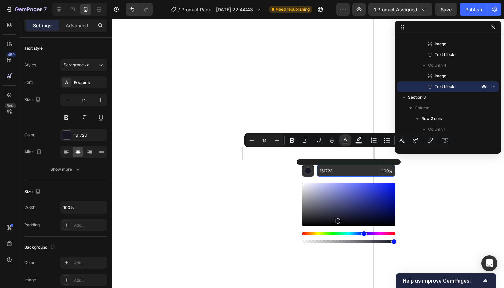
drag, startPoint x: 343, startPoint y: 173, endPoint x: 318, endPoint y: 171, distance: 25.7
click at [318, 171] on input "161723" at bounding box center [347, 171] width 63 height 12
paste input "4A5768"
type input "4A5768"
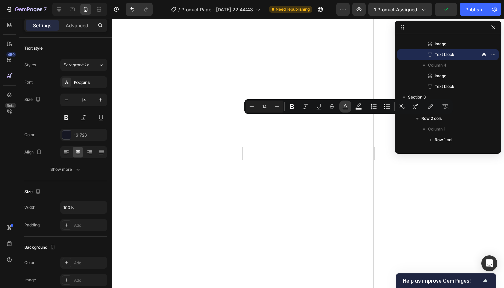
click at [343, 107] on icon "Editor contextual toolbar" at bounding box center [345, 106] width 7 height 7
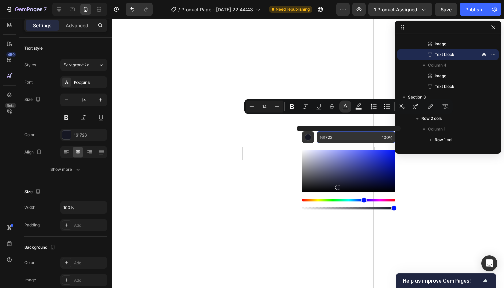
paste input "4A5768"
type input "4A5768"
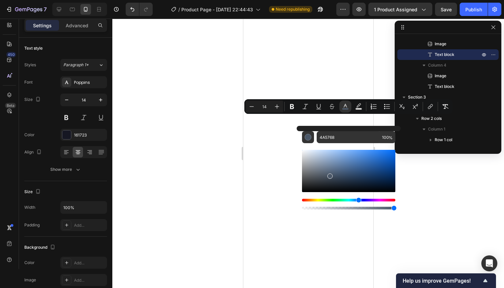
scroll to position [0, 0]
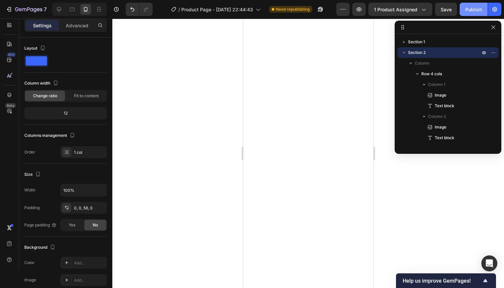
click at [467, 6] on div "Publish" at bounding box center [473, 9] width 17 height 7
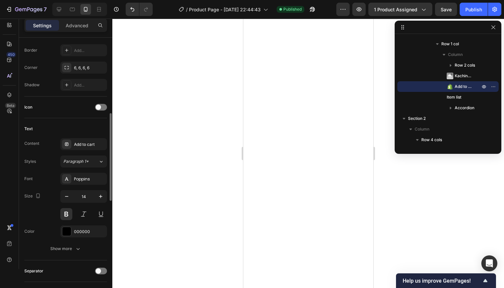
scroll to position [215, 0]
click at [85, 232] on div "000000" at bounding box center [83, 231] width 19 height 6
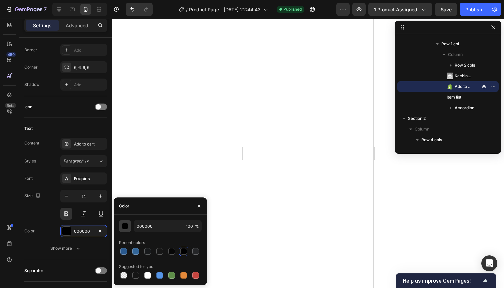
click at [127, 227] on div "button" at bounding box center [125, 226] width 7 height 7
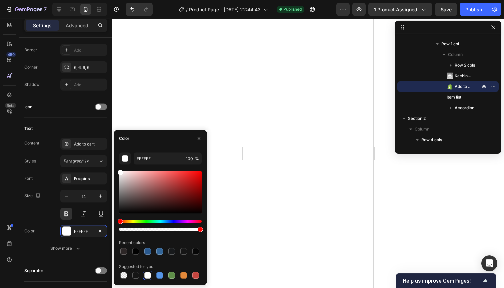
drag, startPoint x: 121, startPoint y: 213, endPoint x: 120, endPoint y: 164, distance: 48.6
click at [120, 164] on div "FFFFFF 100 % Recent colors Suggested for you" at bounding box center [160, 217] width 83 height 128
drag, startPoint x: 121, startPoint y: 172, endPoint x: 115, endPoint y: 168, distance: 6.6
click at [115, 168] on div "FFFFFF 100 % Recent colors Suggested for you" at bounding box center [160, 217] width 93 height 128
drag, startPoint x: 120, startPoint y: 172, endPoint x: 119, endPoint y: 165, distance: 7.4
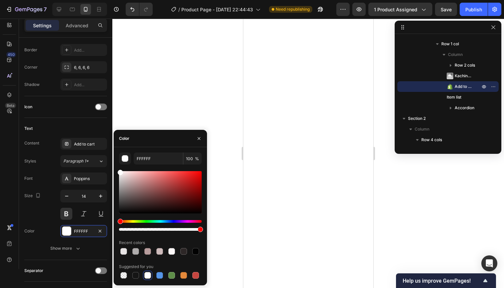
click at [119, 165] on div "FFFFFF 100 % Recent colors Suggested for you" at bounding box center [160, 217] width 93 height 128
click at [155, 160] on input "FFFFFF" at bounding box center [158, 159] width 49 height 12
drag, startPoint x: 155, startPoint y: 160, endPoint x: 132, endPoint y: 157, distance: 22.5
click at [132, 157] on div "FFFFFF 100 %" at bounding box center [160, 159] width 83 height 12
paste input "4A5768"
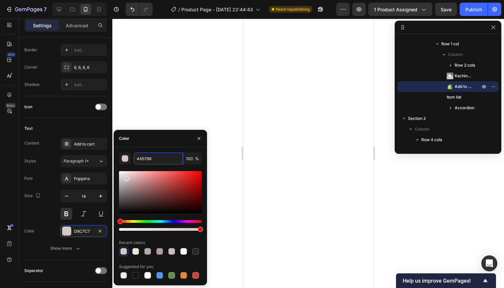
type input "D8C7C7"
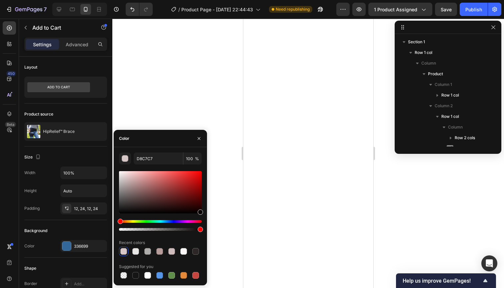
scroll to position [73, 0]
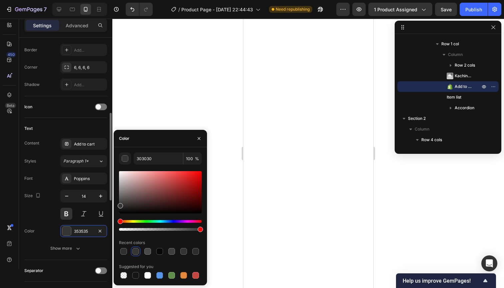
type input "353535"
click at [96, 205] on div "450 Beta Sections(18) Elements(84) Section Element Hero Section Product Detail …" at bounding box center [56, 153] width 112 height 269
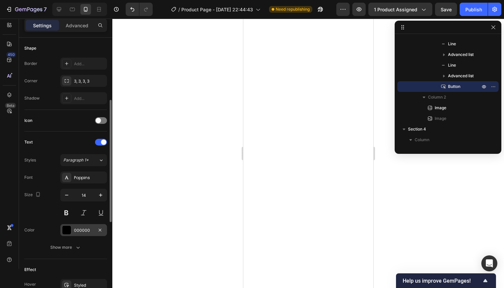
scroll to position [129, 0]
click at [86, 231] on div "000000" at bounding box center [83, 230] width 19 height 6
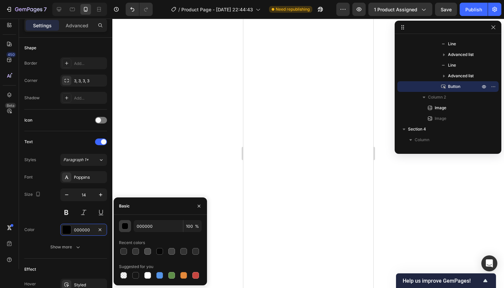
click at [126, 225] on div "button" at bounding box center [125, 226] width 7 height 7
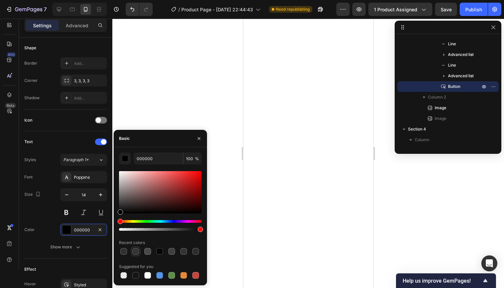
click at [136, 251] on div at bounding box center [135, 251] width 7 height 7
click at [126, 250] on div at bounding box center [123, 251] width 7 height 7
type input "303030"
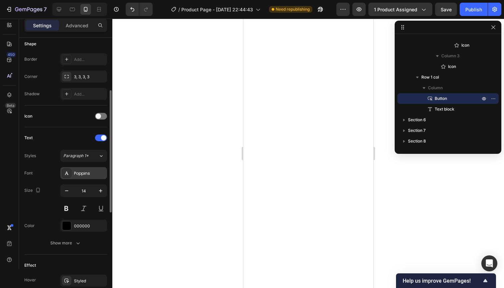
scroll to position [136, 0]
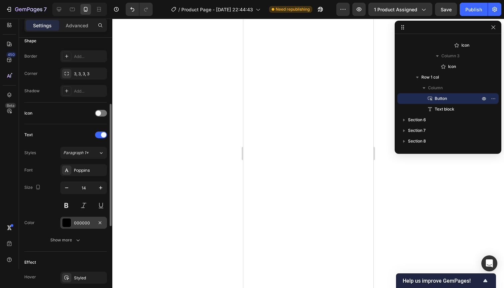
click at [92, 220] on div "000000" at bounding box center [83, 223] width 19 height 6
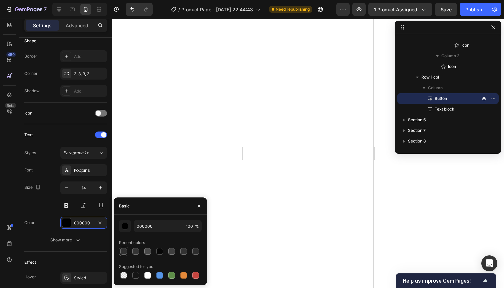
click at [124, 253] on div at bounding box center [123, 251] width 7 height 7
type input "303030"
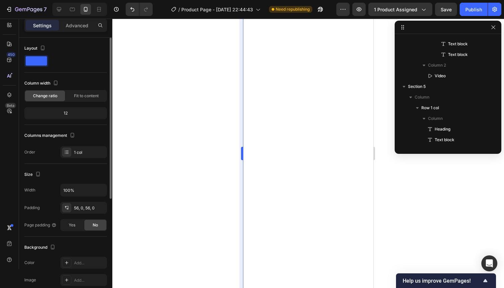
scroll to position [1465, 0]
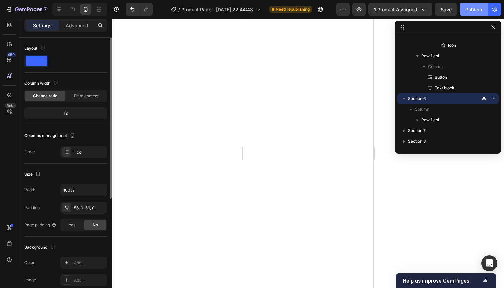
click at [478, 11] on div "Publish" at bounding box center [473, 9] width 17 height 7
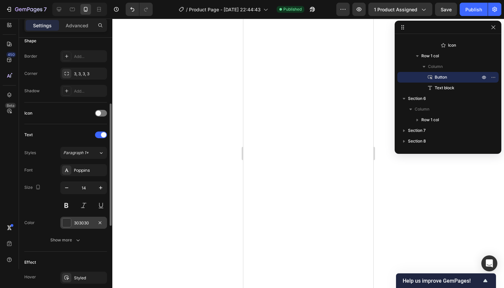
scroll to position [136, 0]
click at [82, 222] on div "303030" at bounding box center [83, 223] width 19 height 6
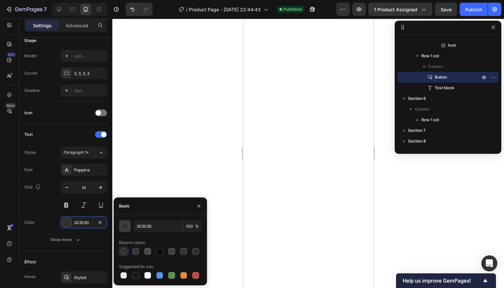
click at [121, 225] on button "button" at bounding box center [125, 226] width 12 height 12
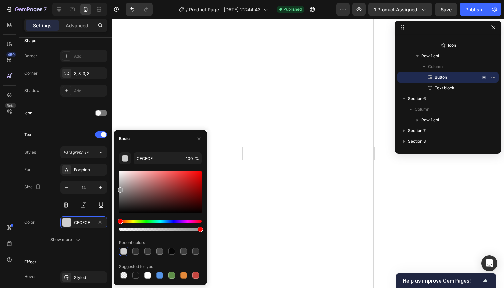
drag, startPoint x: 120, startPoint y: 206, endPoint x: 119, endPoint y: 189, distance: 17.3
click at [119, 189] on div at bounding box center [120, 190] width 5 height 5
drag, startPoint x: 120, startPoint y: 191, endPoint x: 119, endPoint y: 171, distance: 20.0
click at [119, 171] on div at bounding box center [120, 172] width 5 height 5
drag, startPoint x: 119, startPoint y: 171, endPoint x: 118, endPoint y: 187, distance: 16.7
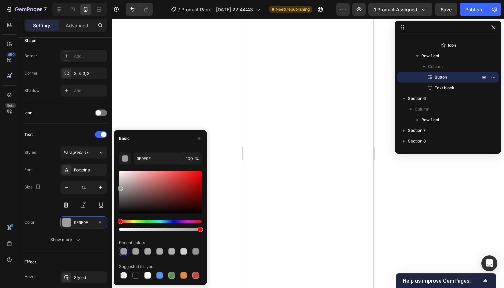
click at [118, 187] on div at bounding box center [120, 188] width 5 height 5
click at [158, 158] on input "9E9E9E" at bounding box center [158, 159] width 49 height 12
type input "9"
type input "CECECE"
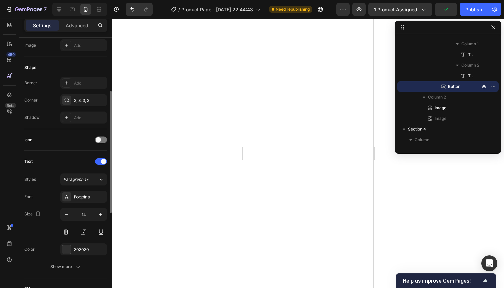
scroll to position [110, 0]
click at [90, 253] on div "303030" at bounding box center [83, 249] width 47 height 12
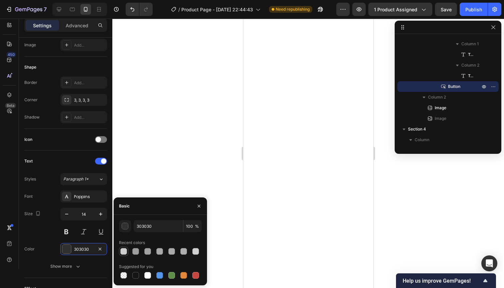
click at [126, 249] on div at bounding box center [123, 251] width 7 height 7
type input "CECECE"
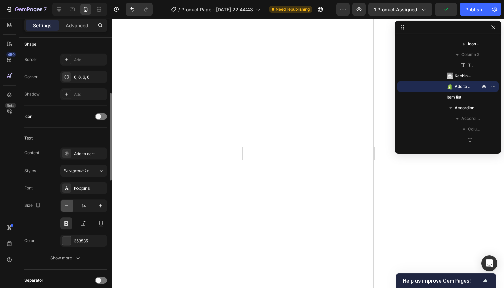
scroll to position [209, 0]
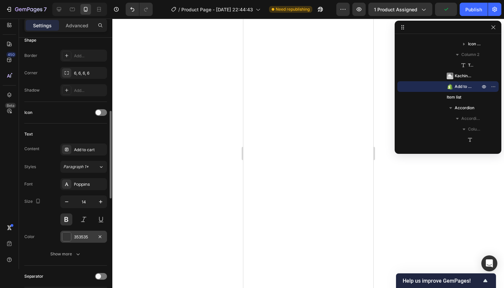
click at [90, 236] on div "353535" at bounding box center [83, 237] width 19 height 6
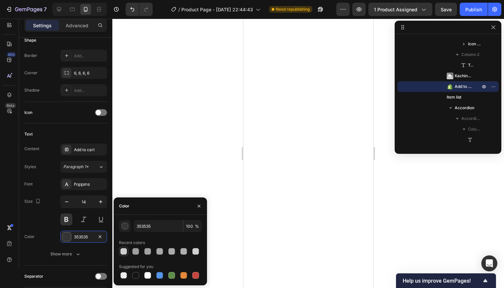
click at [124, 251] on div at bounding box center [123, 251] width 7 height 7
type input "CECECE"
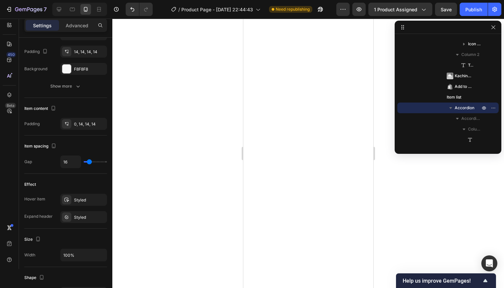
scroll to position [0, 0]
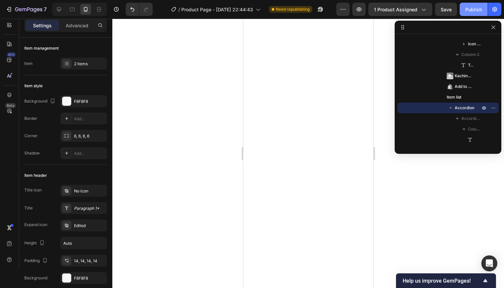
click at [471, 11] on div "Publish" at bounding box center [473, 9] width 17 height 7
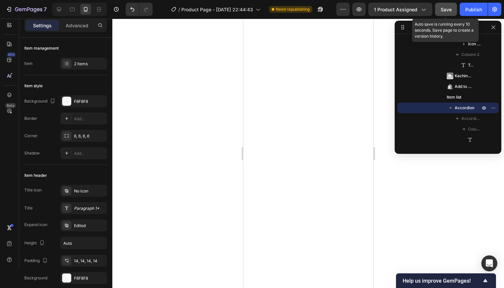
click at [448, 9] on span "Save" at bounding box center [445, 10] width 11 height 6
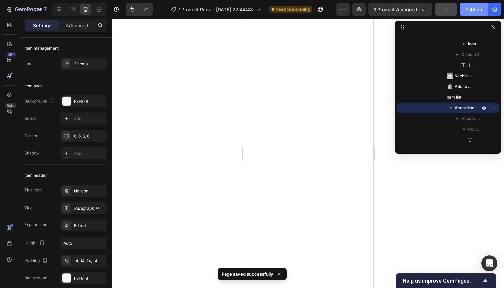
click at [462, 8] on button "Publish" at bounding box center [473, 9] width 28 height 13
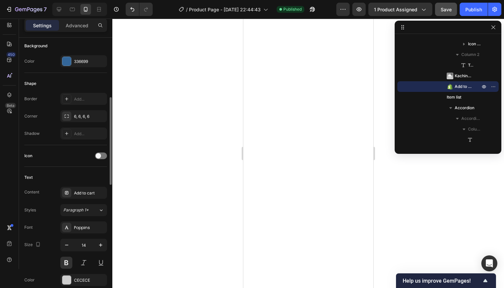
scroll to position [185, 0]
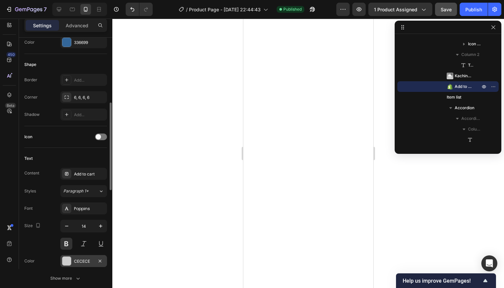
click at [85, 259] on div "CECECE" at bounding box center [83, 261] width 19 height 6
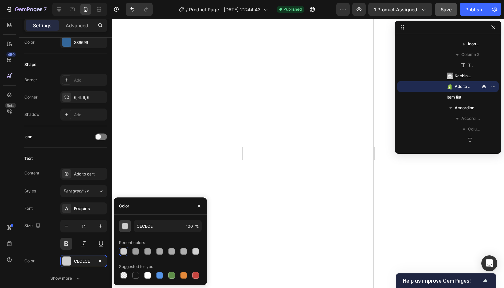
click at [126, 225] on div "button" at bounding box center [125, 226] width 7 height 7
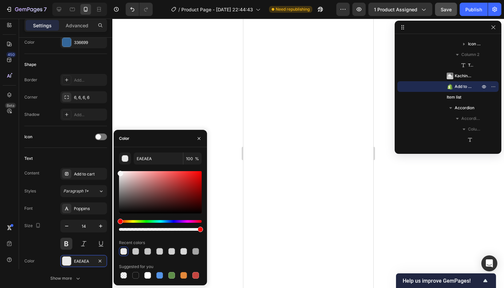
type input "F7F7F7"
drag, startPoint x: 120, startPoint y: 181, endPoint x: 115, endPoint y: 172, distance: 9.5
click at [115, 172] on div "F7F7F7 100 % Recent colors Suggested for you" at bounding box center [160, 217] width 93 height 128
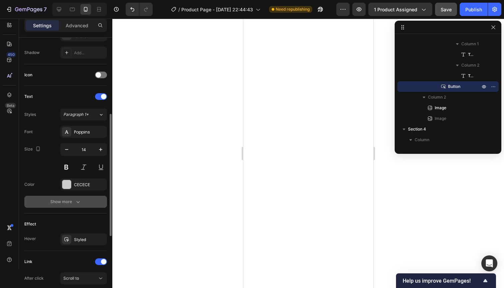
scroll to position [175, 0]
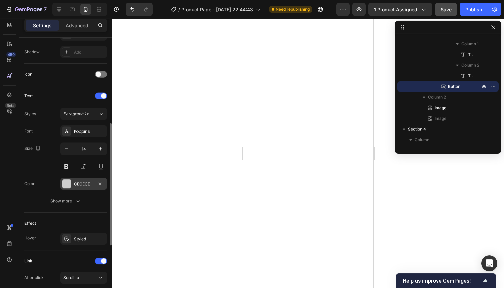
click at [84, 181] on div "CECECE" at bounding box center [83, 184] width 47 height 12
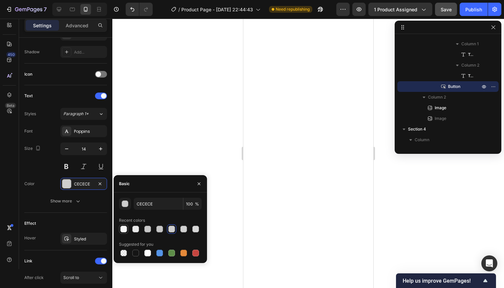
click at [125, 229] on div at bounding box center [123, 229] width 7 height 7
type input "F7F7F7"
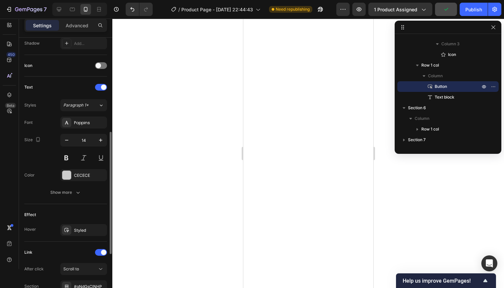
scroll to position [187, 0]
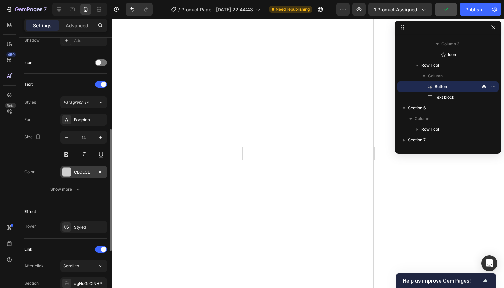
click at [86, 168] on div "CECECE" at bounding box center [83, 172] width 47 height 12
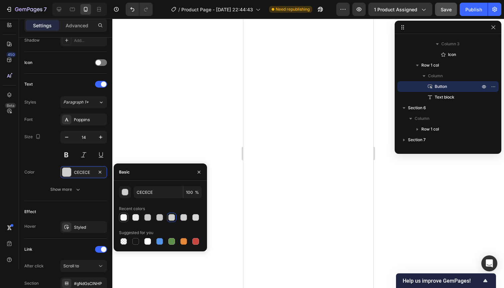
click at [124, 219] on div at bounding box center [123, 217] width 7 height 7
type input "F7F7F7"
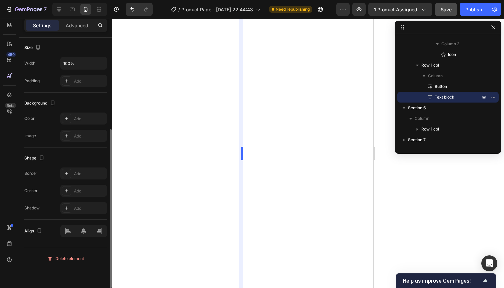
scroll to position [0, 0]
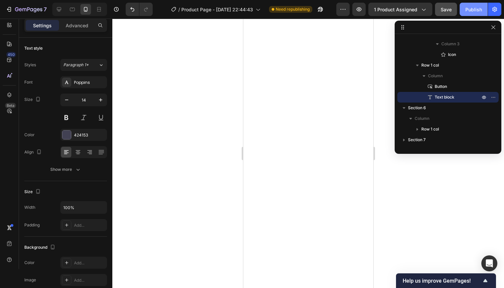
click at [471, 14] on button "Publish" at bounding box center [473, 9] width 28 height 13
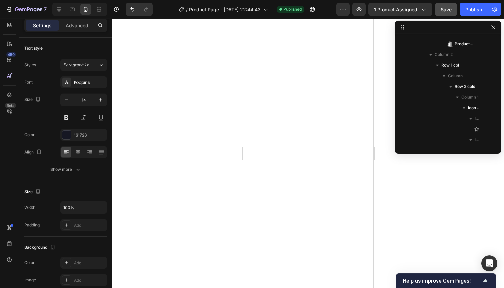
scroll to position [232, 0]
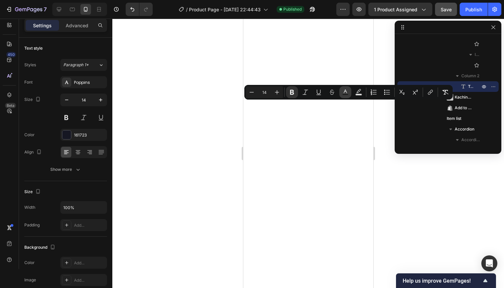
click at [345, 93] on icon "Editor contextual toolbar" at bounding box center [345, 92] width 7 height 7
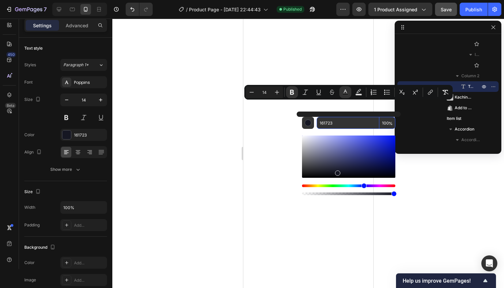
drag, startPoint x: 338, startPoint y: 126, endPoint x: 327, endPoint y: 126, distance: 10.7
click at [320, 125] on input "161723" at bounding box center [347, 123] width 63 height 12
click at [336, 123] on input "161723" at bounding box center [347, 123] width 63 height 12
drag, startPoint x: 334, startPoint y: 123, endPoint x: 318, endPoint y: 123, distance: 15.7
click at [318, 123] on input "161723" at bounding box center [347, 123] width 63 height 12
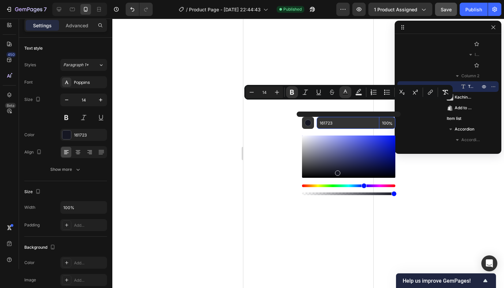
paste input "4A5768"
type input "4A5768"
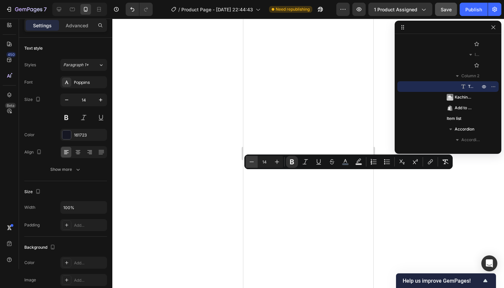
click at [250, 162] on icon "Editor contextual toolbar" at bounding box center [251, 162] width 7 height 7
type input "12"
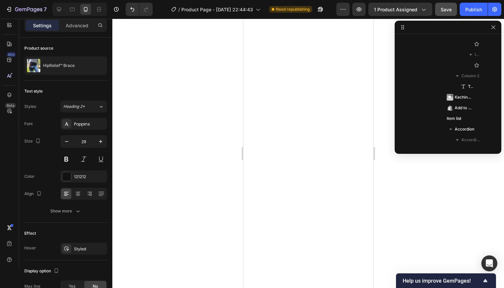
scroll to position [41, 0]
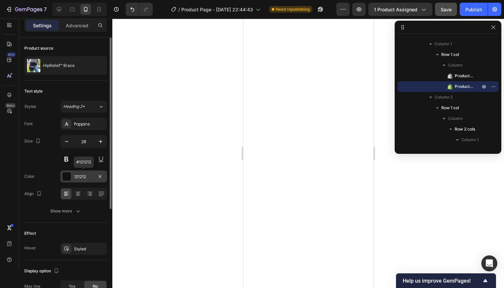
click at [92, 175] on div "121212" at bounding box center [83, 177] width 19 height 6
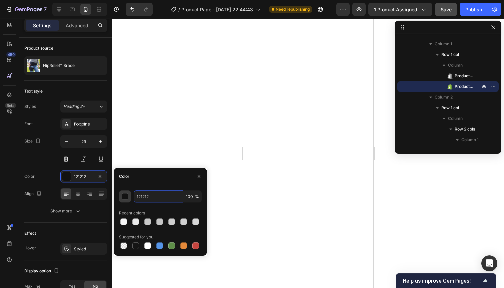
drag, startPoint x: 151, startPoint y: 197, endPoint x: 130, endPoint y: 197, distance: 21.0
click at [130, 197] on div "121212 100 %" at bounding box center [160, 197] width 83 height 12
paste input "4A5768"
type input "4A5768"
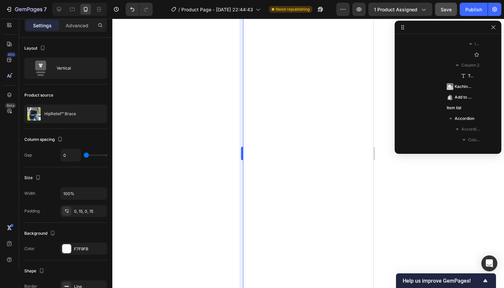
scroll to position [0, 0]
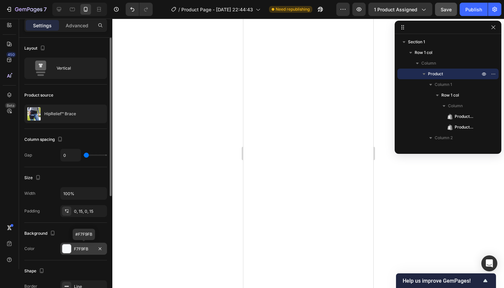
click at [89, 245] on div "F7F9FB" at bounding box center [83, 249] width 47 height 12
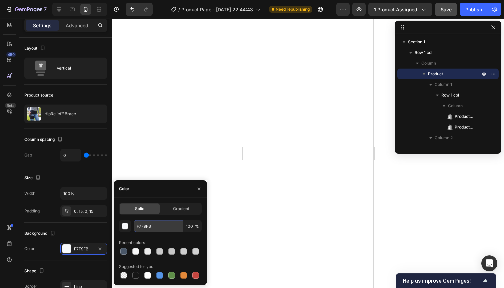
drag, startPoint x: 153, startPoint y: 227, endPoint x: 136, endPoint y: 228, distance: 17.3
click at [136, 228] on input "F7F9FB" at bounding box center [158, 226] width 49 height 12
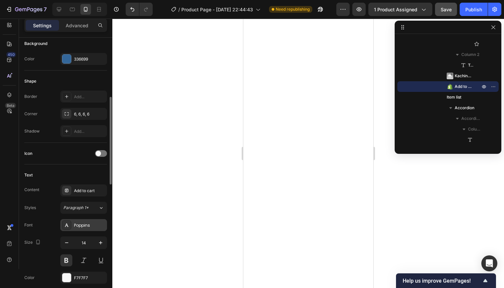
scroll to position [169, 0]
click at [87, 277] on div "F7F7F7" at bounding box center [83, 278] width 19 height 6
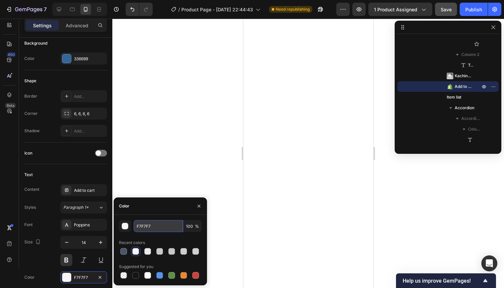
paste input "9FB"
type input "F7F9FB"
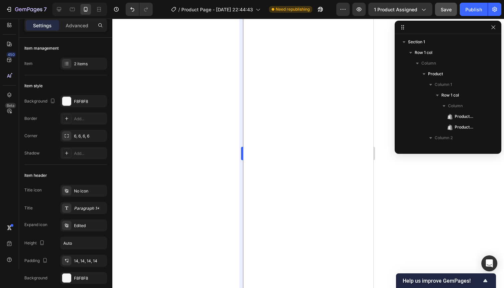
scroll to position [275, 0]
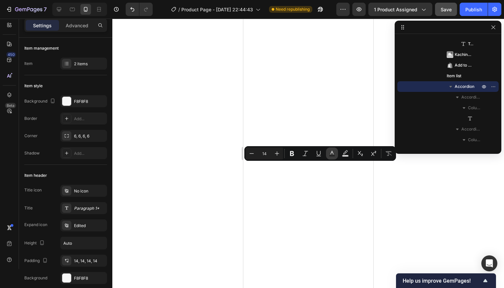
click at [334, 155] on icon "Editor contextual toolbar" at bounding box center [331, 153] width 7 height 7
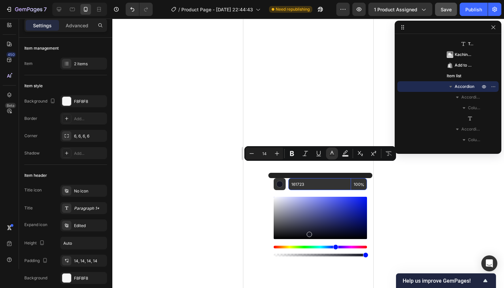
drag, startPoint x: 311, startPoint y: 186, endPoint x: 289, endPoint y: 185, distance: 22.0
click at [285, 186] on div "161723 100 %" at bounding box center [319, 184] width 93 height 12
paste input "4A5768"
type input "4A5768"
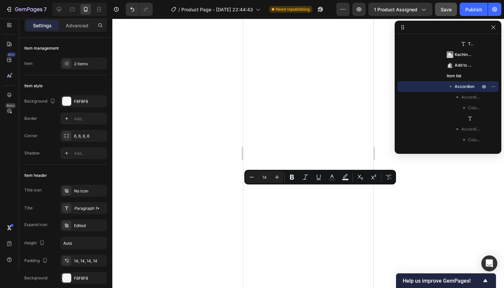
click at [333, 180] on rect "Editor contextual toolbar" at bounding box center [332, 180] width 6 height 2
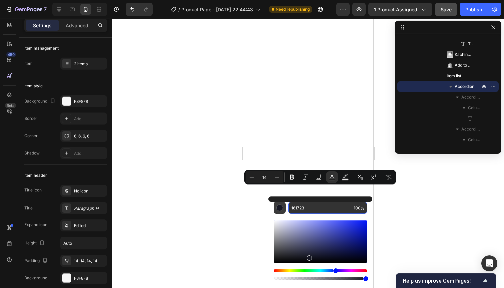
drag, startPoint x: 317, startPoint y: 208, endPoint x: 279, endPoint y: 208, distance: 37.3
click at [279, 208] on div "161723 100 %" at bounding box center [319, 208] width 93 height 12
paste input "4A5768"
type input "4A5768"
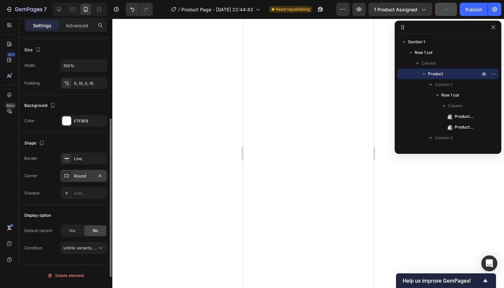
scroll to position [128, 0]
click at [87, 164] on div "Line" at bounding box center [83, 158] width 47 height 12
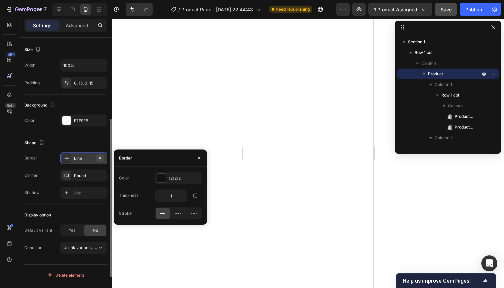
click at [100, 159] on icon "button" at bounding box center [99, 158] width 5 height 5
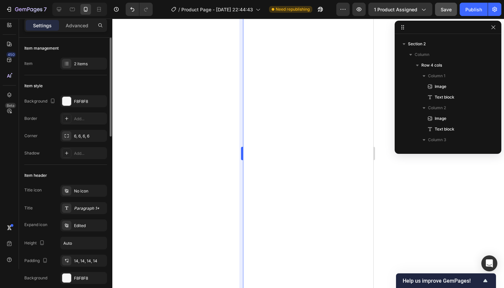
scroll to position [275, 0]
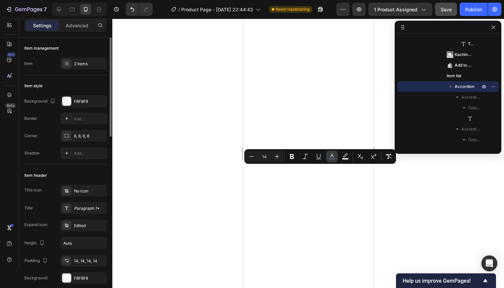
click at [332, 157] on icon "Editor contextual toolbar" at bounding box center [331, 156] width 7 height 7
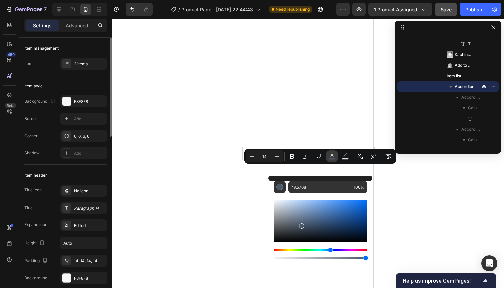
click at [332, 157] on icon "Editor contextual toolbar" at bounding box center [331, 156] width 7 height 7
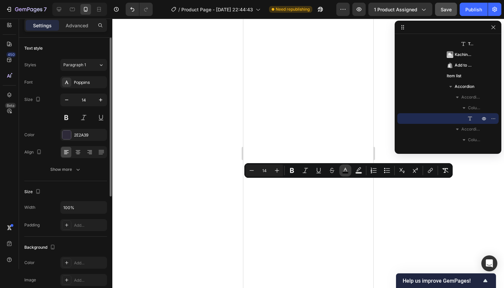
click at [344, 171] on icon "Editor contextual toolbar" at bounding box center [344, 170] width 3 height 4
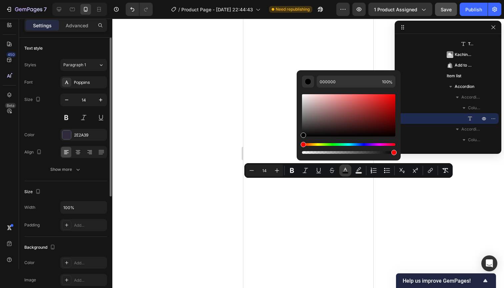
click at [346, 174] on button "color" at bounding box center [345, 171] width 12 height 12
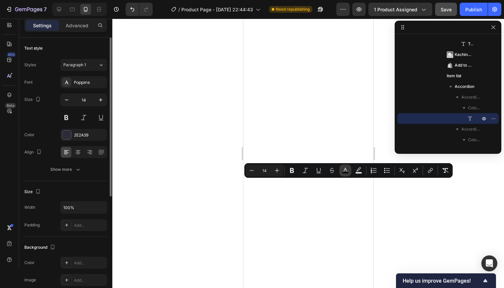
click at [346, 173] on rect "Editor contextual toolbar" at bounding box center [345, 173] width 6 height 2
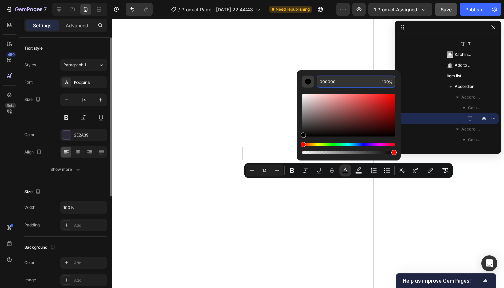
drag, startPoint x: 343, startPoint y: 82, endPoint x: 312, endPoint y: 82, distance: 30.3
click at [312, 82] on div "000000 100 %" at bounding box center [348, 82] width 93 height 12
paste input "4A5768"
type input "4A5768"
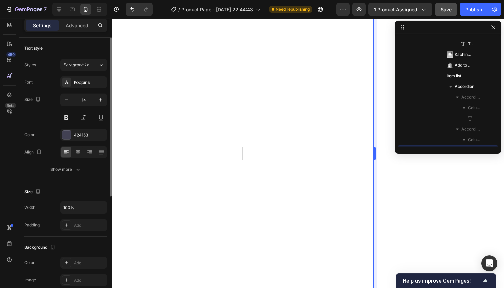
scroll to position [339, 0]
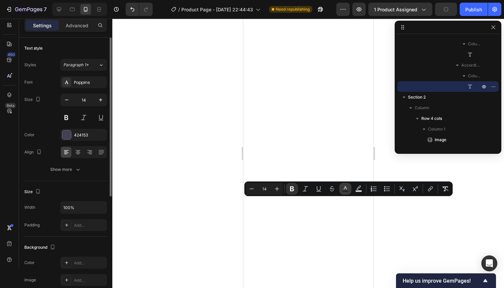
click at [344, 188] on icon "Editor contextual toolbar" at bounding box center [345, 189] width 7 height 7
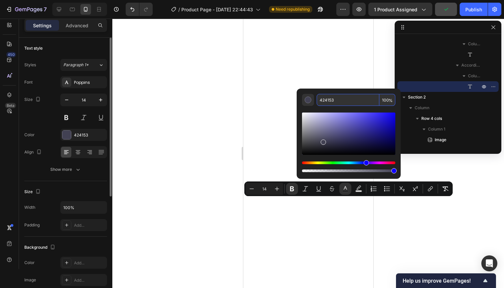
click at [338, 100] on input "424153" at bounding box center [347, 100] width 63 height 12
drag, startPoint x: 338, startPoint y: 100, endPoint x: 312, endPoint y: 99, distance: 25.7
click at [312, 99] on div "424153 100 %" at bounding box center [348, 100] width 93 height 12
click at [323, 98] on input "424153" at bounding box center [347, 100] width 63 height 12
drag, startPoint x: 339, startPoint y: 99, endPoint x: 334, endPoint y: 99, distance: 5.0
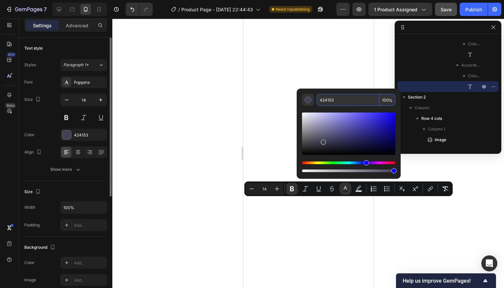
click at [334, 99] on input "424153" at bounding box center [347, 100] width 63 height 12
drag, startPoint x: 334, startPoint y: 99, endPoint x: 315, endPoint y: 98, distance: 19.7
click at [315, 98] on div "424153 100 %" at bounding box center [348, 100] width 93 height 12
paste input "A5768"
type input "4A5768"
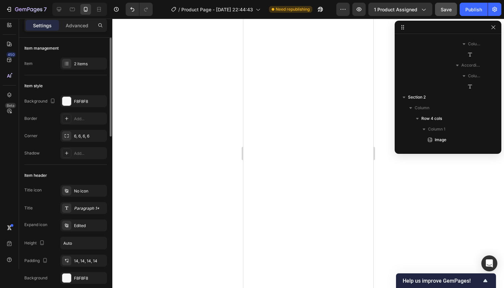
scroll to position [275, 0]
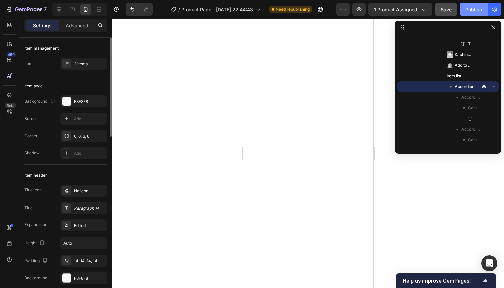
click at [474, 10] on div "Publish" at bounding box center [473, 9] width 17 height 7
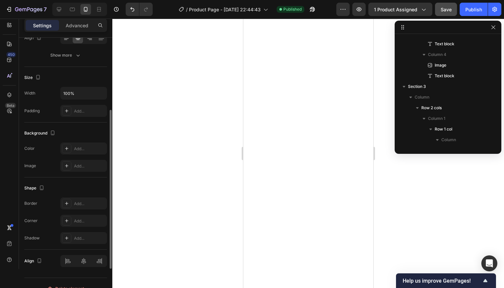
scroll to position [0, 0]
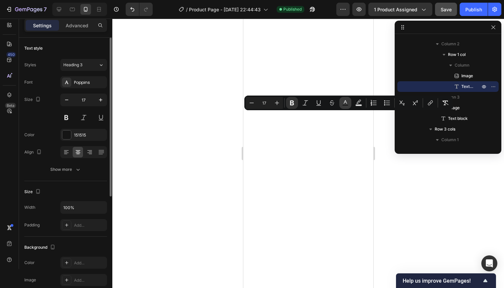
click at [344, 105] on rect "Editor contextual toolbar" at bounding box center [345, 106] width 6 height 2
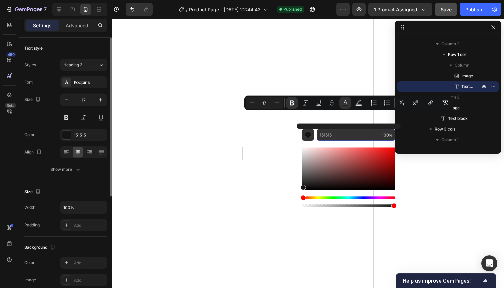
click at [334, 138] on input "151515" at bounding box center [347, 135] width 63 height 12
drag, startPoint x: 334, startPoint y: 138, endPoint x: 309, endPoint y: 136, distance: 25.1
click at [309, 136] on div "151515 100 %" at bounding box center [348, 135] width 93 height 12
paste input "4A5768"
type input "4A5768"
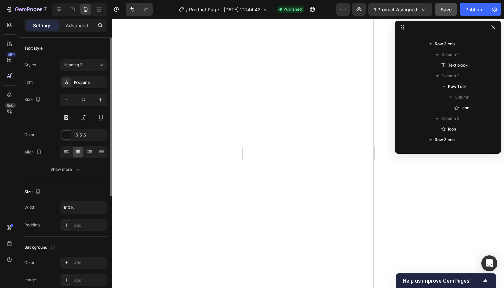
scroll to position [1221, 0]
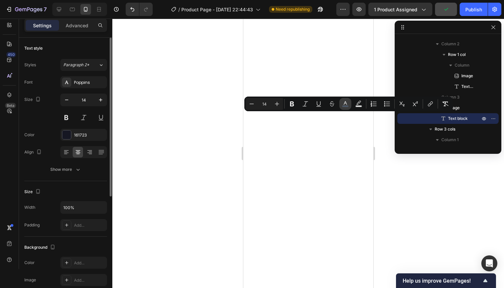
click at [345, 104] on icon "Editor contextual toolbar" at bounding box center [345, 104] width 7 height 7
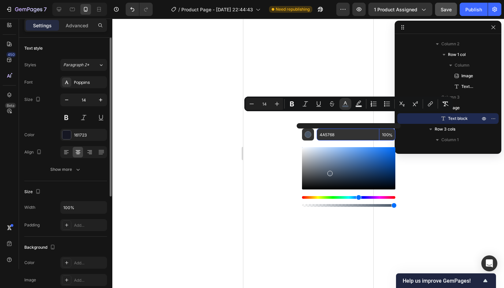
click at [341, 135] on input "4A5768" at bounding box center [347, 135] width 63 height 12
drag, startPoint x: 337, startPoint y: 135, endPoint x: 318, endPoint y: 133, distance: 18.8
click at [318, 133] on input "4A5768" at bounding box center [347, 135] width 63 height 12
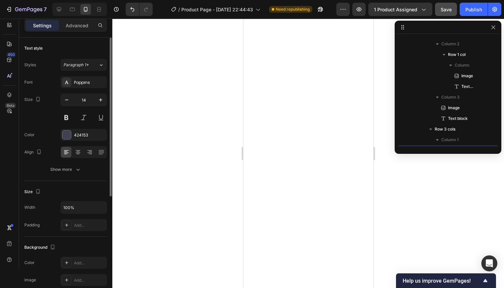
scroll to position [1285, 0]
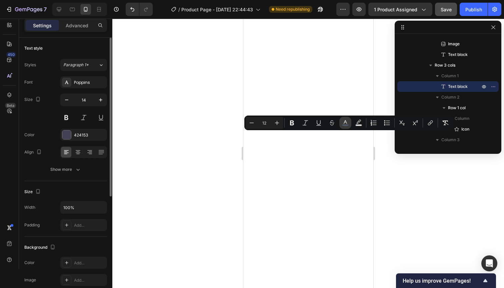
click at [343, 125] on rect "Editor contextual toolbar" at bounding box center [345, 126] width 6 height 2
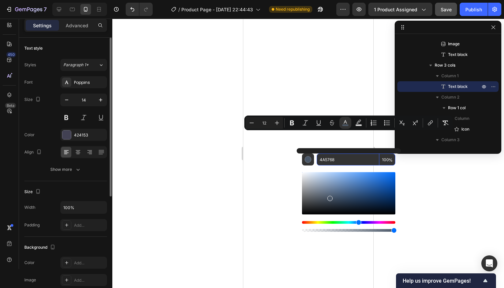
click at [338, 161] on input "4A5768" at bounding box center [347, 160] width 63 height 12
drag, startPoint x: 338, startPoint y: 161, endPoint x: 323, endPoint y: 160, distance: 14.4
click at [323, 160] on input "4A5768" at bounding box center [347, 160] width 63 height 12
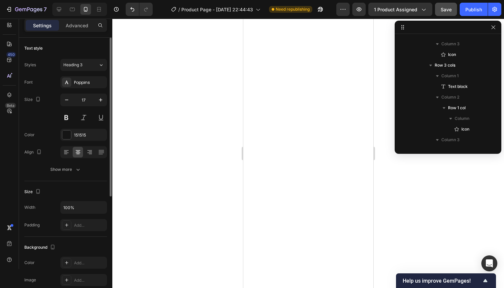
scroll to position [1221, 0]
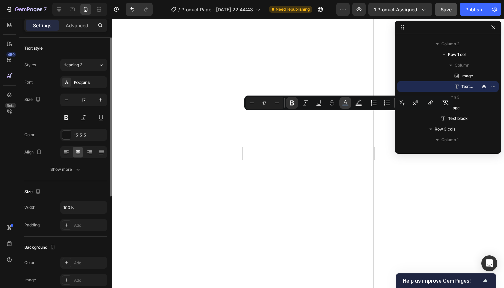
click at [342, 105] on icon "Editor contextual toolbar" at bounding box center [345, 103] width 7 height 7
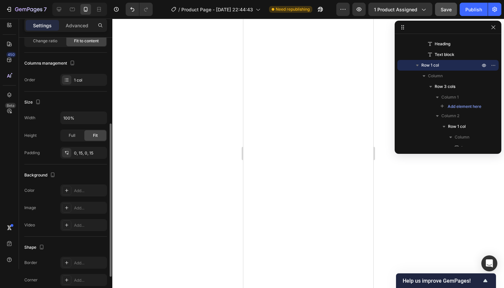
scroll to position [0, 0]
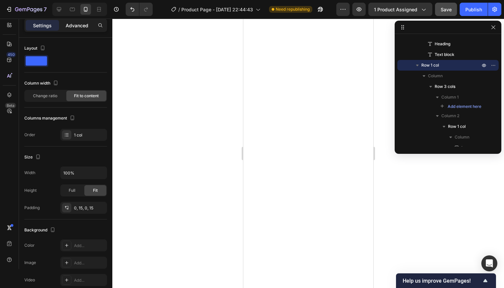
click at [68, 28] on p "Advanced" at bounding box center [77, 25] width 23 height 7
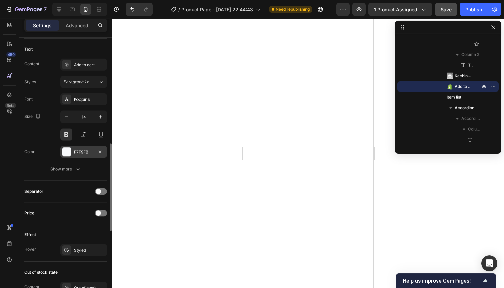
scroll to position [296, 0]
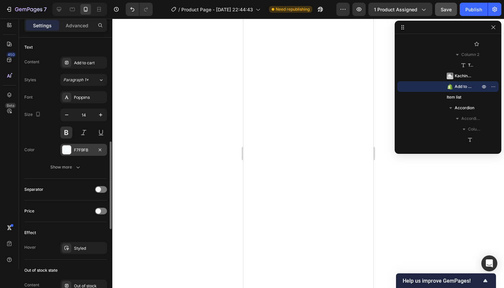
click at [89, 148] on div "F7F9FB" at bounding box center [83, 150] width 19 height 6
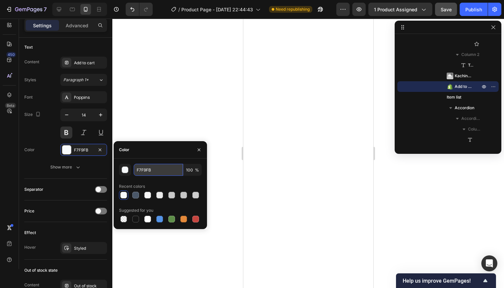
drag, startPoint x: 165, startPoint y: 169, endPoint x: 139, endPoint y: 169, distance: 26.0
click at [121, 169] on div "F7F9FB 100 %" at bounding box center [160, 170] width 83 height 12
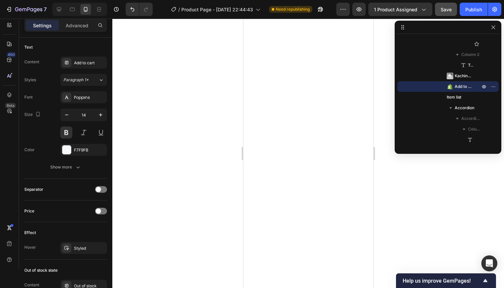
click at [217, 115] on div at bounding box center [307, 153] width 391 height 269
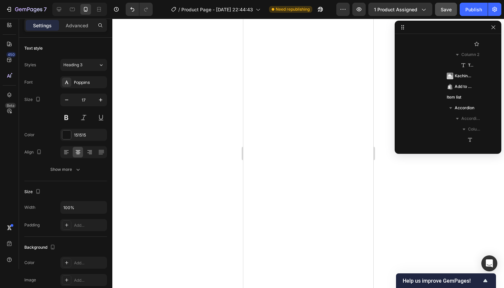
scroll to position [1221, 0]
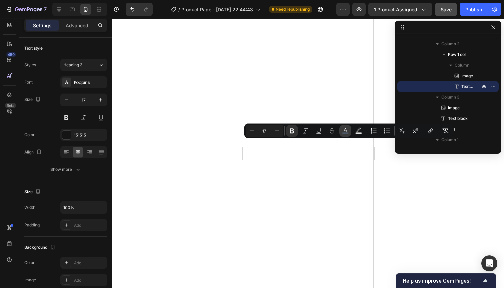
click at [345, 129] on icon "Editor contextual toolbar" at bounding box center [345, 131] width 7 height 7
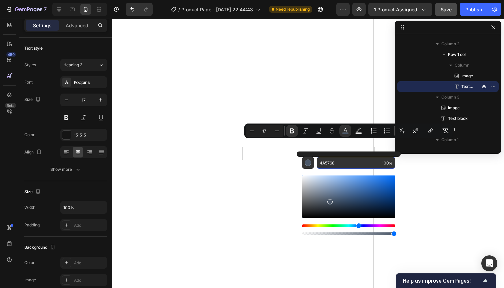
drag, startPoint x: 303, startPoint y: 162, endPoint x: 327, endPoint y: 162, distance: 23.6
click at [302, 162] on div "4A5768 100 %" at bounding box center [348, 163] width 93 height 12
paste input "F7F9FB"
type input "F7F9FB"
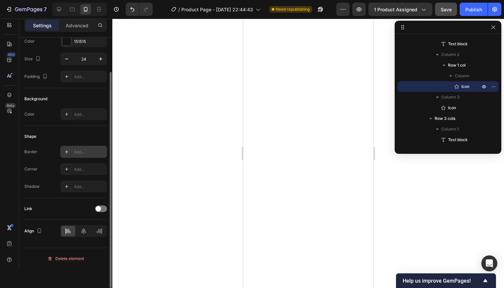
scroll to position [0, 0]
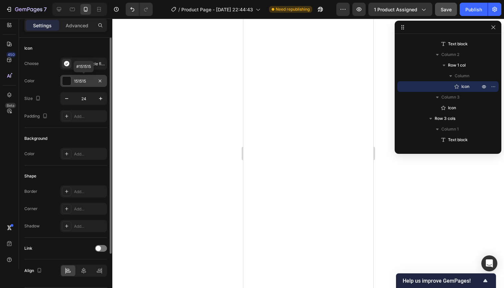
click at [85, 81] on div "151515" at bounding box center [83, 81] width 19 height 6
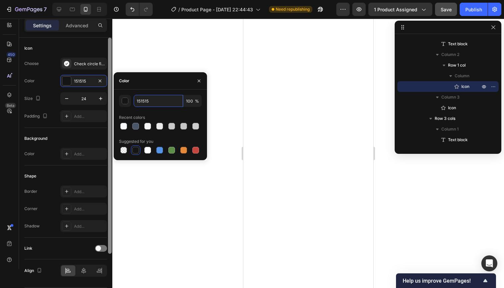
drag, startPoint x: 157, startPoint y: 102, endPoint x: 108, endPoint y: 101, distance: 49.3
click at [108, 101] on div "450 Beta Sections(18) Elements(84) Section Element Hero Section Product Detail …" at bounding box center [56, 153] width 112 height 269
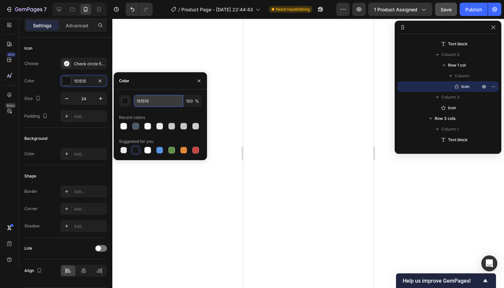
paste input "5A96D1"
type input "5A96D1"
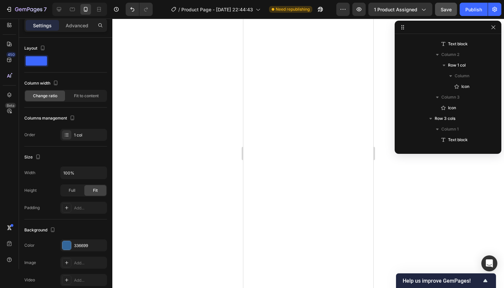
scroll to position [1402, 0]
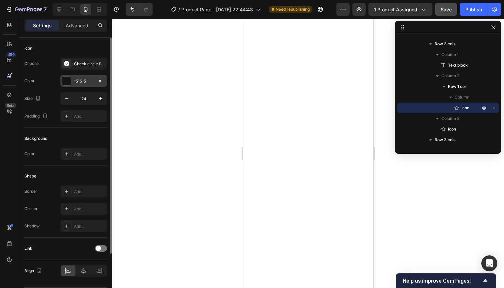
drag, startPoint x: 86, startPoint y: 80, endPoint x: 90, endPoint y: 82, distance: 4.0
click at [87, 80] on div "151515" at bounding box center [83, 81] width 19 height 6
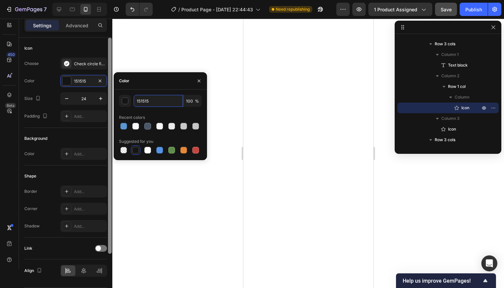
click at [112, 98] on div "450 Beta Sections(18) Elements(84) Section Element Hero Section Product Detail …" at bounding box center [56, 153] width 112 height 269
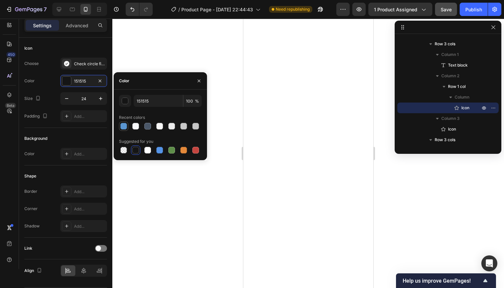
click at [124, 125] on div at bounding box center [123, 126] width 7 height 7
type input "5A96D1"
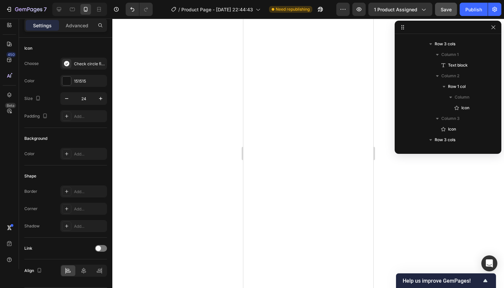
scroll to position [1520, 0]
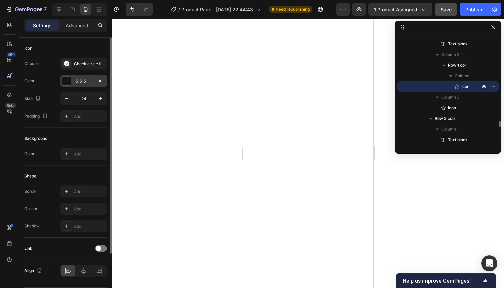
drag, startPoint x: 81, startPoint y: 84, endPoint x: 85, endPoint y: 85, distance: 4.3
click at [81, 84] on div "151515" at bounding box center [83, 81] width 19 height 6
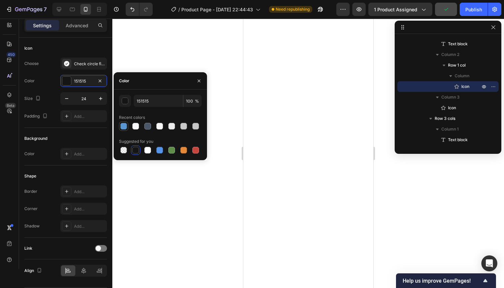
click at [121, 128] on div at bounding box center [123, 126] width 7 height 7
type input "5A96D1"
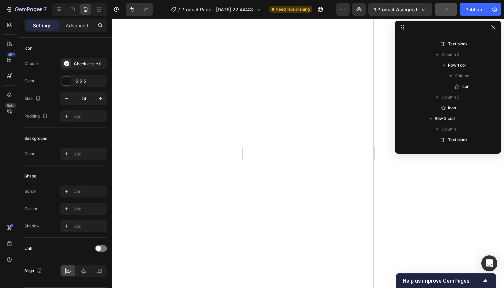
scroll to position [1615, 0]
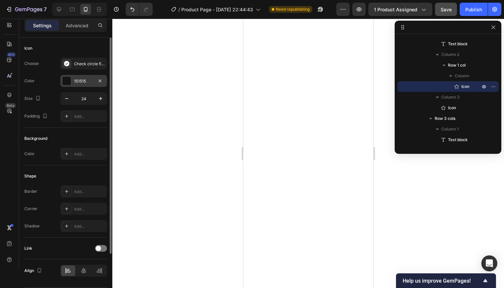
click at [74, 76] on div "151515" at bounding box center [83, 81] width 47 height 12
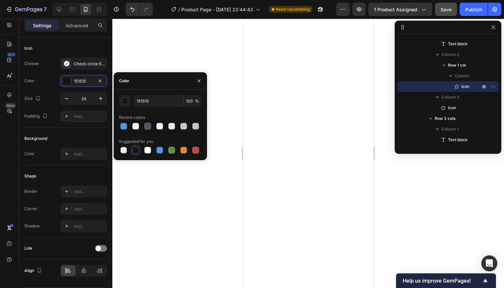
drag, startPoint x: 122, startPoint y: 125, endPoint x: 129, endPoint y: 125, distance: 7.7
click at [122, 126] on div at bounding box center [123, 126] width 7 height 7
type input "5A96D1"
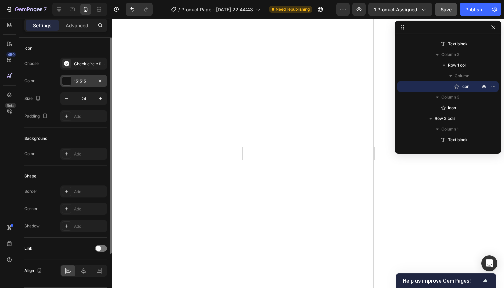
click at [85, 82] on div "151515" at bounding box center [83, 81] width 19 height 6
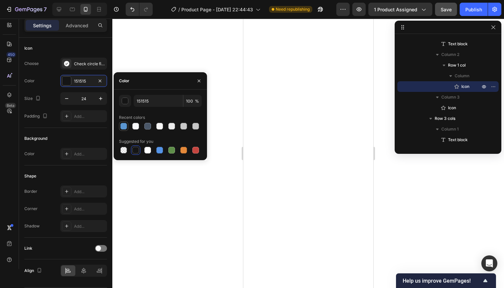
click at [123, 126] on div at bounding box center [123, 126] width 7 height 7
type input "5A96D1"
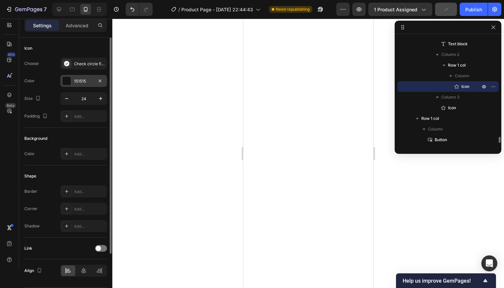
click at [79, 83] on div "151515" at bounding box center [83, 81] width 19 height 6
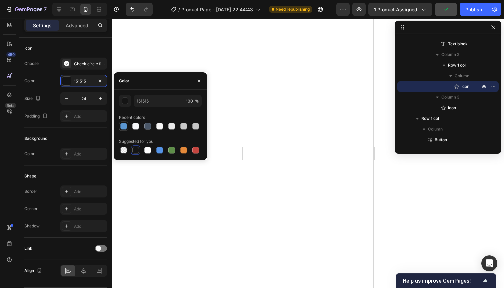
click at [124, 124] on div at bounding box center [123, 126] width 7 height 7
type input "5A96D1"
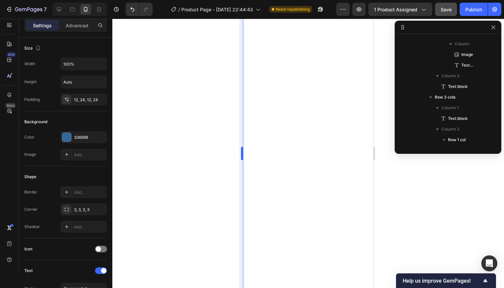
scroll to position [819, 0]
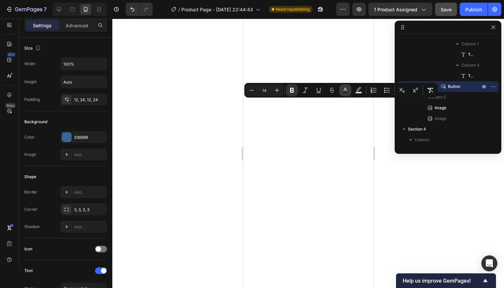
click at [347, 91] on icon "Editor contextual toolbar" at bounding box center [345, 90] width 7 height 7
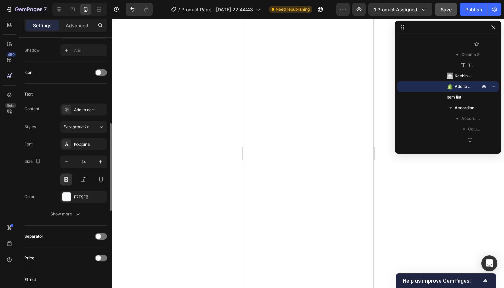
scroll to position [250, 0]
click at [89, 195] on div "F7F9FB" at bounding box center [83, 196] width 19 height 6
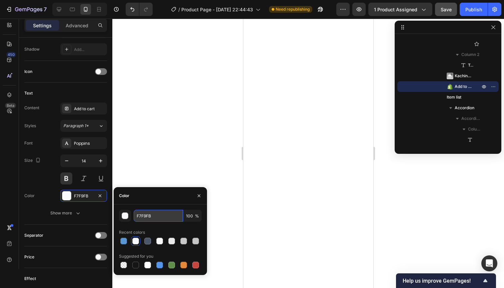
drag, startPoint x: 161, startPoint y: 219, endPoint x: 148, endPoint y: 215, distance: 13.6
click at [118, 217] on div "F7F9FB 100 % Recent colors Suggested for you" at bounding box center [160, 240] width 93 height 60
paste input "7F7"
type input "F7F7F7"
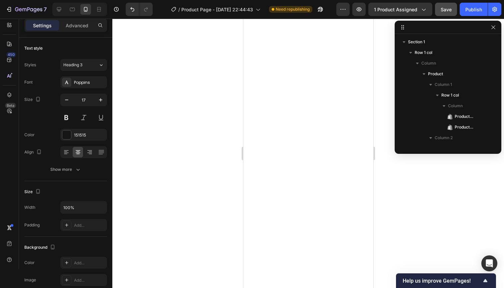
scroll to position [1221, 0]
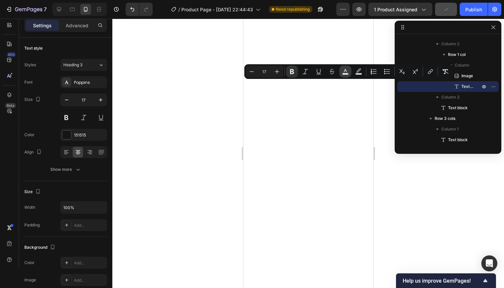
click at [345, 74] on rect "Editor contextual toolbar" at bounding box center [345, 74] width 6 height 2
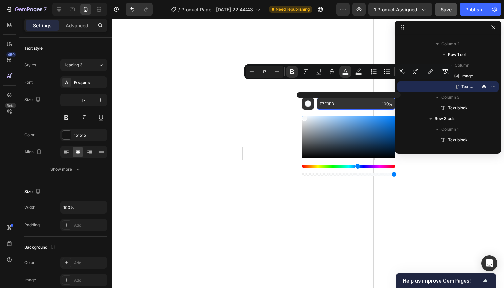
drag, startPoint x: 340, startPoint y: 102, endPoint x: 318, endPoint y: 102, distance: 22.0
click at [318, 102] on input "F7F9FB" at bounding box center [347, 104] width 63 height 12
paste input "7F7"
type input "F7F7F7"
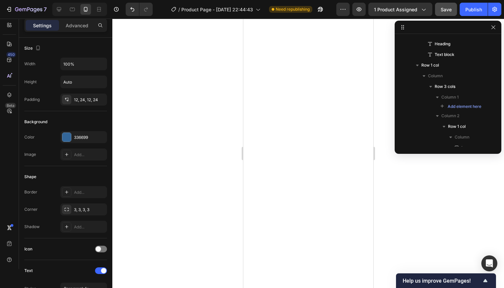
scroll to position [1850, 0]
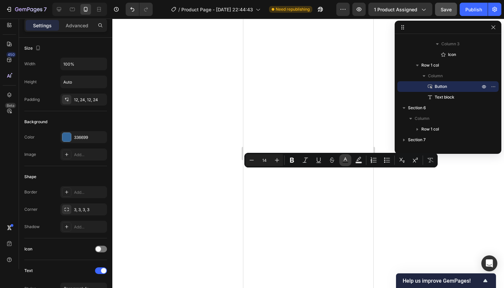
click at [347, 163] on rect "Editor contextual toolbar" at bounding box center [345, 163] width 6 height 2
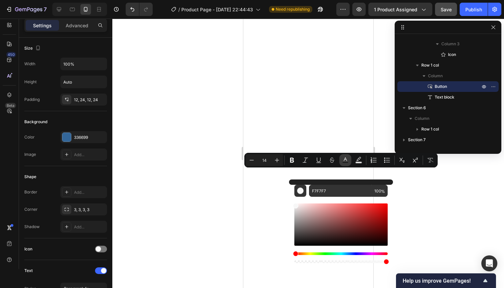
click at [347, 163] on rect "Editor contextual toolbar" at bounding box center [345, 163] width 6 height 2
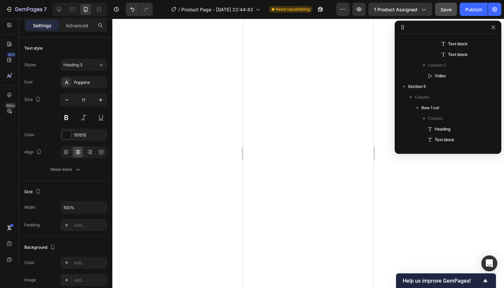
scroll to position [1221, 0]
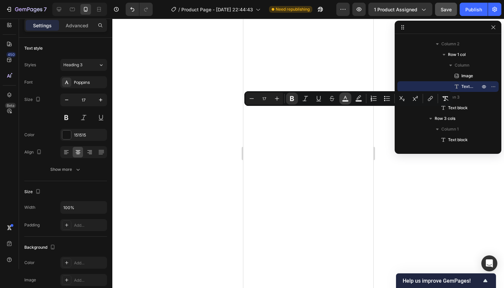
click at [347, 99] on icon "Editor contextual toolbar" at bounding box center [345, 98] width 7 height 7
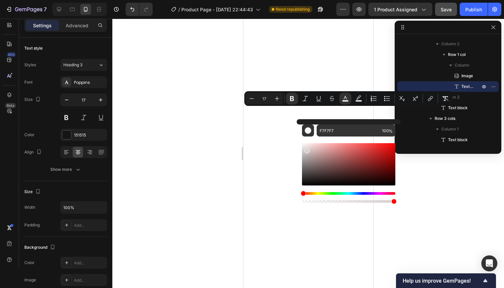
drag, startPoint x: 304, startPoint y: 146, endPoint x: 306, endPoint y: 149, distance: 3.9
click at [306, 149] on div "Editor contextual toolbar" at bounding box center [306, 150] width 5 height 5
type input "EFEAEA"
drag, startPoint x: 305, startPoint y: 150, endPoint x: 304, endPoint y: 146, distance: 4.2
click at [304, 146] on div "Editor contextual toolbar" at bounding box center [304, 147] width 5 height 5
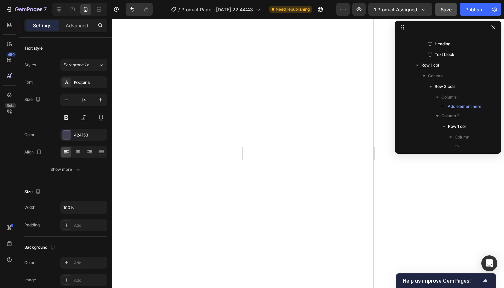
scroll to position [1859, 0]
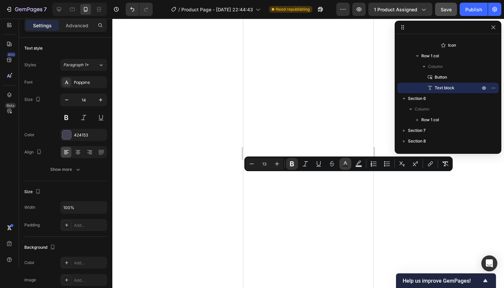
click at [345, 164] on icon "Editor contextual toolbar" at bounding box center [345, 164] width 7 height 7
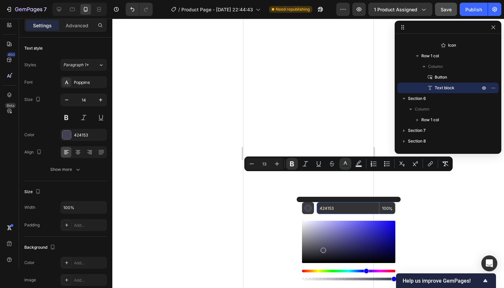
drag, startPoint x: 341, startPoint y: 208, endPoint x: 308, endPoint y: 209, distance: 33.3
click at [302, 209] on div "424153 100 %" at bounding box center [348, 208] width 93 height 12
paste input "A5768"
type input "4A5768"
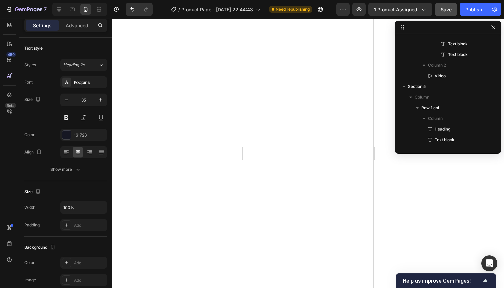
scroll to position [1891, 0]
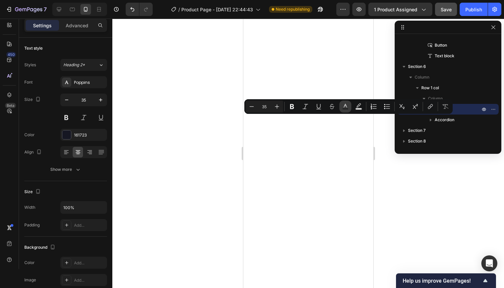
click at [348, 107] on icon "Editor contextual toolbar" at bounding box center [345, 106] width 7 height 7
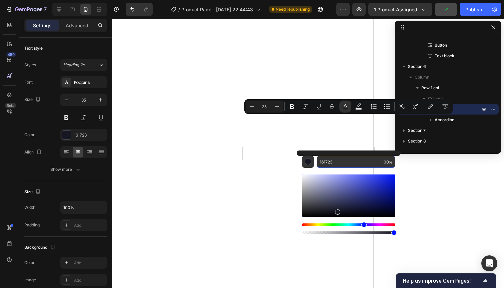
paste input "4A5768"
type input "4A5768"
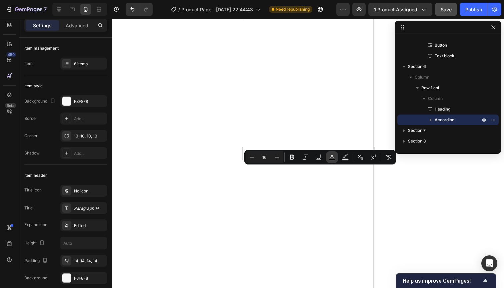
click at [330, 156] on icon "Editor contextual toolbar" at bounding box center [331, 157] width 7 height 7
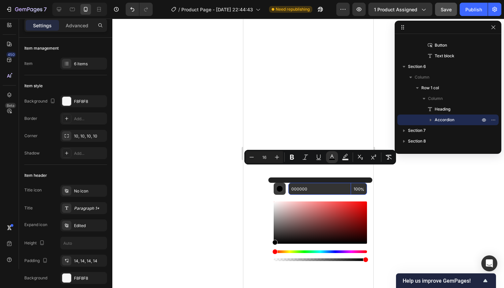
drag, startPoint x: 315, startPoint y: 189, endPoint x: 274, endPoint y: 185, distance: 40.8
click at [274, 185] on div "000000 100 %" at bounding box center [319, 189] width 93 height 12
paste input "4A5768"
type input "4A5768"
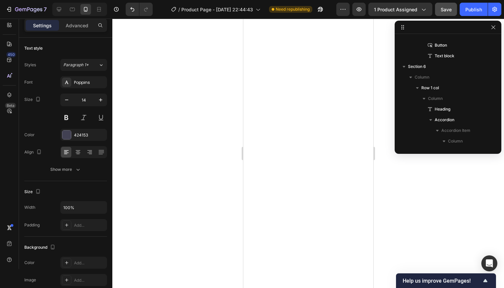
scroll to position [1957, 0]
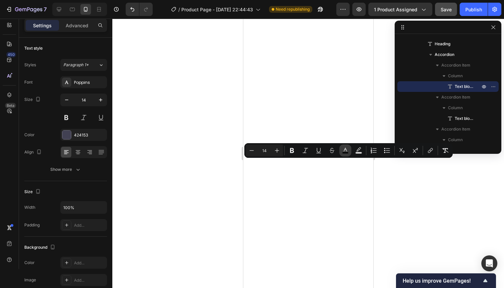
click at [347, 153] on rect "Editor contextual toolbar" at bounding box center [345, 153] width 6 height 2
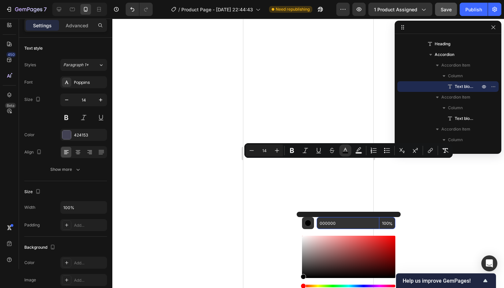
drag, startPoint x: 344, startPoint y: 223, endPoint x: 320, endPoint y: 220, distance: 24.3
click at [317, 219] on input "000000" at bounding box center [347, 223] width 63 height 12
paste input "4A5768"
type input "4A5768"
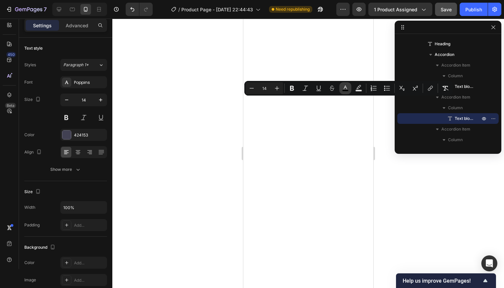
click at [349, 87] on button "color" at bounding box center [345, 88] width 12 height 12
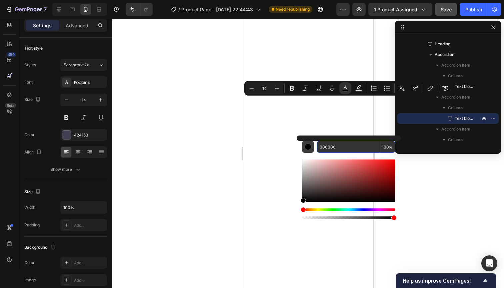
drag, startPoint x: 344, startPoint y: 144, endPoint x: 304, endPoint y: 143, distance: 40.0
click at [299, 142] on div "000000 100 %" at bounding box center [348, 178] width 104 height 85
drag, startPoint x: 335, startPoint y: 147, endPoint x: 325, endPoint y: 147, distance: 10.3
click at [309, 144] on div "000000 100 %" at bounding box center [348, 147] width 93 height 12
paste input "4A5768"
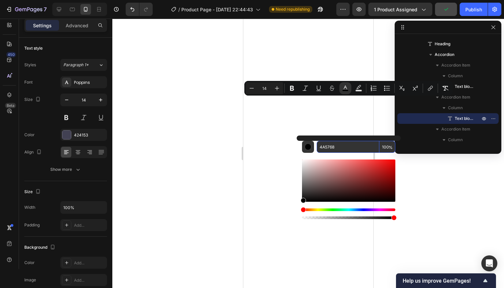
type input "4A5768"
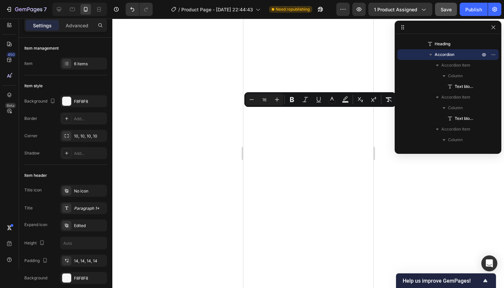
click at [331, 100] on icon "Editor contextual toolbar" at bounding box center [331, 99] width 7 height 7
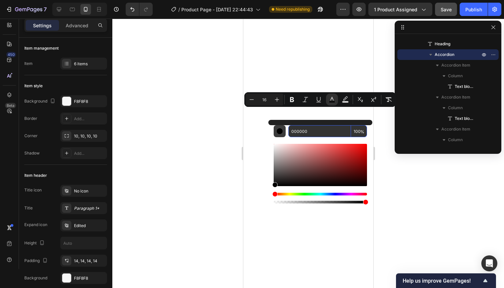
drag, startPoint x: 270, startPoint y: 128, endPoint x: 274, endPoint y: 130, distance: 4.5
click at [269, 128] on div "000000 100 %" at bounding box center [320, 162] width 104 height 85
paste input "4A5768"
type input "4A5768"
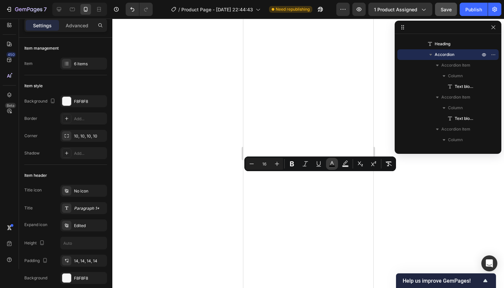
click at [332, 164] on icon "Editor contextual toolbar" at bounding box center [331, 164] width 7 height 7
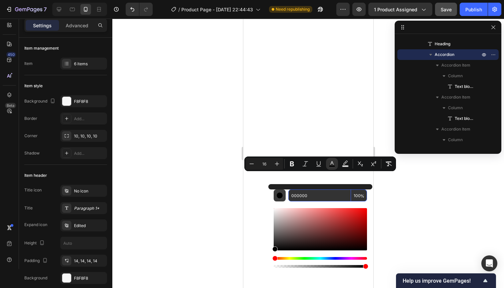
drag, startPoint x: 294, startPoint y: 197, endPoint x: 281, endPoint y: 195, distance: 13.8
click at [281, 195] on div "000000 100 %" at bounding box center [319, 196] width 93 height 12
paste input "4A5768"
type input "4A5768"
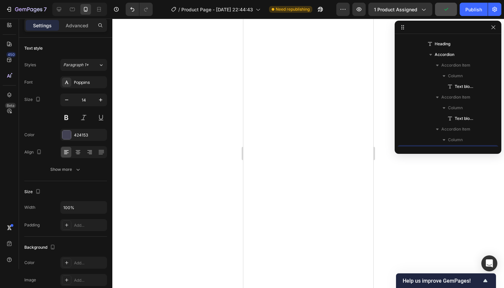
scroll to position [2020, 0]
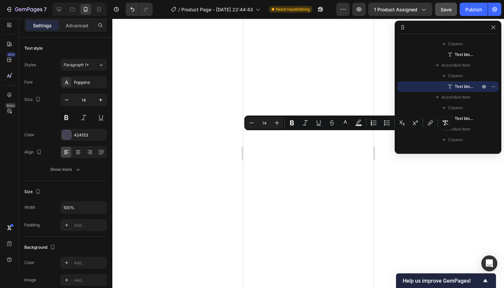
click at [349, 129] on div "color" at bounding box center [345, 123] width 12 height 12
click at [348, 123] on icon "Editor contextual toolbar" at bounding box center [345, 123] width 7 height 7
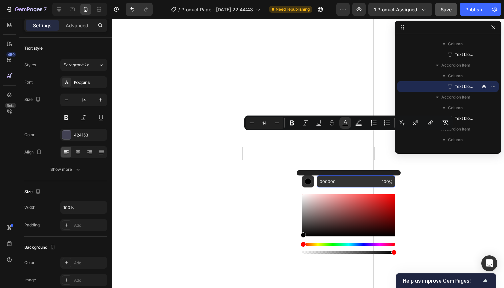
drag, startPoint x: 341, startPoint y: 183, endPoint x: 322, endPoint y: 181, distance: 19.0
click at [315, 181] on div "000000 100 %" at bounding box center [348, 182] width 93 height 12
paste input "4A5768"
type input "4A5768"
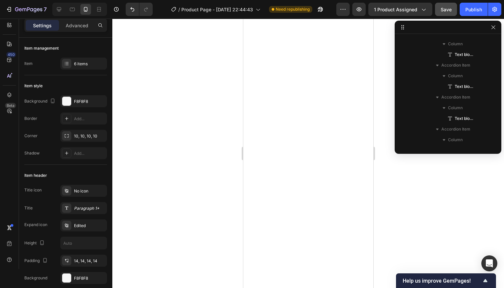
scroll to position [1925, 0]
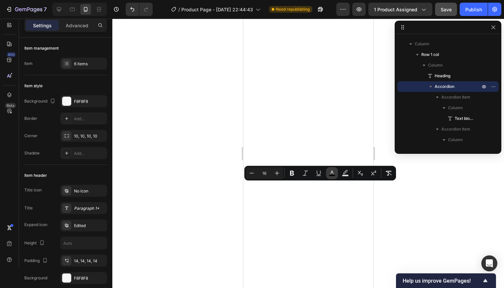
click at [334, 173] on icon "Editor contextual toolbar" at bounding box center [331, 173] width 7 height 7
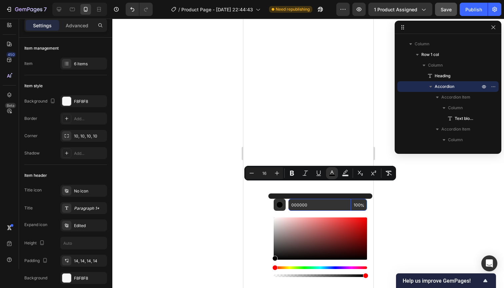
drag, startPoint x: 312, startPoint y: 208, endPoint x: 298, endPoint y: 206, distance: 14.1
click at [286, 206] on div "000000 100 %" at bounding box center [319, 205] width 93 height 12
paste input "4A5768"
type input "4A5768"
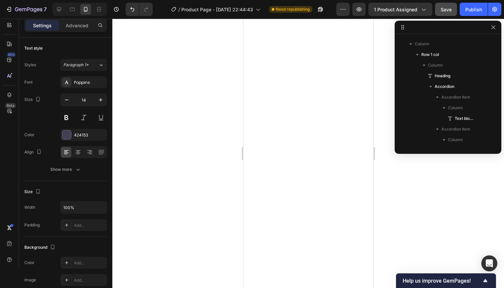
scroll to position [2052, 0]
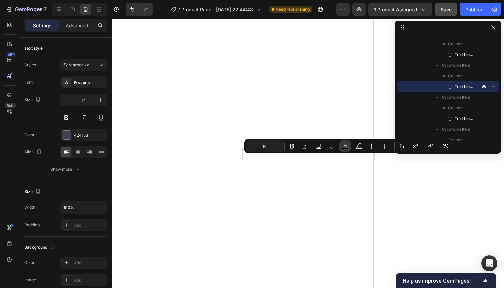
click at [343, 143] on icon "Editor contextual toolbar" at bounding box center [345, 146] width 7 height 7
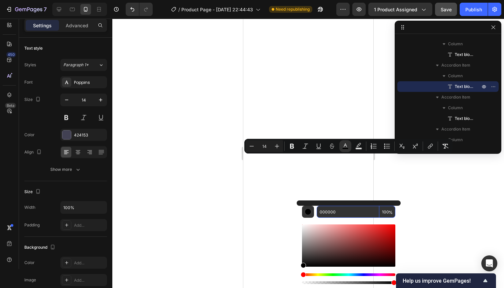
drag, startPoint x: 339, startPoint y: 214, endPoint x: 344, endPoint y: 214, distance: 5.0
click at [314, 212] on div "000000 100 %" at bounding box center [348, 212] width 93 height 12
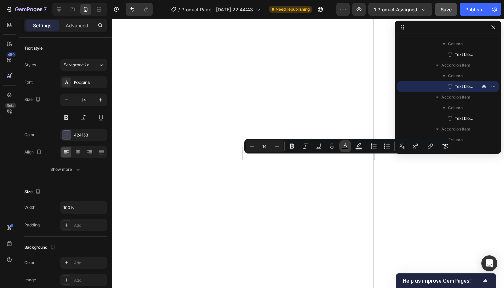
click at [348, 145] on icon "Editor contextual toolbar" at bounding box center [345, 146] width 7 height 7
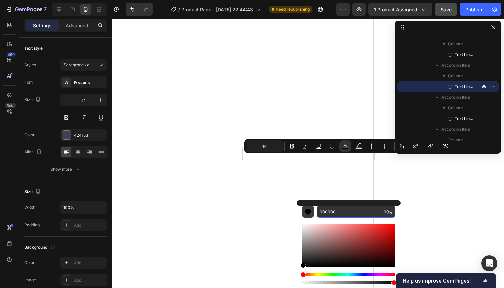
drag, startPoint x: 345, startPoint y: 211, endPoint x: 306, endPoint y: 210, distance: 39.0
click at [306, 210] on div "000000 100 %" at bounding box center [348, 212] width 93 height 12
paste input "4A5768"
type input "4A5768"
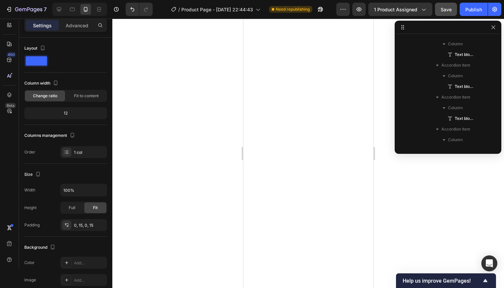
scroll to position [1893, 0]
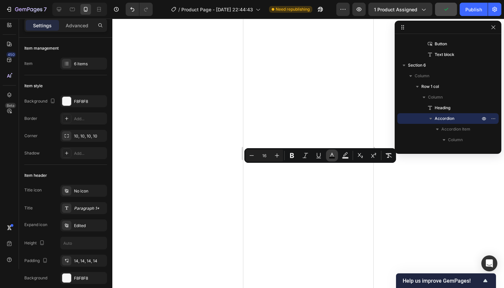
click at [332, 158] on rect "Editor contextual toolbar" at bounding box center [332, 158] width 6 height 2
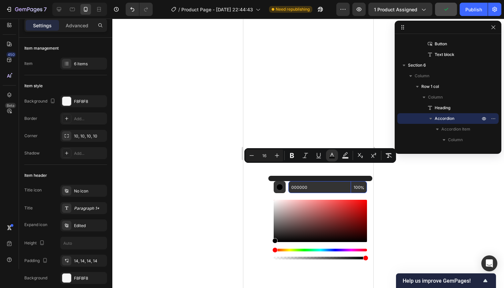
drag, startPoint x: 305, startPoint y: 188, endPoint x: 301, endPoint y: 187, distance: 3.5
click at [282, 186] on div "000000 100 %" at bounding box center [319, 187] width 93 height 12
paste input "4A5768"
type input "4A5768"
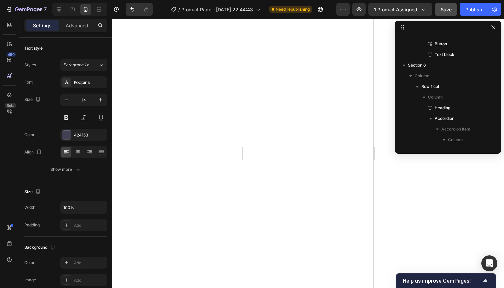
scroll to position [2083, 0]
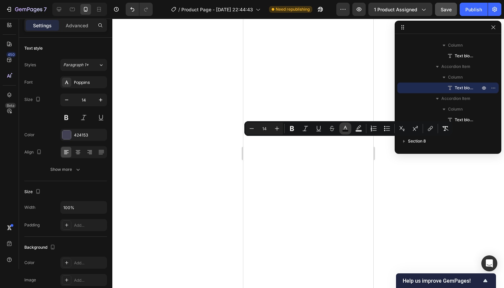
click at [350, 129] on button "color" at bounding box center [345, 129] width 12 height 12
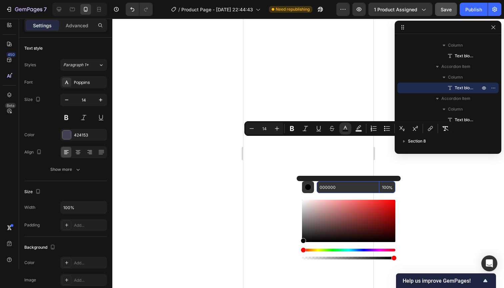
drag, startPoint x: 341, startPoint y: 187, endPoint x: 343, endPoint y: 190, distance: 3.6
click at [342, 189] on input "000000" at bounding box center [347, 187] width 63 height 12
drag, startPoint x: 336, startPoint y: 188, endPoint x: 354, endPoint y: 188, distance: 17.7
click at [304, 186] on div "000000 100 %" at bounding box center [348, 187] width 93 height 12
paste input "4A5768"
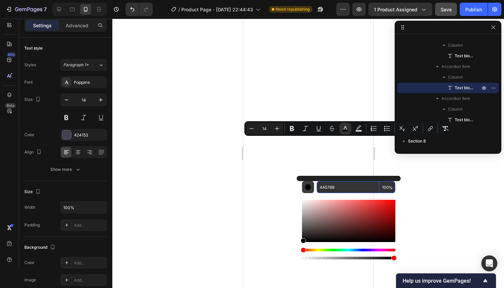
type input "4A5768"
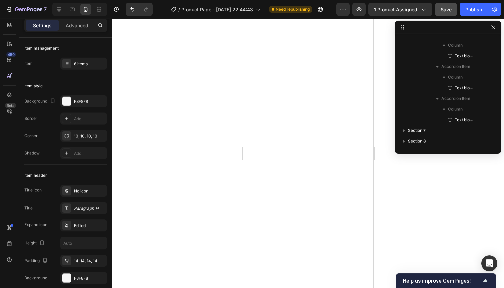
scroll to position [1925, 0]
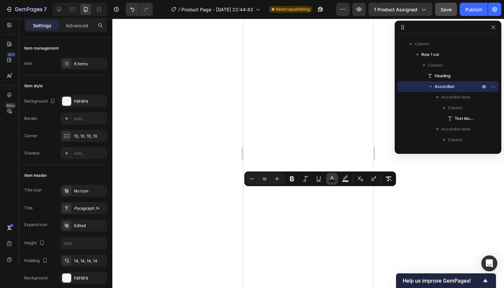
click at [334, 180] on icon "Editor contextual toolbar" at bounding box center [331, 179] width 7 height 7
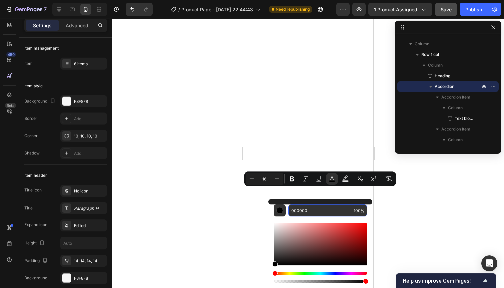
drag, startPoint x: 317, startPoint y: 214, endPoint x: 286, endPoint y: 209, distance: 31.4
click at [286, 209] on div "000000 100 %" at bounding box center [319, 211] width 93 height 12
paste input "4A5768"
type input "4A5768"
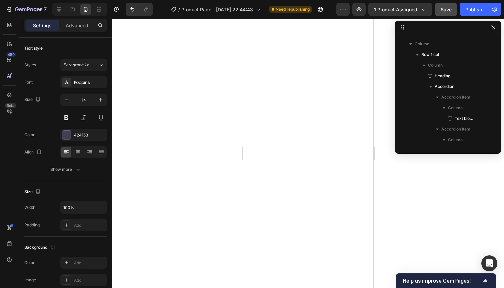
scroll to position [2083, 0]
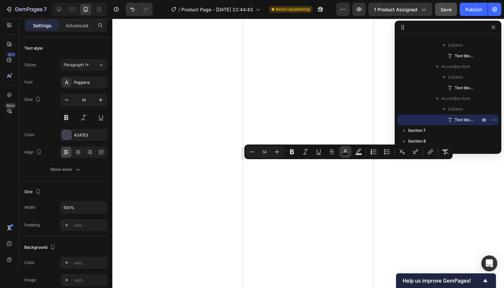
click at [348, 151] on button "color" at bounding box center [345, 152] width 12 height 12
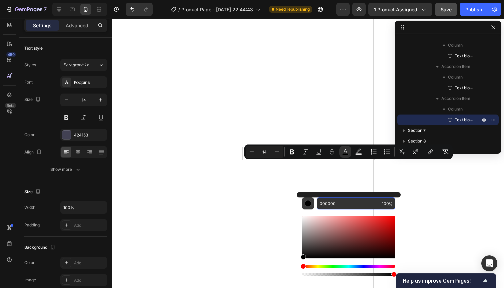
drag, startPoint x: 341, startPoint y: 203, endPoint x: 306, endPoint y: 201, distance: 35.0
click at [306, 201] on div "000000 100 %" at bounding box center [348, 204] width 93 height 12
paste input "4A5768"
type input "4A5768"
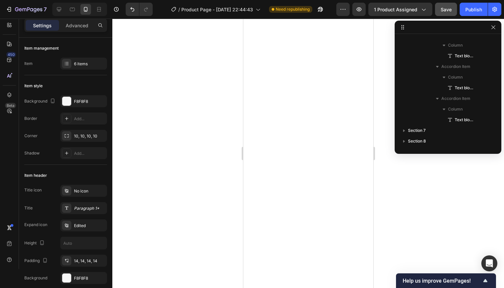
scroll to position [1925, 0]
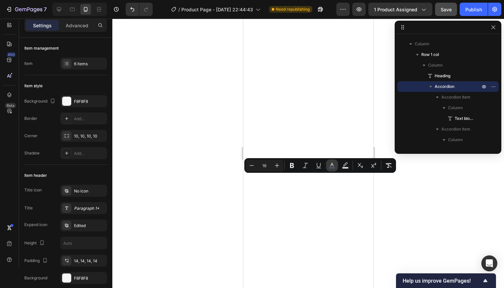
click at [330, 167] on rect "Editor contextual toolbar" at bounding box center [332, 168] width 6 height 2
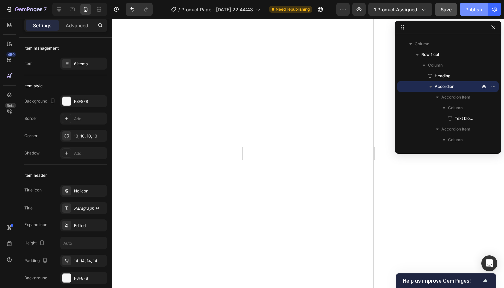
click at [474, 12] on div "Publish" at bounding box center [473, 9] width 17 height 7
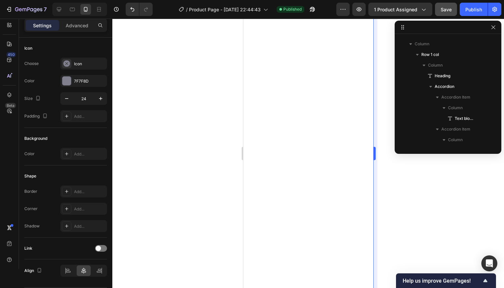
scroll to position [1338, 0]
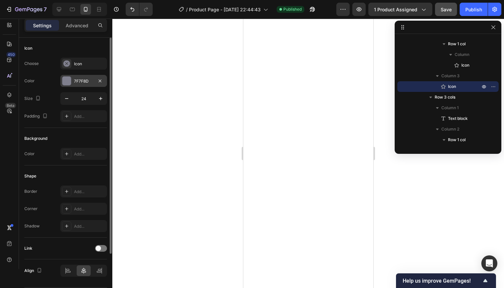
click at [91, 81] on div "7F7F8D" at bounding box center [83, 81] width 19 height 6
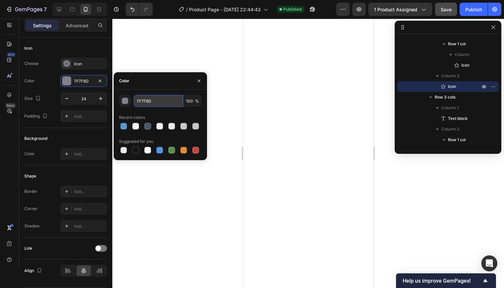
drag, startPoint x: 163, startPoint y: 100, endPoint x: 134, endPoint y: 100, distance: 29.6
click at [134, 100] on input "7F7F8D" at bounding box center [158, 101] width 49 height 12
paste input "4A5768"
type input "4A5768"
click at [147, 125] on div at bounding box center [147, 126] width 7 height 7
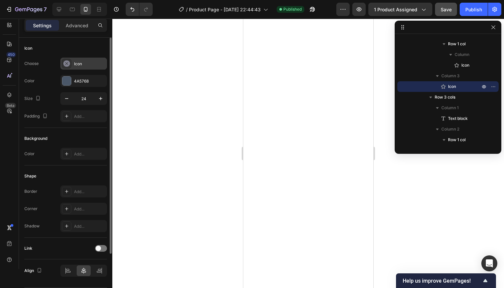
click at [86, 63] on div "Icon" at bounding box center [89, 64] width 31 height 6
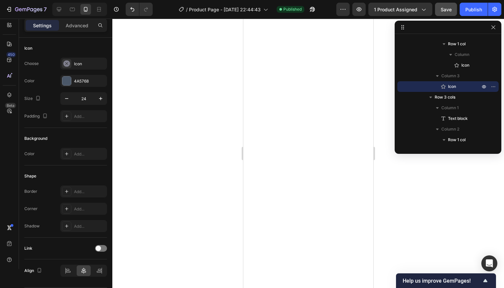
click at [158, 38] on div at bounding box center [307, 153] width 391 height 269
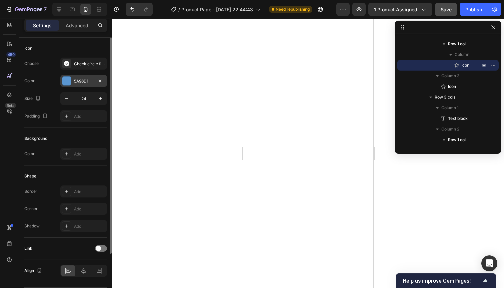
click at [89, 79] on div "5A96D1" at bounding box center [83, 81] width 19 height 6
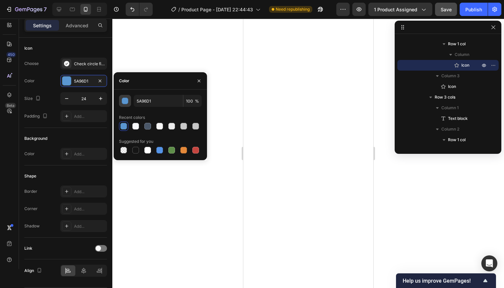
click at [128, 102] on div "button" at bounding box center [125, 101] width 7 height 7
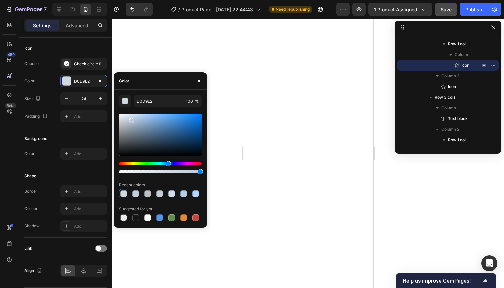
type input "BCCBDB"
drag, startPoint x: 167, startPoint y: 124, endPoint x: 131, endPoint y: 119, distance: 35.6
click at [131, 119] on div at bounding box center [131, 120] width 5 height 5
click at [158, 101] on input "BCCBDB" at bounding box center [158, 101] width 49 height 12
drag, startPoint x: 158, startPoint y: 101, endPoint x: 135, endPoint y: 101, distance: 23.0
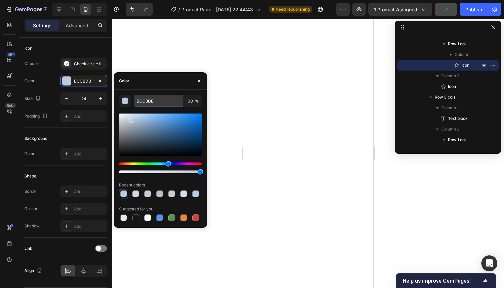
click at [135, 101] on input "BCCBDB" at bounding box center [158, 101] width 49 height 12
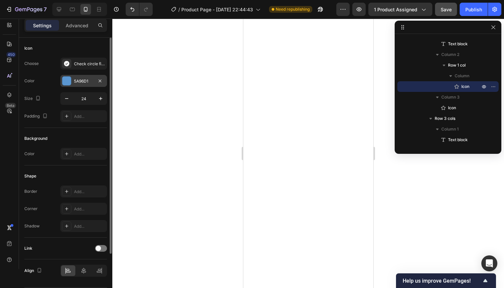
click at [89, 80] on div "5A96D1" at bounding box center [83, 81] width 19 height 6
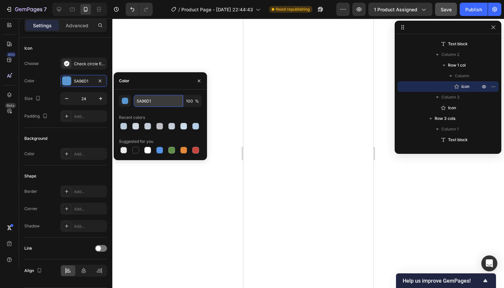
drag, startPoint x: 158, startPoint y: 102, endPoint x: 147, endPoint y: 100, distance: 10.8
click at [106, 98] on div "450 Beta Sections(18) Elements(84) Section Element Hero Section Product Detail …" at bounding box center [56, 153] width 112 height 269
paste input "BCCBDB"
type input "BCCBDB"
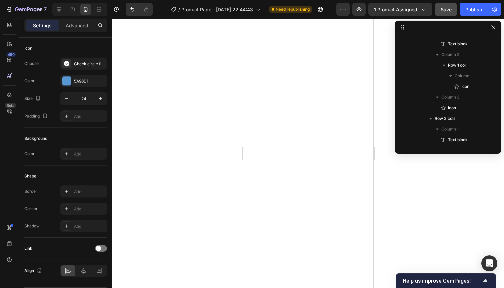
scroll to position [1509, 0]
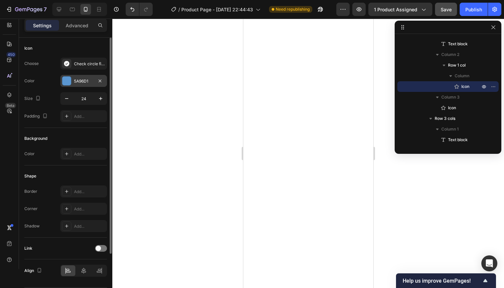
click at [90, 81] on div "5A96D1" at bounding box center [83, 81] width 19 height 6
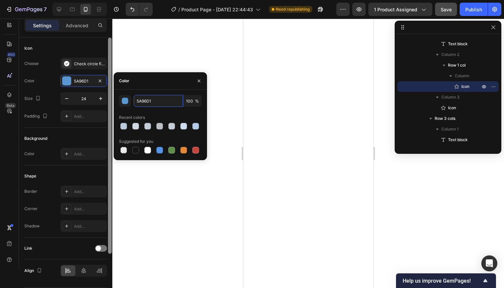
drag, startPoint x: 154, startPoint y: 102, endPoint x: 108, endPoint y: 100, distance: 46.0
click at [108, 100] on div "450 Beta Sections(18) Elements(84) Section Element Hero Section Product Detail …" at bounding box center [56, 153] width 112 height 269
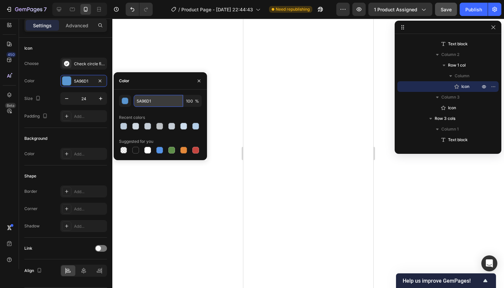
paste input "BCCBDB"
type input "BCCBDB"
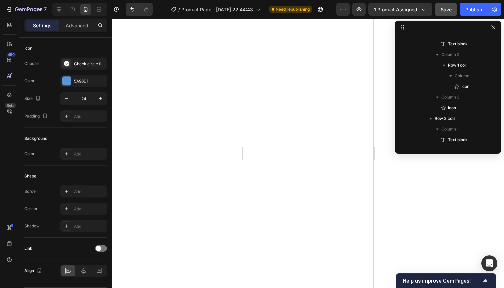
scroll to position [1605, 0]
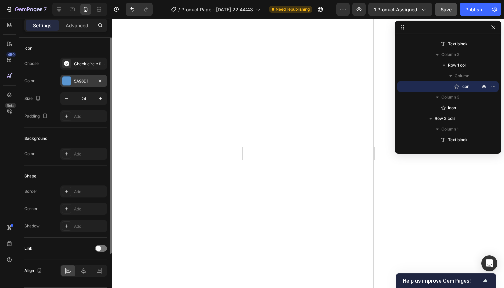
click at [89, 81] on div "5A96D1" at bounding box center [83, 81] width 19 height 6
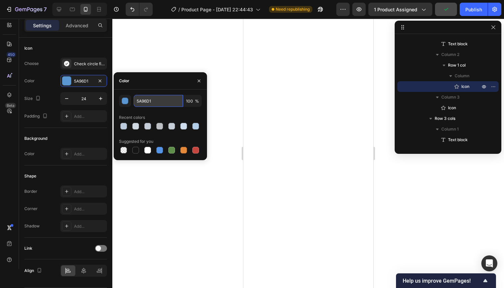
paste input "BCCBDB"
type input "BCCBDB"
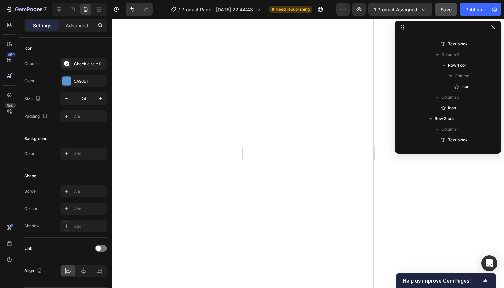
scroll to position [1701, 0]
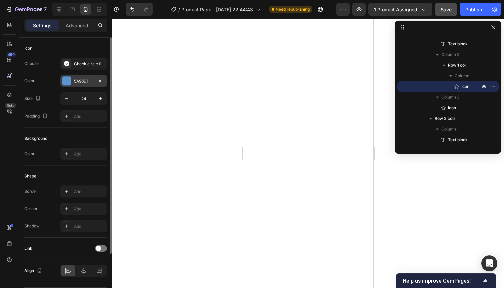
click at [90, 83] on div "5A96D1" at bounding box center [83, 81] width 19 height 6
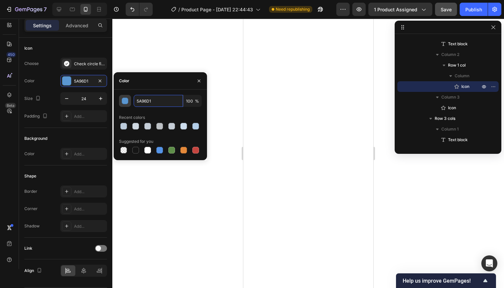
drag, startPoint x: 156, startPoint y: 100, endPoint x: 120, endPoint y: 96, distance: 36.1
click at [120, 96] on div "5A96D1 100 %" at bounding box center [160, 101] width 83 height 12
paste input "BCCBDB"
type input "BCCBDB"
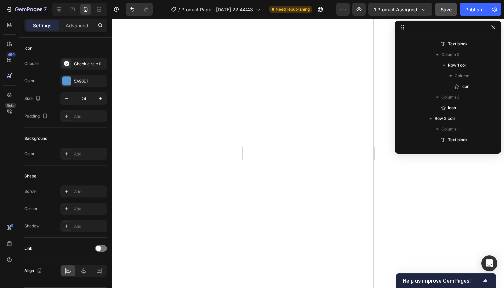
scroll to position [1797, 0]
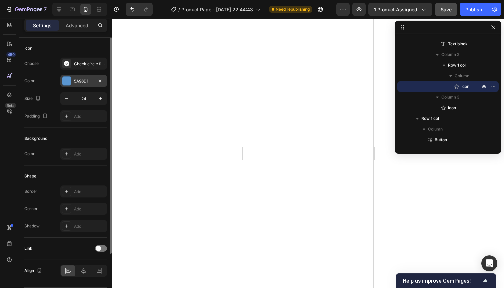
click at [91, 79] on div "5A96D1" at bounding box center [83, 81] width 19 height 6
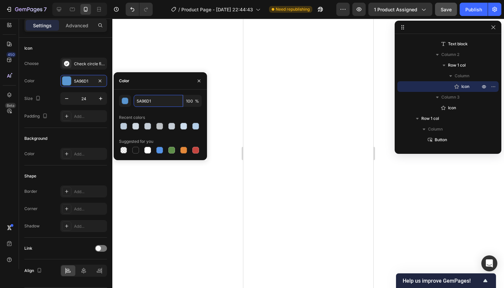
drag, startPoint x: 166, startPoint y: 101, endPoint x: 132, endPoint y: 96, distance: 34.0
click at [132, 96] on div "5A96D1 100 %" at bounding box center [160, 101] width 83 height 12
paste input "BCCBDB"
type input "BCCBDB"
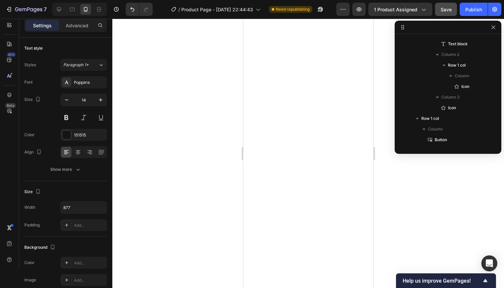
scroll to position [1117, 0]
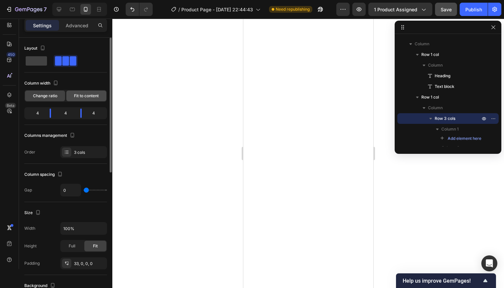
click at [80, 97] on span "Fit to content" at bounding box center [86, 96] width 25 height 6
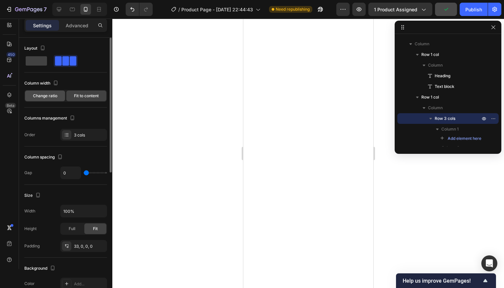
click at [53, 97] on span "Change ratio" at bounding box center [45, 96] width 24 height 6
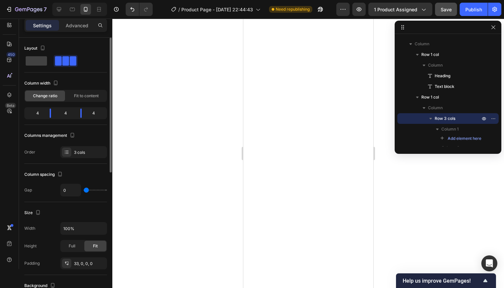
click at [37, 113] on div "4" at bounding box center [35, 113] width 19 height 9
drag, startPoint x: 38, startPoint y: 114, endPoint x: 32, endPoint y: 114, distance: 5.7
click at [32, 114] on div "4" at bounding box center [35, 113] width 19 height 9
drag, startPoint x: 38, startPoint y: 113, endPoint x: 34, endPoint y: 113, distance: 4.7
click at [34, 113] on div "4" at bounding box center [35, 113] width 19 height 9
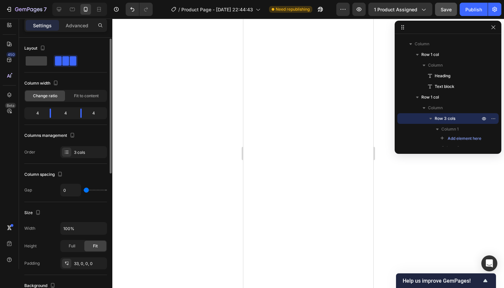
scroll to position [4, 0]
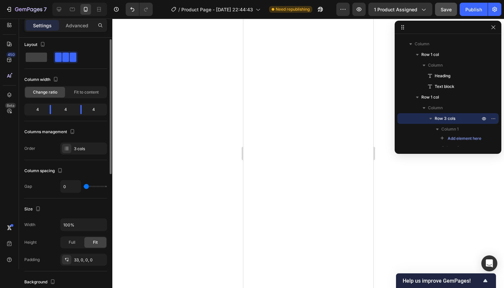
click at [61, 59] on span at bounding box center [58, 57] width 7 height 9
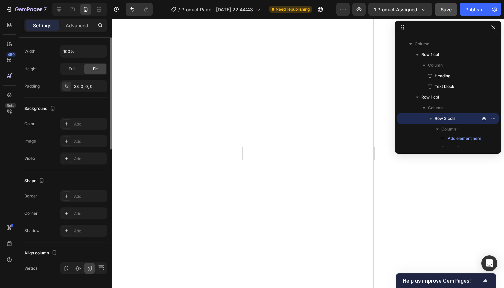
scroll to position [0, 0]
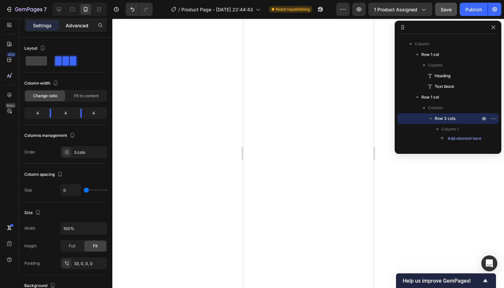
click at [75, 22] on p "Advanced" at bounding box center [77, 25] width 23 height 7
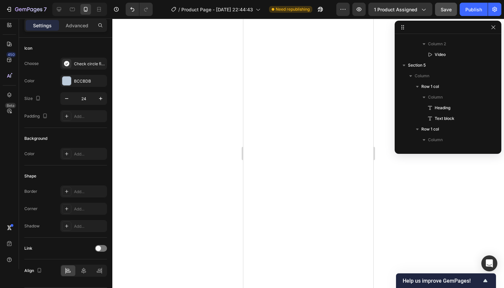
scroll to position [1317, 0]
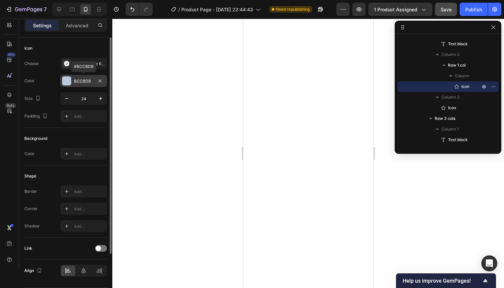
click at [93, 81] on div "BCCBDB" at bounding box center [83, 81] width 19 height 6
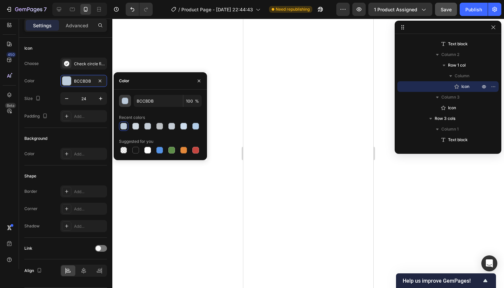
click at [127, 100] on div "button" at bounding box center [125, 101] width 7 height 7
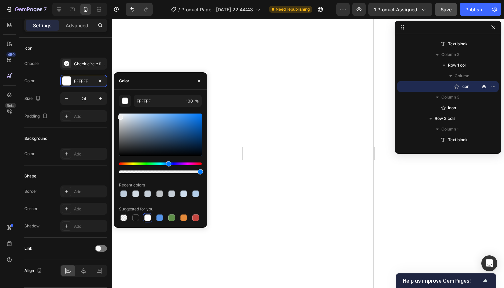
type input "EFEFEF"
drag, startPoint x: 131, startPoint y: 120, endPoint x: 116, endPoint y: 116, distance: 15.0
click at [116, 116] on div "EFEFEF 100 % Recent colors Suggested for you" at bounding box center [160, 159] width 93 height 128
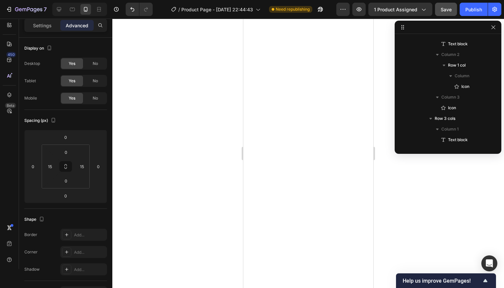
scroll to position [1128, 0]
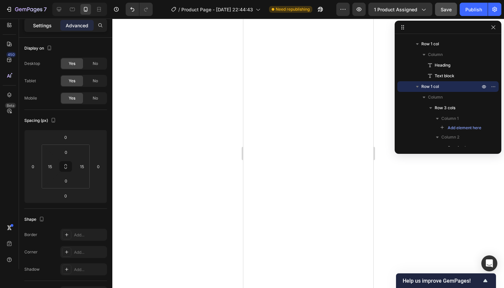
click at [35, 26] on p "Settings" at bounding box center [42, 25] width 19 height 7
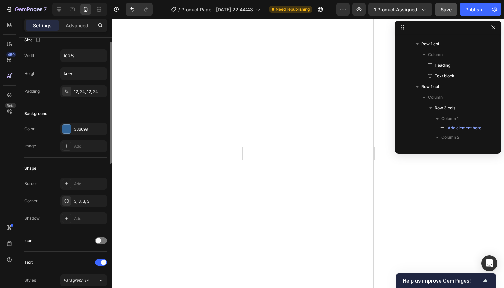
scroll to position [0, 0]
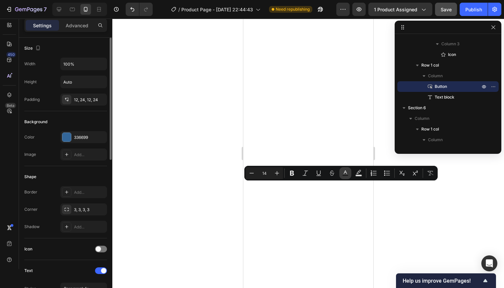
click at [347, 176] on rect "Editor contextual toolbar" at bounding box center [345, 176] width 6 height 2
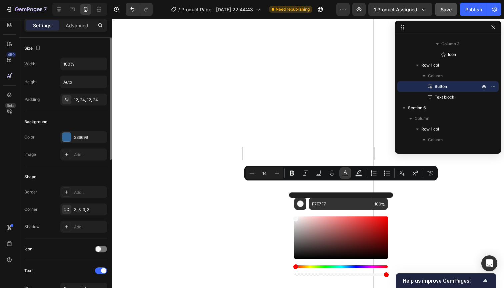
click at [347, 176] on rect "Editor contextual toolbar" at bounding box center [345, 176] width 6 height 2
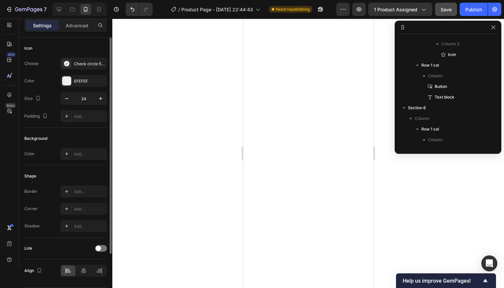
scroll to position [1317, 0]
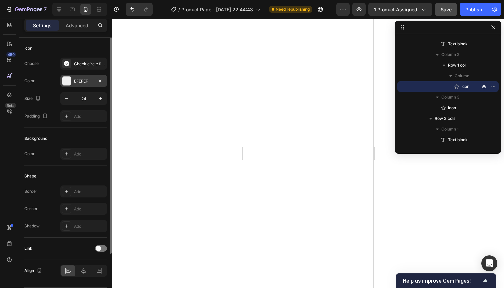
click at [87, 79] on div "EFEFEF" at bounding box center [83, 81] width 19 height 6
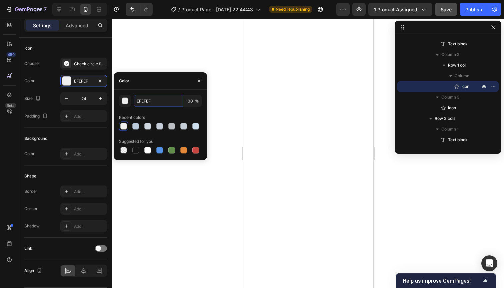
drag, startPoint x: 155, startPoint y: 103, endPoint x: 114, endPoint y: 97, distance: 41.1
click at [114, 97] on div "EFEFEF 100 % Recent colors Suggested for you" at bounding box center [160, 125] width 93 height 60
type input "f"
type input "F7F7F7"
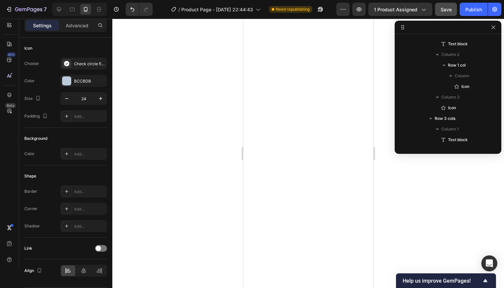
scroll to position [1413, 0]
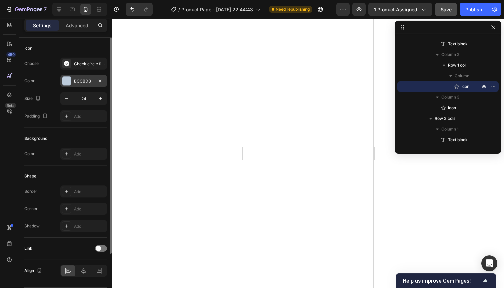
click at [86, 78] on div "BCCBDB" at bounding box center [83, 81] width 19 height 6
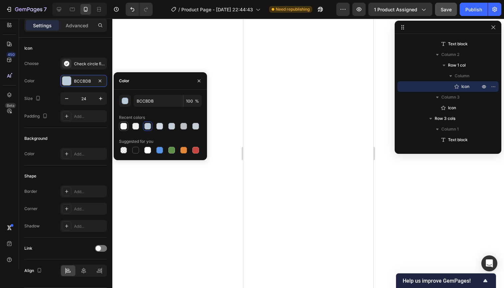
click at [121, 126] on div at bounding box center [123, 126] width 7 height 7
type input "F7F7F7"
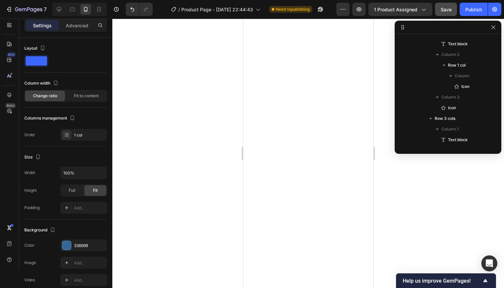
scroll to position [1488, 0]
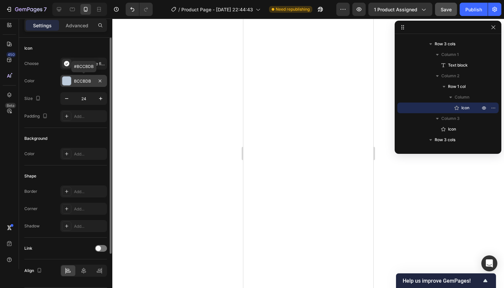
drag, startPoint x: 76, startPoint y: 82, endPoint x: 80, endPoint y: 87, distance: 5.7
click at [76, 83] on div "BCCBDB" at bounding box center [83, 81] width 19 height 6
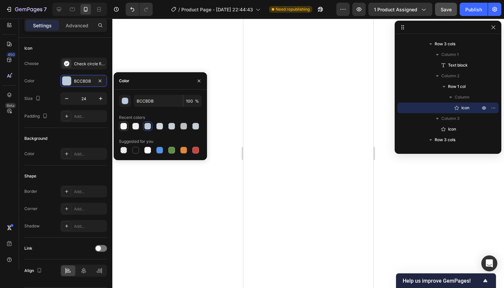
click at [123, 128] on div at bounding box center [123, 126] width 7 height 7
type input "F7F7F7"
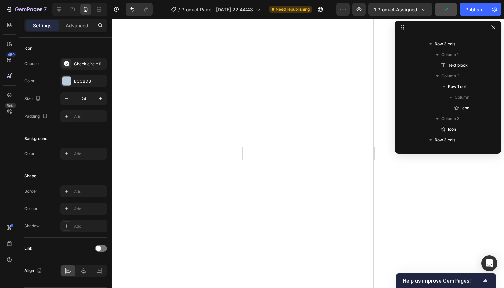
scroll to position [1605, 0]
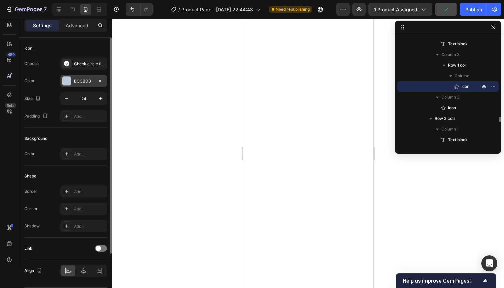
click at [82, 79] on div "BCCBDB" at bounding box center [83, 81] width 19 height 6
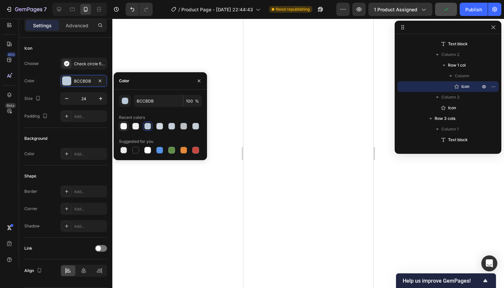
click at [126, 125] on div at bounding box center [123, 126] width 7 height 7
type input "F7F7F7"
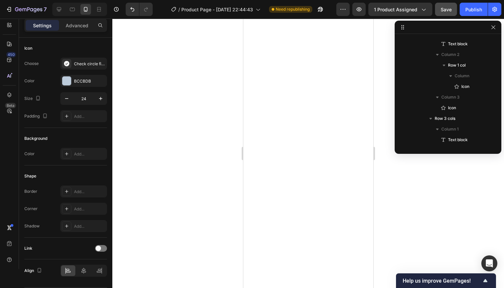
scroll to position [1701, 0]
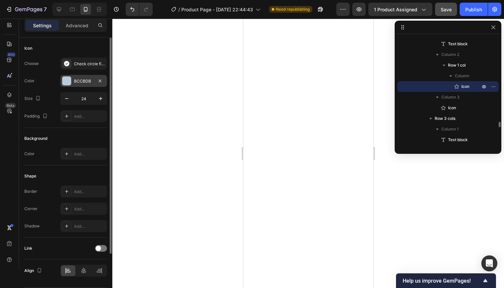
click at [83, 83] on div "BCCBDB" at bounding box center [83, 81] width 19 height 6
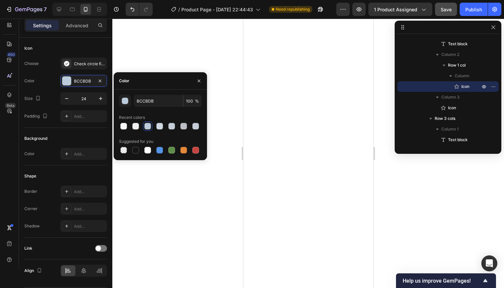
drag, startPoint x: 124, startPoint y: 125, endPoint x: 185, endPoint y: 168, distance: 74.0
click at [124, 125] on div at bounding box center [123, 126] width 7 height 7
type input "F7F7F7"
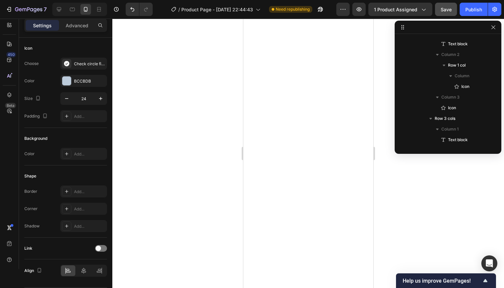
scroll to position [1797, 0]
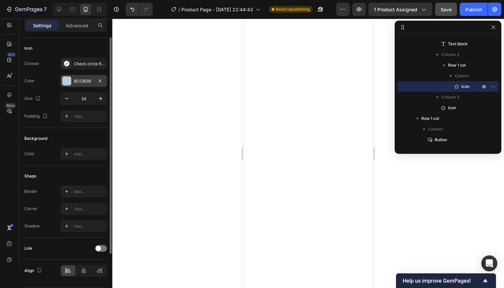
click at [79, 80] on div "BCCBDB" at bounding box center [83, 81] width 19 height 6
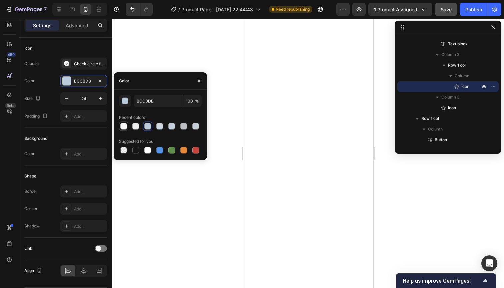
click at [126, 125] on div at bounding box center [123, 126] width 7 height 7
type input "F7F7F7"
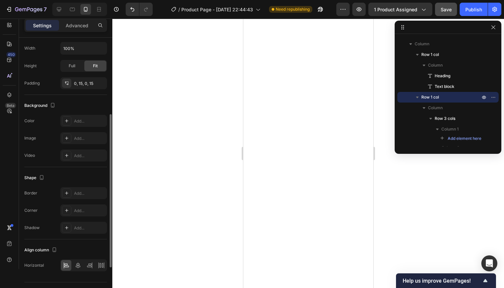
scroll to position [125, 0]
click at [85, 192] on div "Add..." at bounding box center [89, 193] width 31 height 6
click at [174, 171] on div at bounding box center [307, 153] width 391 height 269
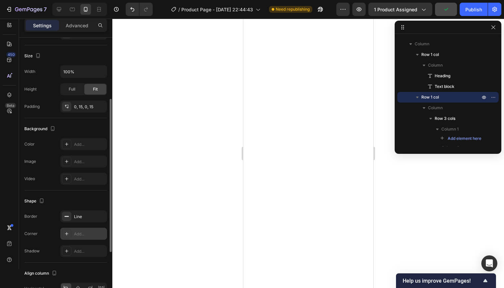
scroll to position [102, 0]
click at [102, 215] on icon "button" at bounding box center [99, 215] width 5 height 5
click at [87, 215] on div "Add..." at bounding box center [89, 216] width 31 height 6
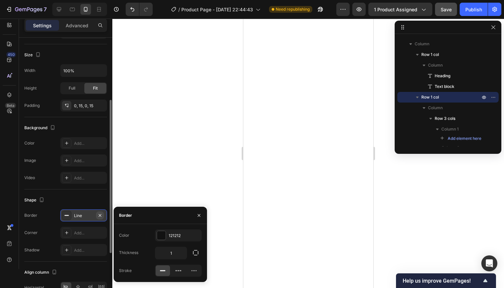
click at [100, 215] on icon "button" at bounding box center [100, 215] width 3 height 3
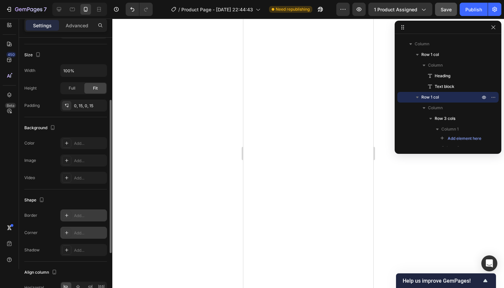
click at [98, 228] on div "Add..." at bounding box center [83, 233] width 47 height 12
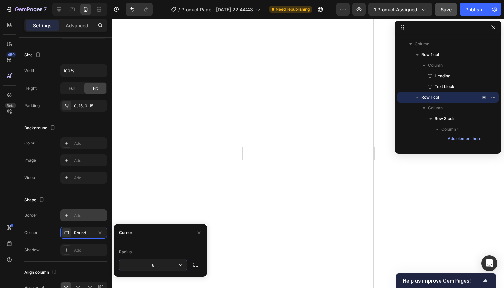
click at [166, 266] on input "8" at bounding box center [152, 265] width 67 height 12
type input "2"
type input "3"
type input "1"
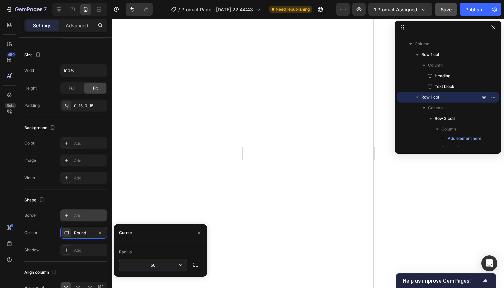
type input "5"
type input "20"
click at [197, 263] on icon "button" at bounding box center [195, 265] width 5 height 4
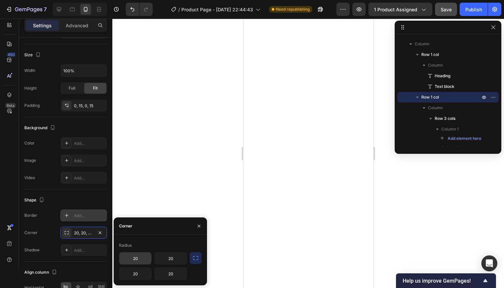
click at [146, 260] on input "20" at bounding box center [135, 258] width 32 height 12
click at [163, 259] on input "20" at bounding box center [171, 258] width 32 height 12
click at [176, 273] on input "20" at bounding box center [171, 274] width 32 height 12
click at [134, 272] on input "20" at bounding box center [135, 274] width 32 height 12
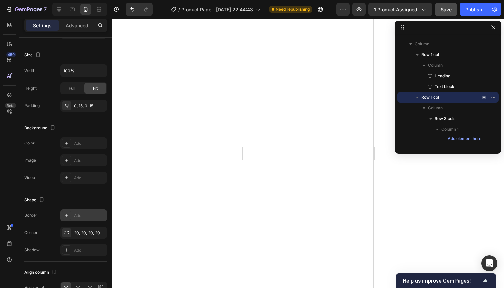
click at [182, 200] on div at bounding box center [307, 153] width 391 height 269
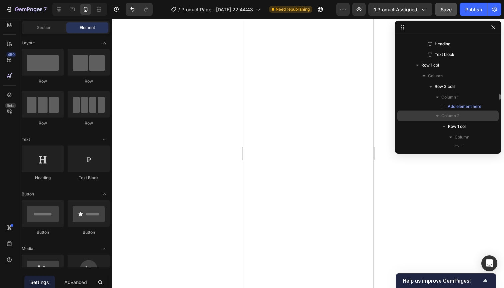
scroll to position [1149, 0]
click at [455, 106] on span "Add element here" at bounding box center [464, 106] width 34 height 6
click at [450, 105] on span "Add element here" at bounding box center [464, 106] width 34 height 6
click at [455, 105] on span "Add element here" at bounding box center [464, 106] width 34 height 6
click at [475, 11] on div "Publish" at bounding box center [473, 9] width 17 height 7
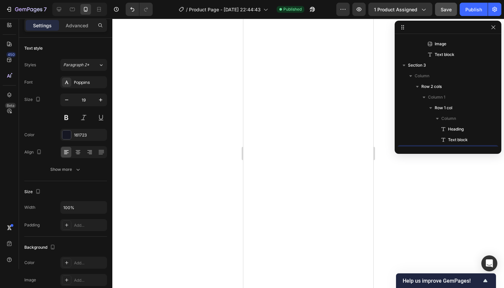
scroll to position [595, 0]
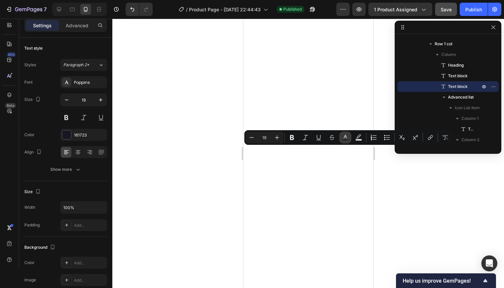
click at [346, 139] on icon "Editor contextual toolbar" at bounding box center [345, 137] width 7 height 7
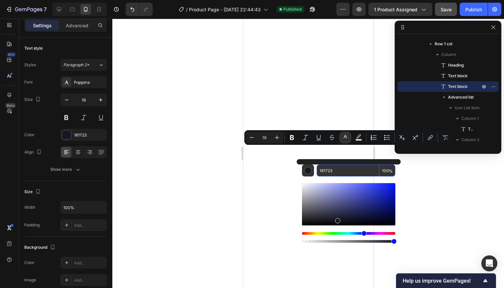
drag, startPoint x: 331, startPoint y: 169, endPoint x: 314, endPoint y: 169, distance: 16.7
click at [314, 169] on div "161723 100 %" at bounding box center [348, 171] width 93 height 12
paste input "BCCBDB"
type input "BCCBDB"
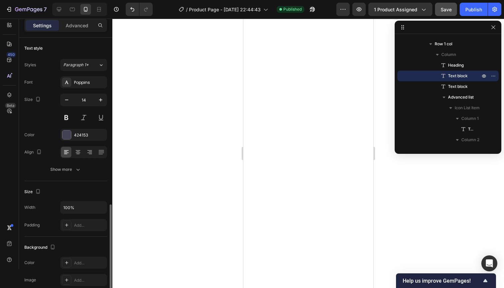
scroll to position [102, 0]
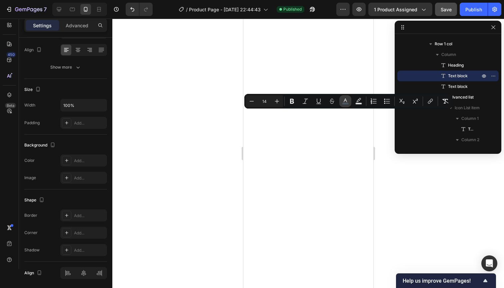
click at [348, 102] on icon "Editor contextual toolbar" at bounding box center [345, 101] width 7 height 7
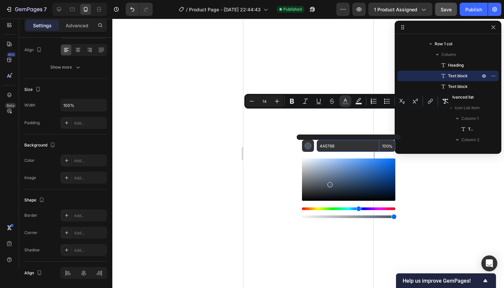
drag, startPoint x: 331, startPoint y: 147, endPoint x: 328, endPoint y: 147, distance: 3.3
click at [321, 147] on input "4A5768" at bounding box center [347, 146] width 63 height 12
drag, startPoint x: 336, startPoint y: 147, endPoint x: 306, endPoint y: 147, distance: 29.3
click at [306, 147] on div "4A5768 100 %" at bounding box center [348, 146] width 93 height 12
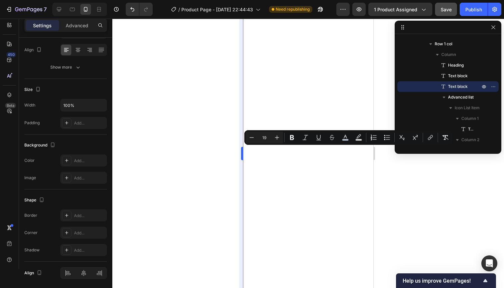
click at [345, 139] on rect "Editor contextual toolbar" at bounding box center [345, 140] width 6 height 2
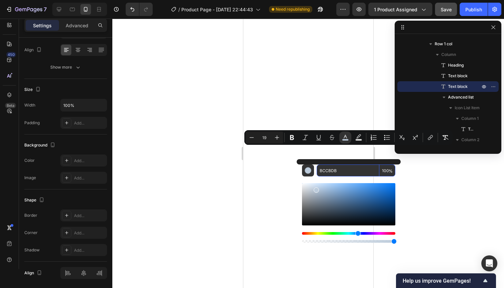
click at [314, 172] on div "BCCBDB 100 %" at bounding box center [348, 171] width 93 height 12
paste input "4A5768"
type input "4A5768"
